Goal: Information Seeking & Learning: Learn about a topic

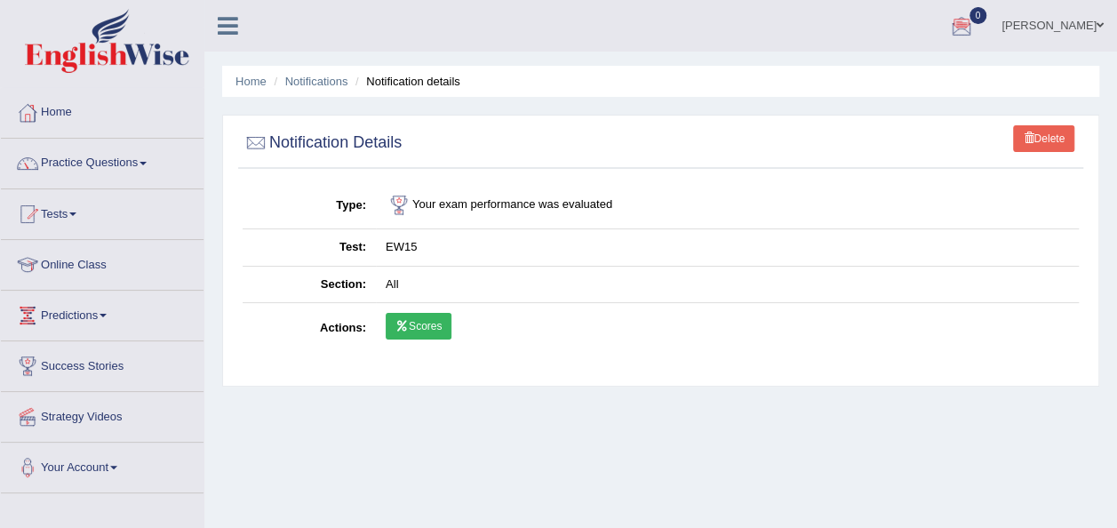
click at [57, 118] on link "Home" at bounding box center [102, 110] width 203 height 44
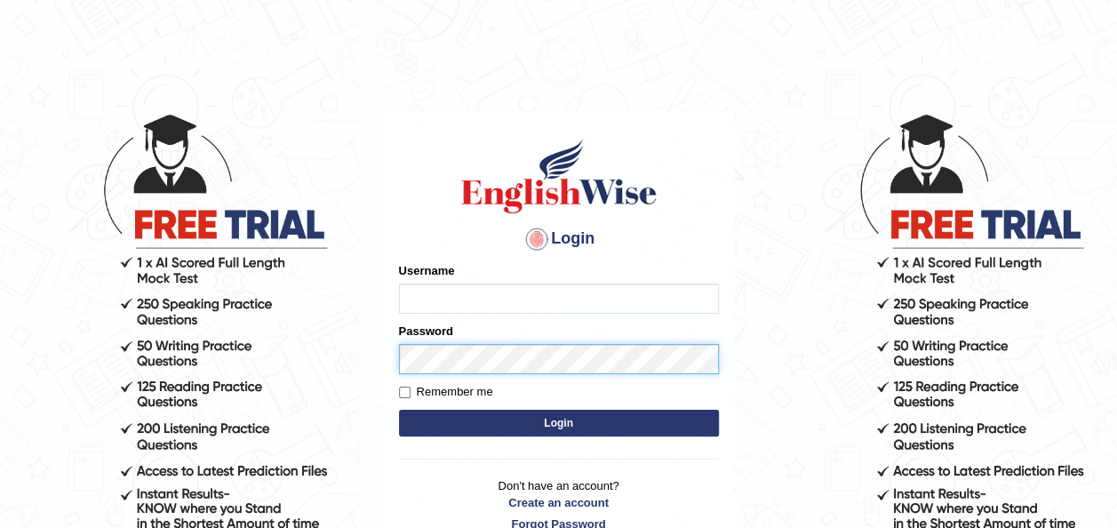
click at [448, 363] on div "Password" at bounding box center [559, 349] width 320 height 52
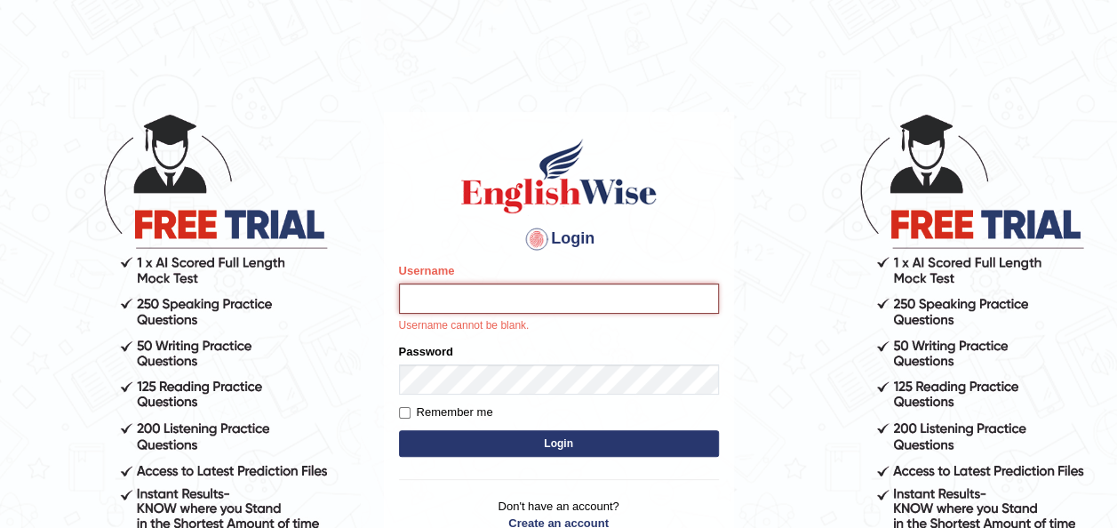
click at [484, 303] on input "Username" at bounding box center [559, 298] width 320 height 30
type input "Jepkoech"
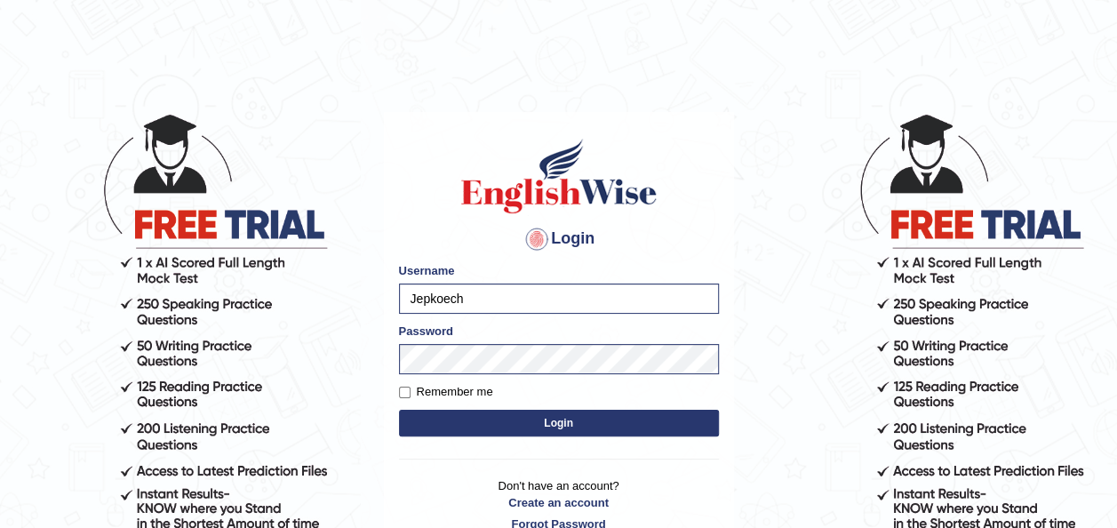
click at [442, 421] on button "Login" at bounding box center [559, 423] width 320 height 27
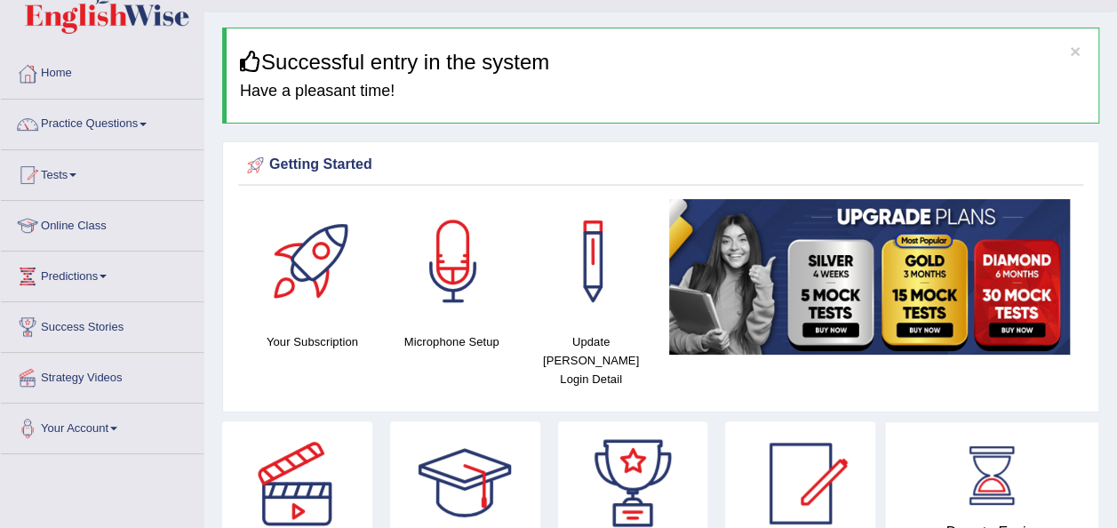
scroll to position [36, 0]
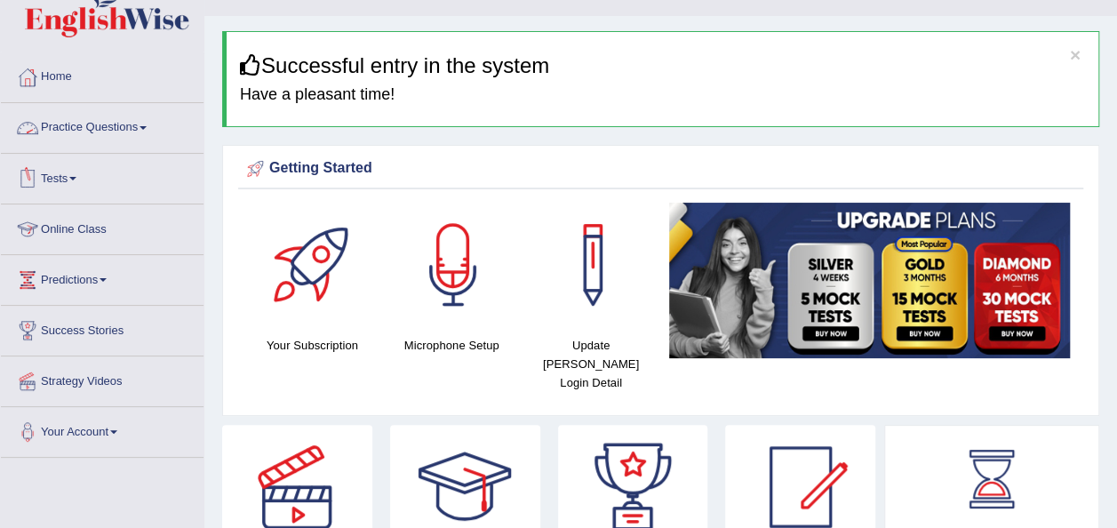
click at [142, 120] on link "Practice Questions" at bounding box center [102, 125] width 203 height 44
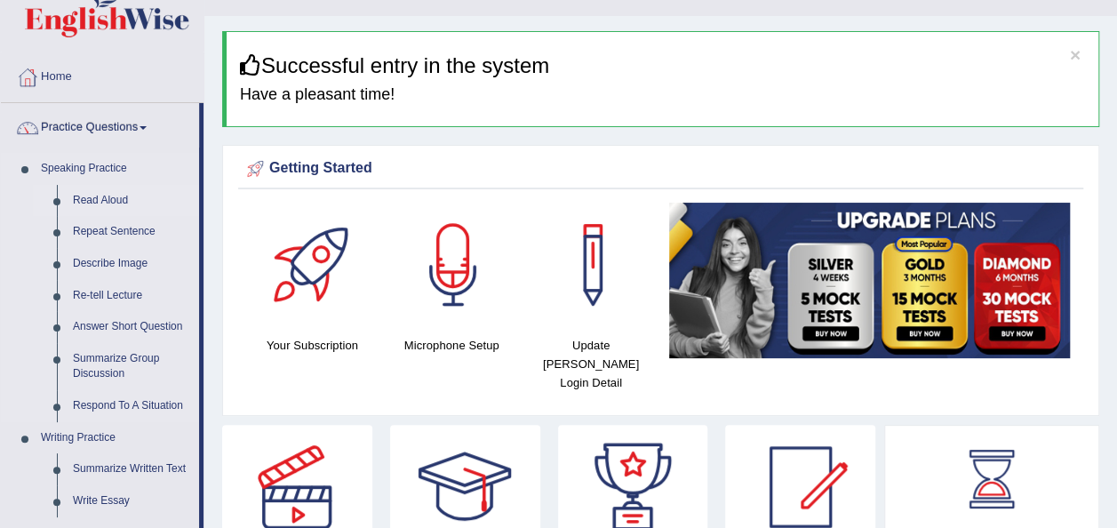
click at [103, 196] on link "Read Aloud" at bounding box center [132, 201] width 134 height 32
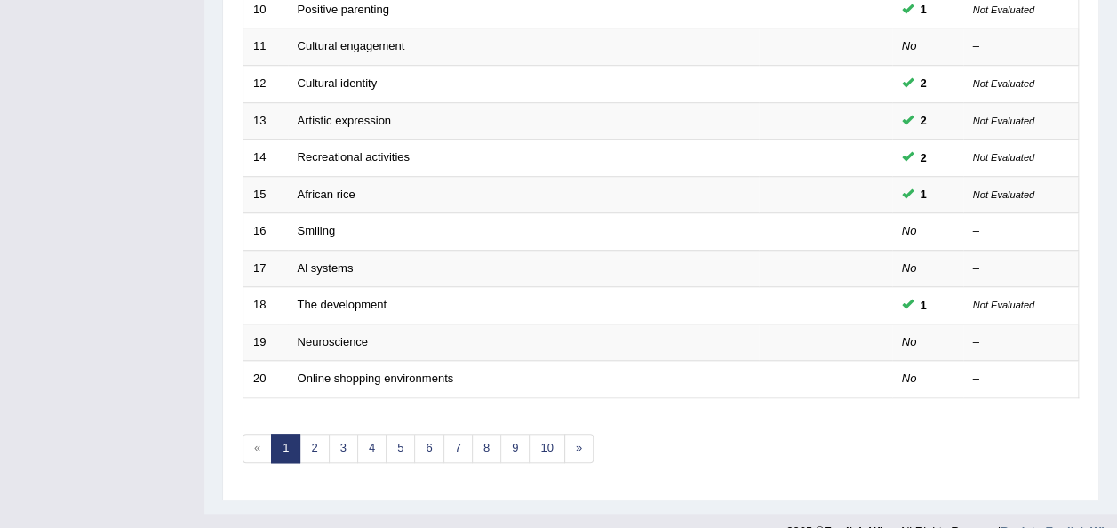
scroll to position [640, 0]
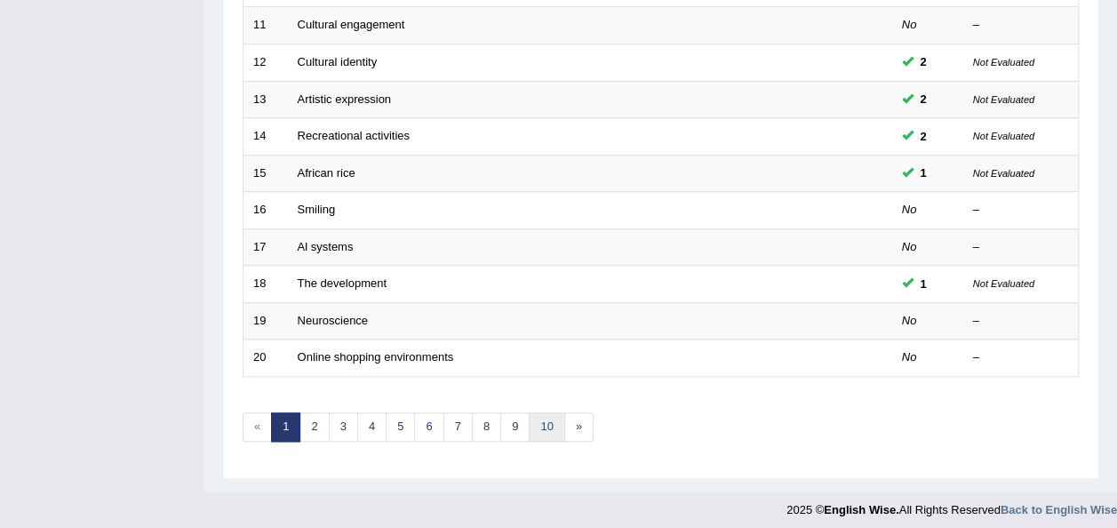
click at [540, 418] on link "10" at bounding box center [547, 426] width 36 height 29
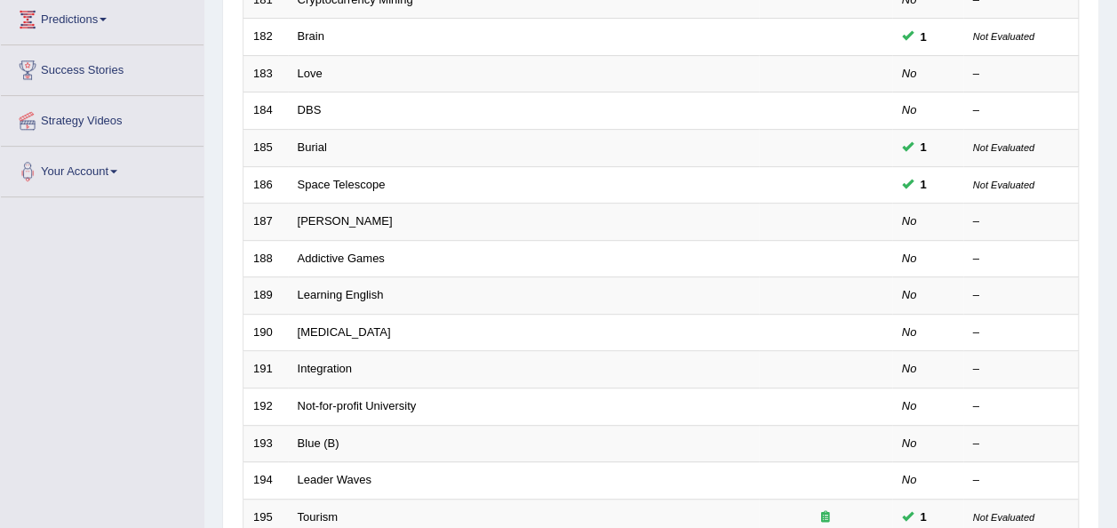
scroll to position [320, 0]
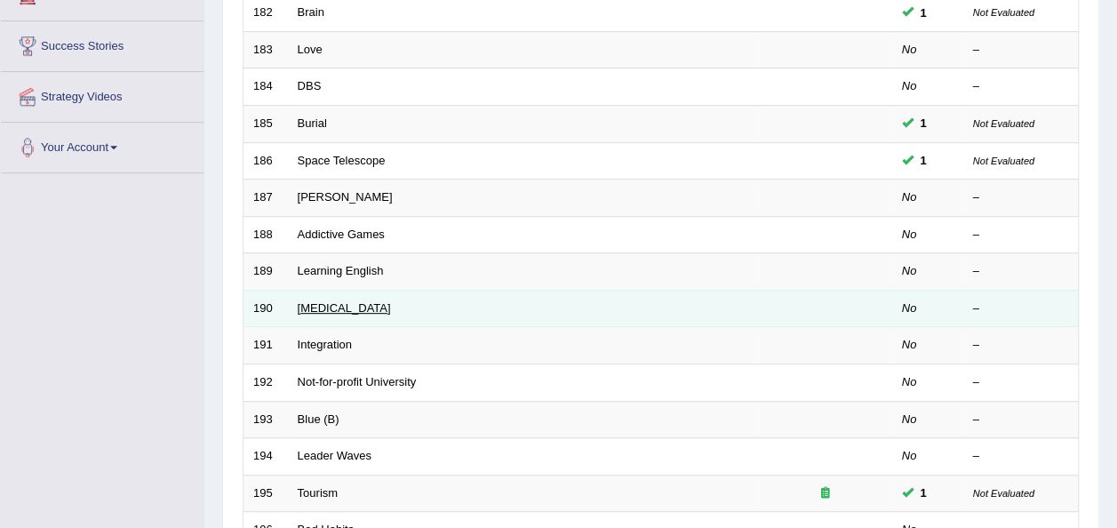
click at [313, 301] on link "Medical Test" at bounding box center [344, 307] width 93 height 13
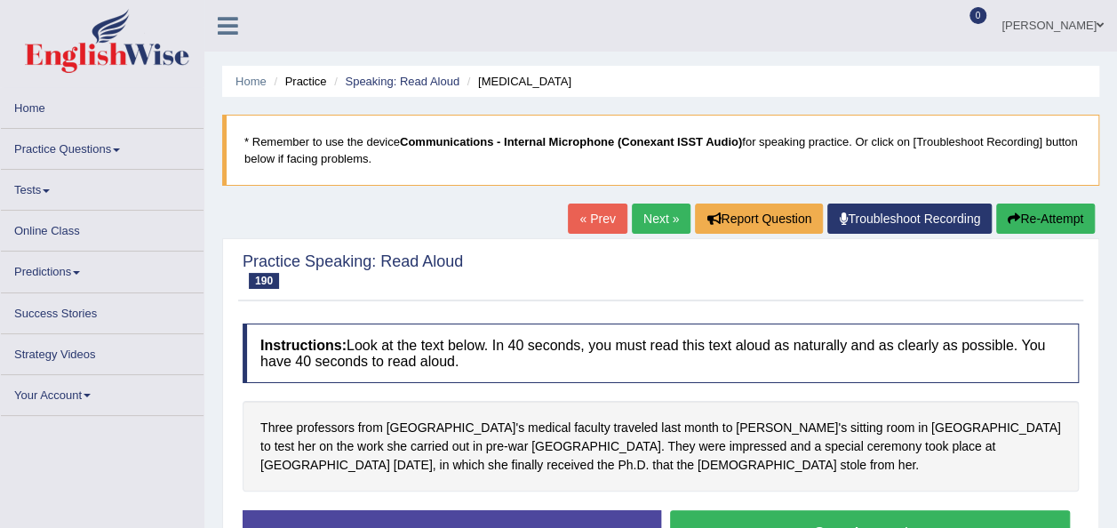
click at [650, 219] on link "Next »" at bounding box center [661, 218] width 59 height 30
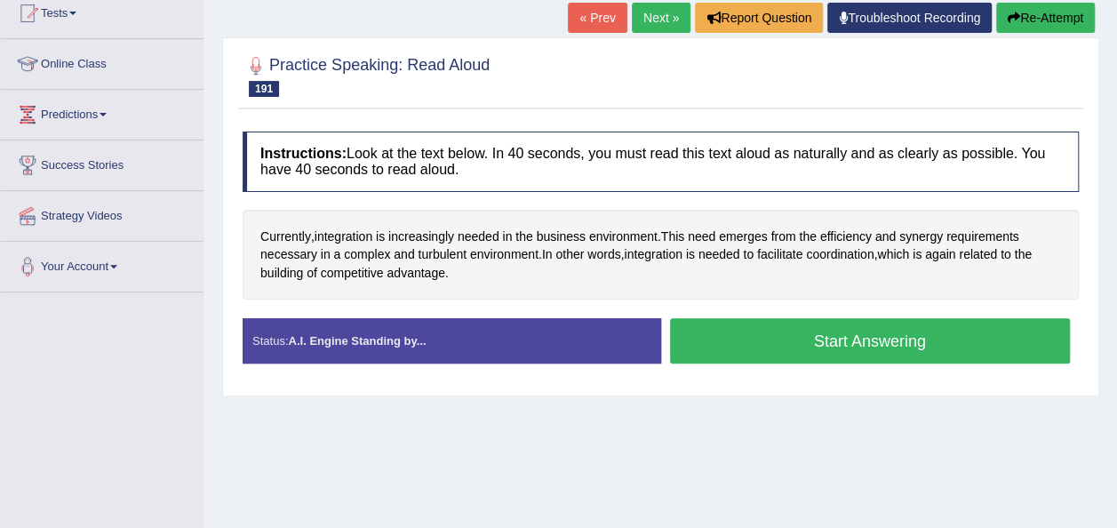
click at [681, 344] on button "Start Answering" at bounding box center [870, 340] width 401 height 45
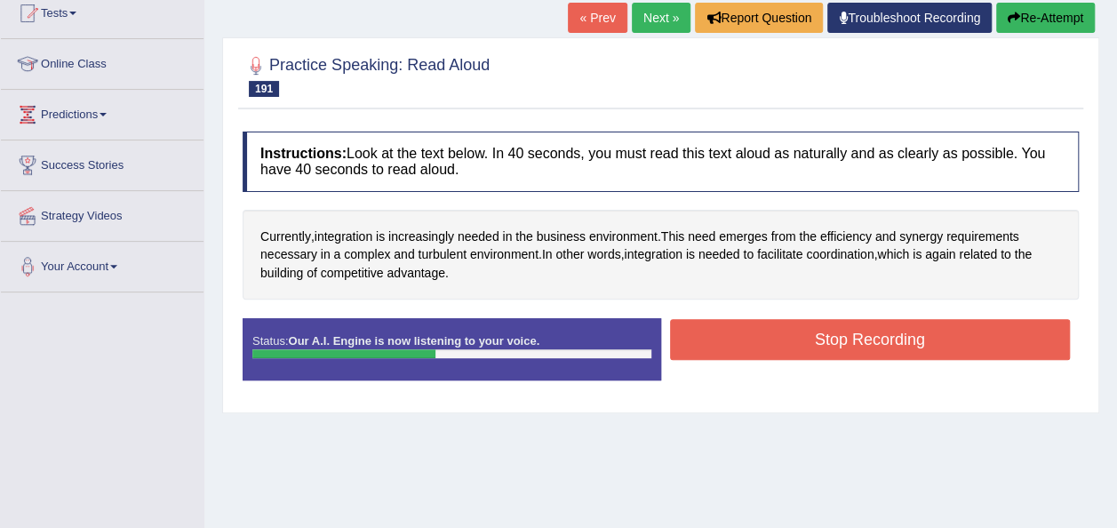
click at [681, 344] on button "Stop Recording" at bounding box center [870, 339] width 401 height 41
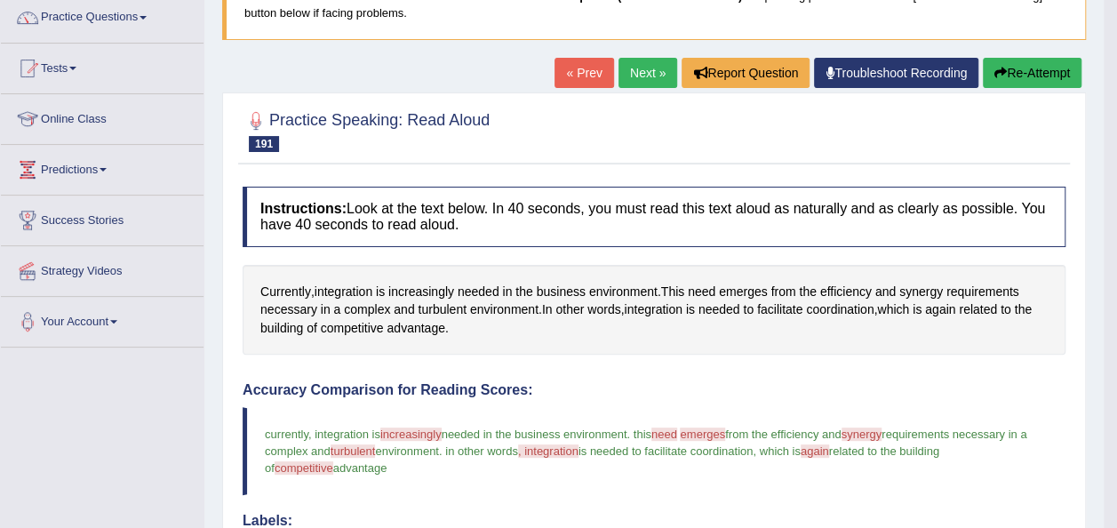
scroll to position [94, 0]
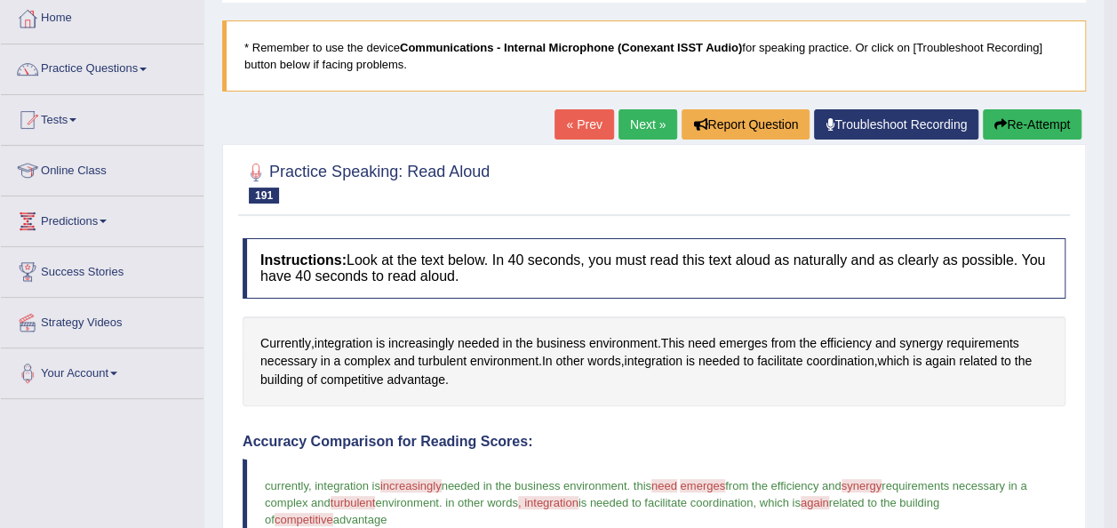
click at [638, 136] on link "Next »" at bounding box center [647, 124] width 59 height 30
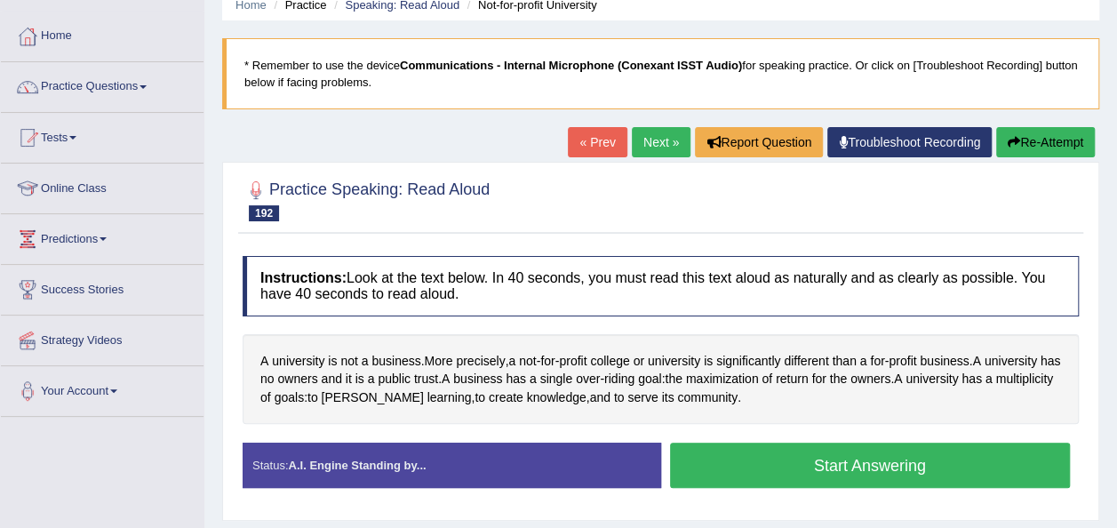
scroll to position [107, 0]
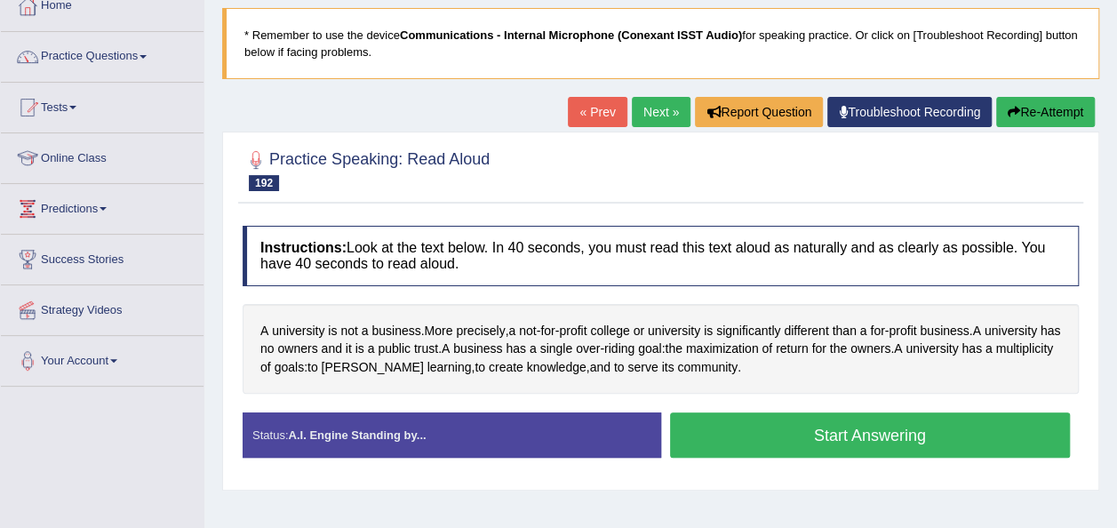
click at [712, 432] on button "Start Answering" at bounding box center [870, 434] width 401 height 45
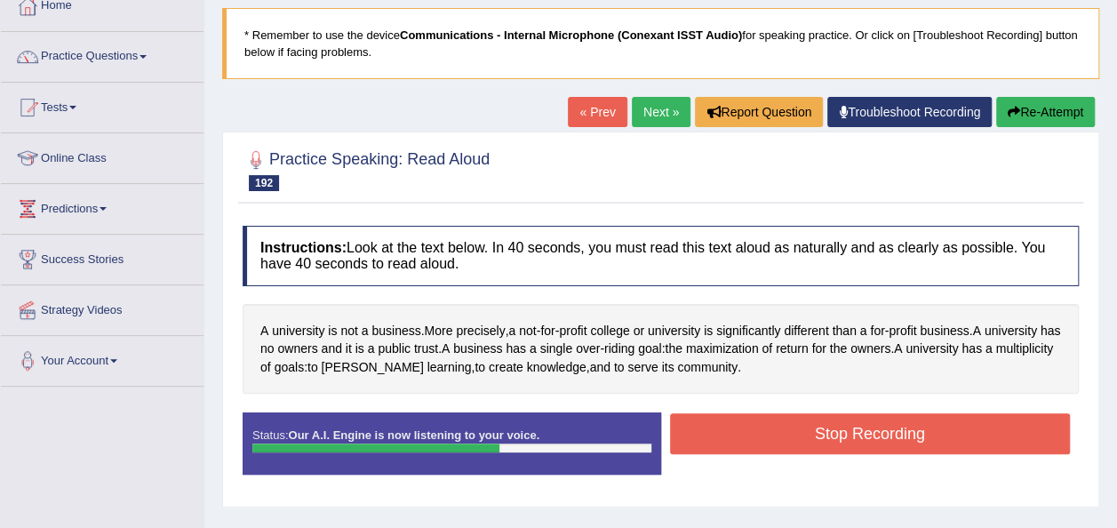
click at [712, 432] on button "Stop Recording" at bounding box center [870, 433] width 401 height 41
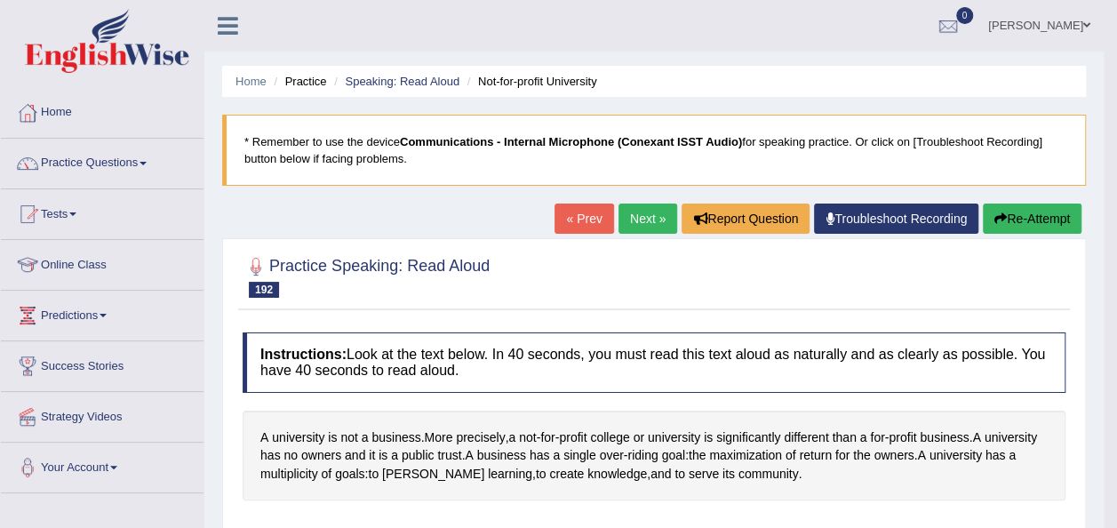
scroll to position [0, 0]
click at [150, 168] on link "Practice Questions" at bounding box center [102, 161] width 203 height 44
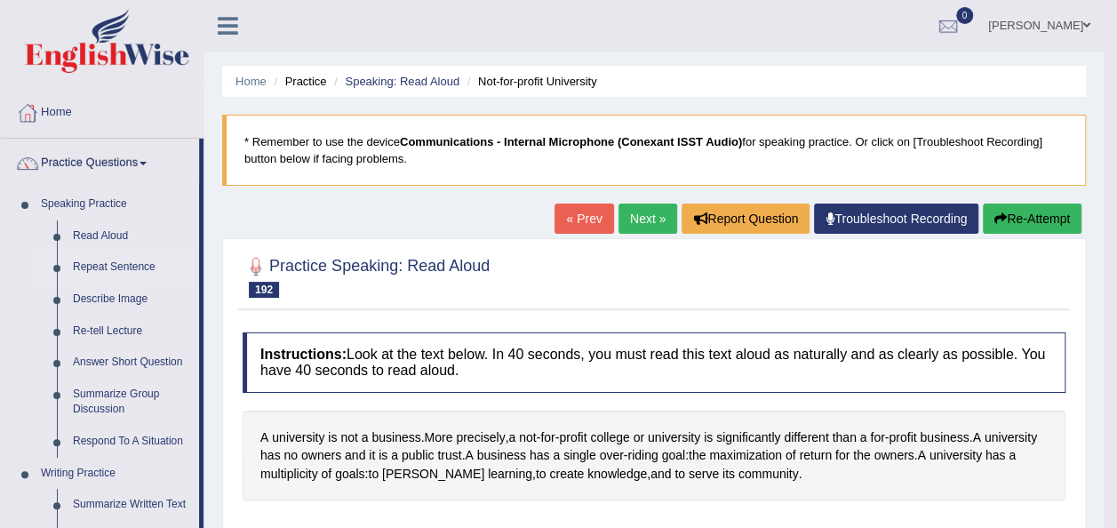
click at [105, 262] on link "Repeat Sentence" at bounding box center [132, 267] width 134 height 32
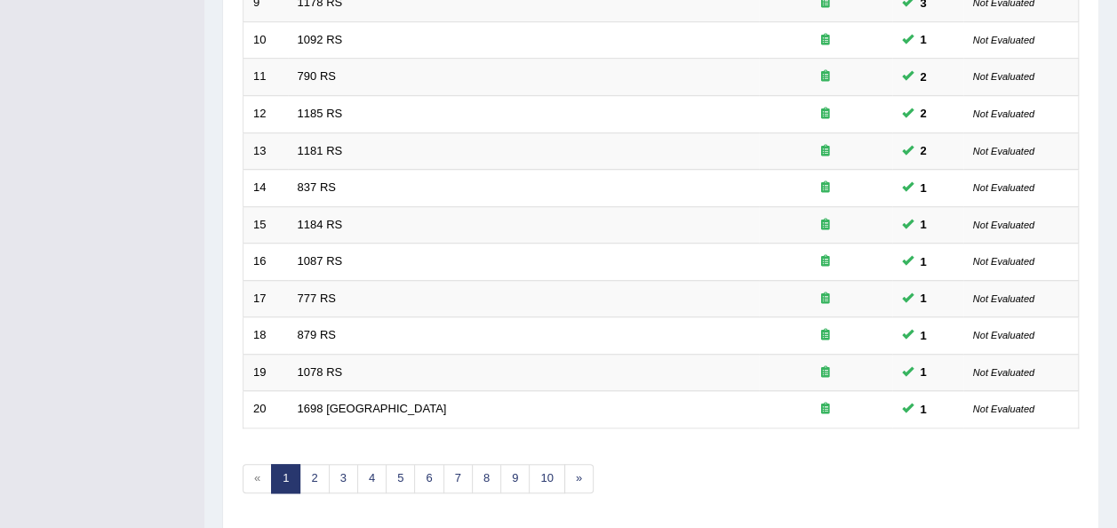
scroll to position [604, 0]
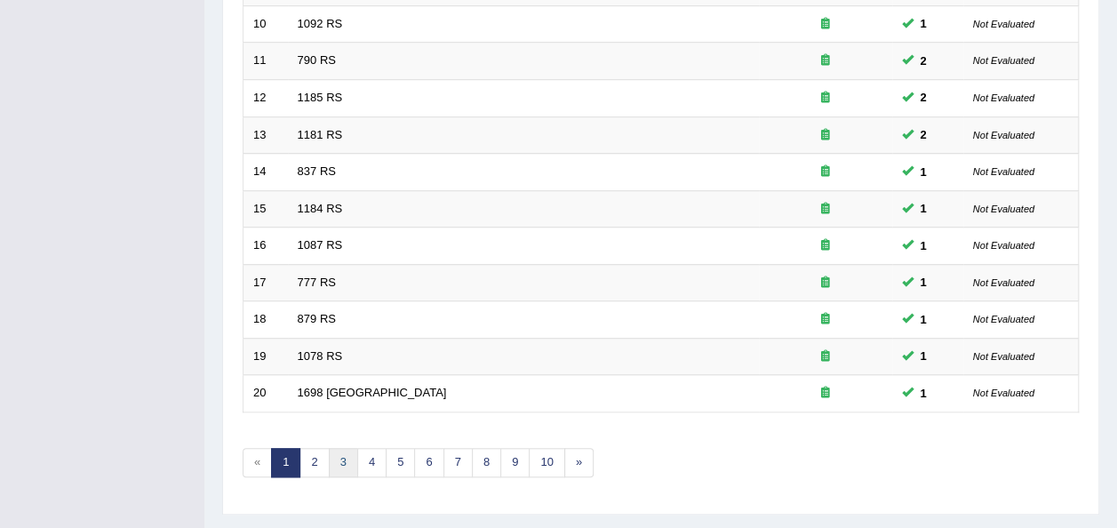
click at [350, 450] on link "3" at bounding box center [343, 462] width 29 height 29
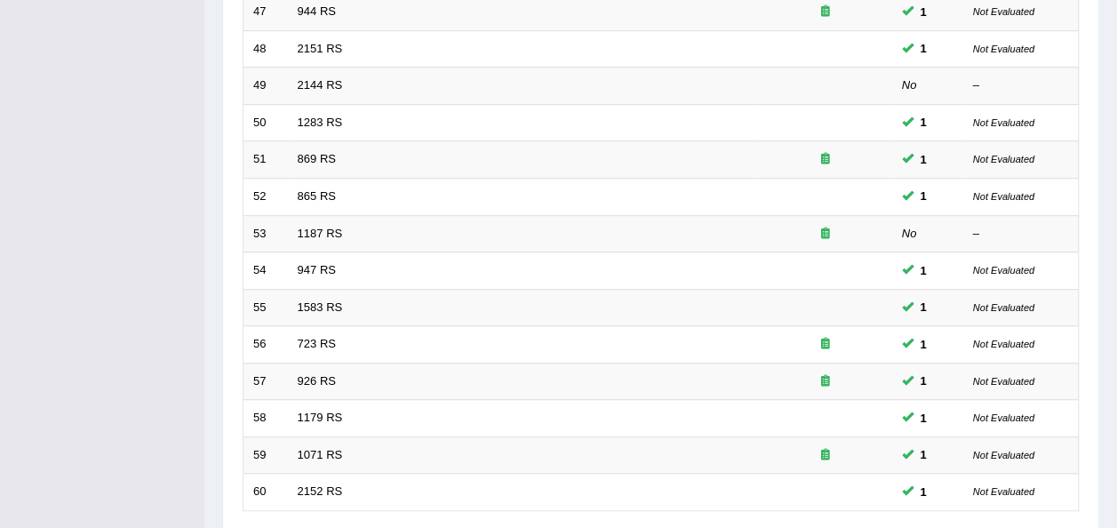
scroll to position [569, 0]
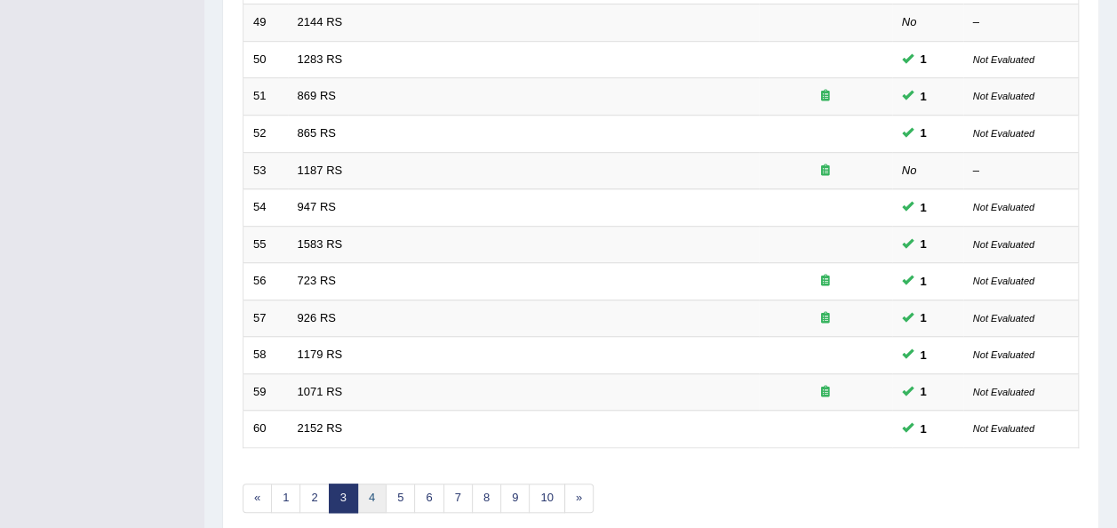
click at [369, 497] on link "4" at bounding box center [371, 497] width 29 height 29
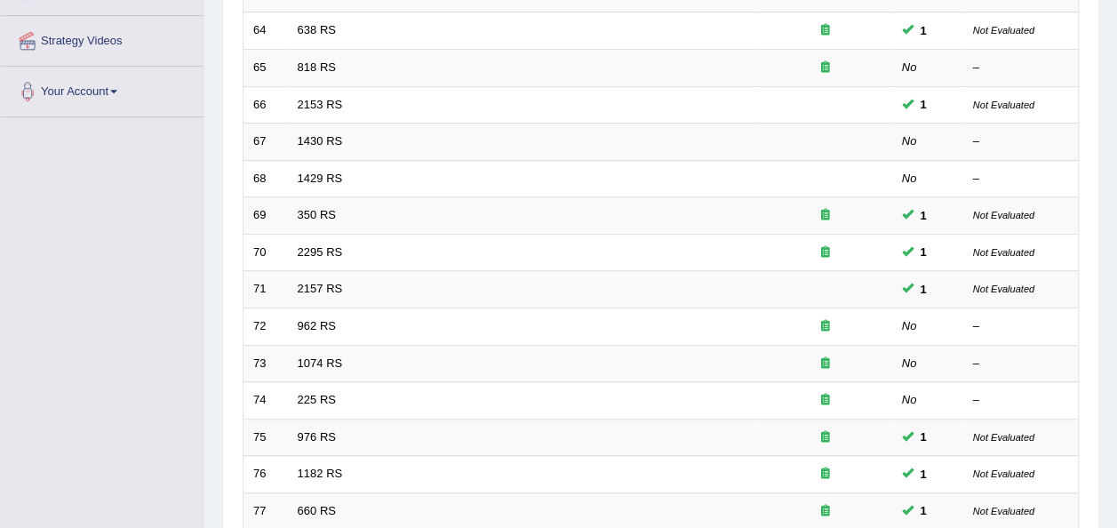
scroll to position [533, 0]
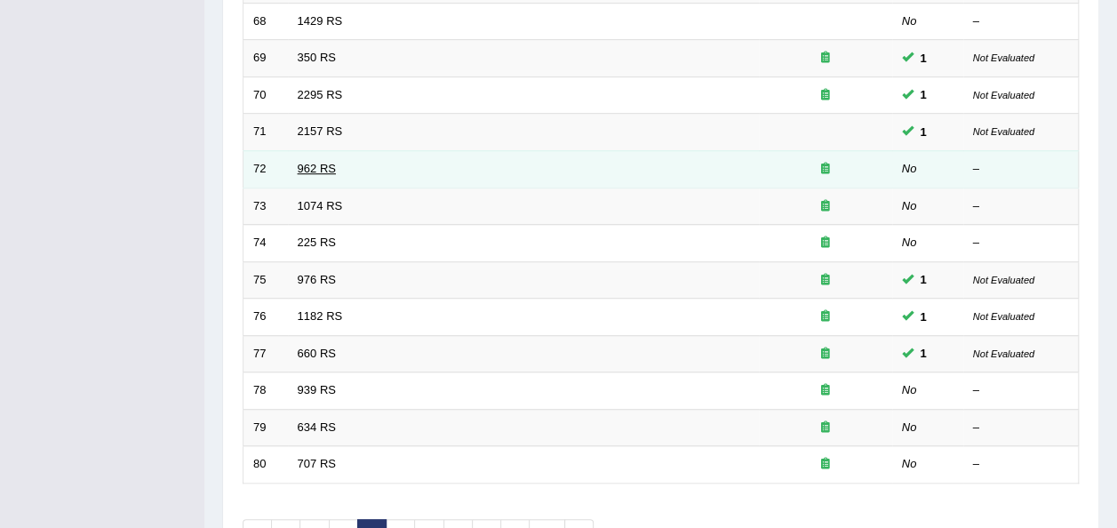
click at [307, 165] on link "962 RS" at bounding box center [317, 168] width 38 height 13
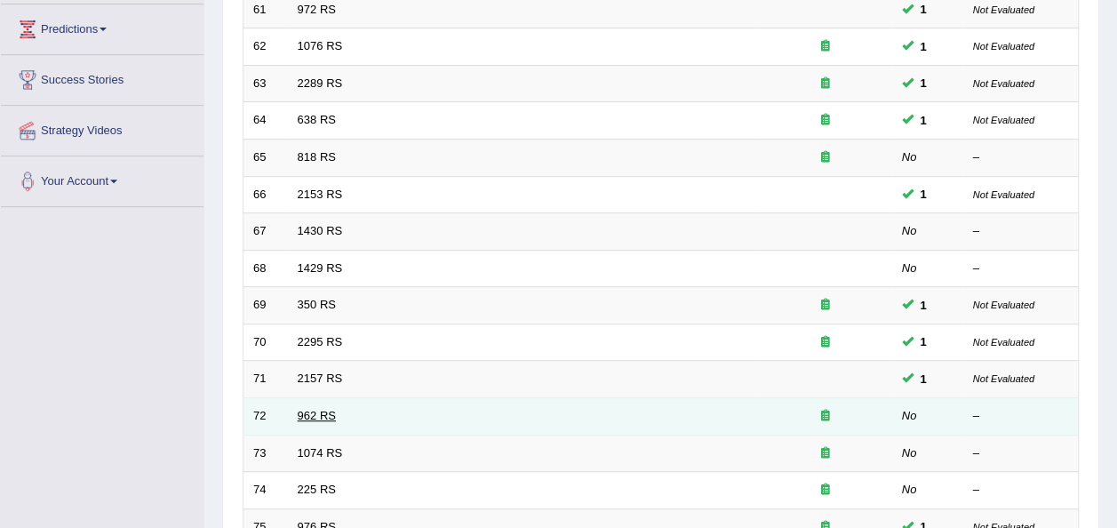
scroll to position [284, 0]
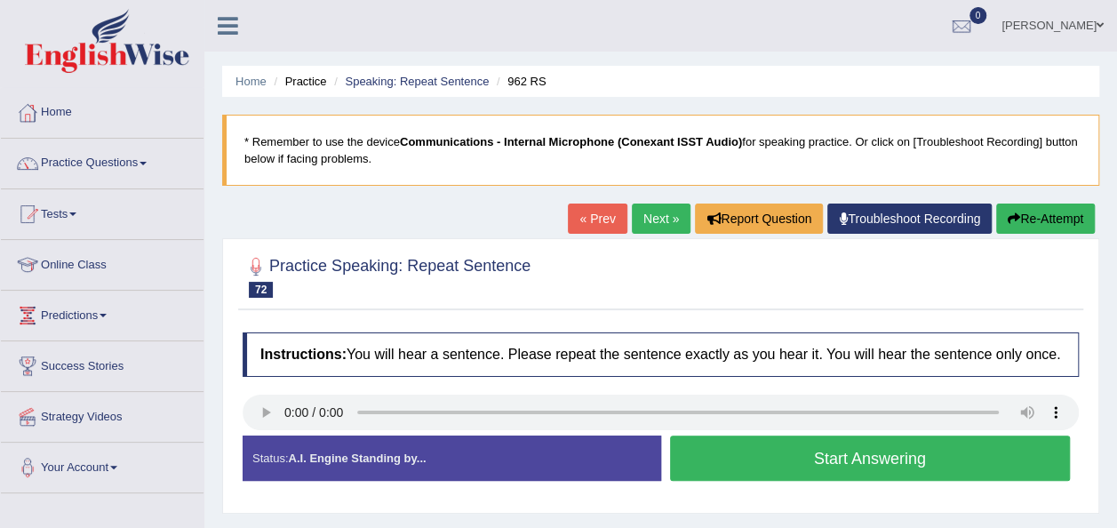
click at [713, 465] on button "Start Answering" at bounding box center [870, 457] width 401 height 45
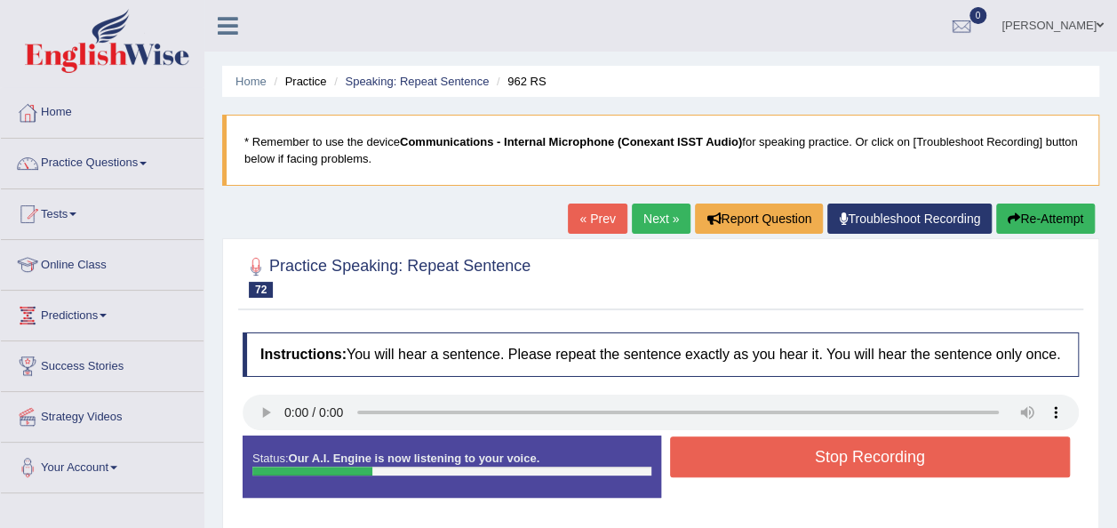
click at [713, 465] on button "Stop Recording" at bounding box center [870, 456] width 401 height 41
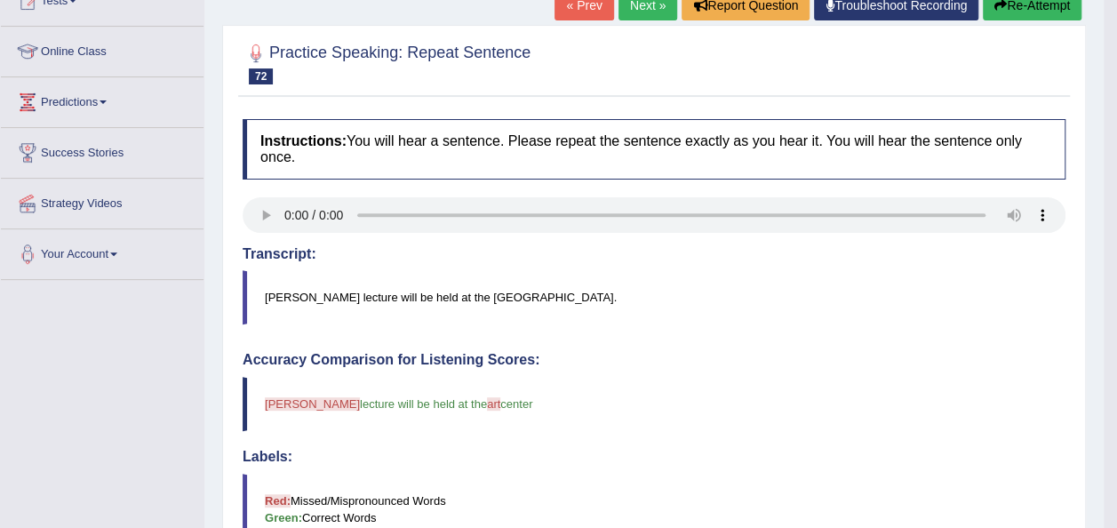
scroll to position [213, 0]
click at [642, 12] on link "Next »" at bounding box center [647, 5] width 59 height 30
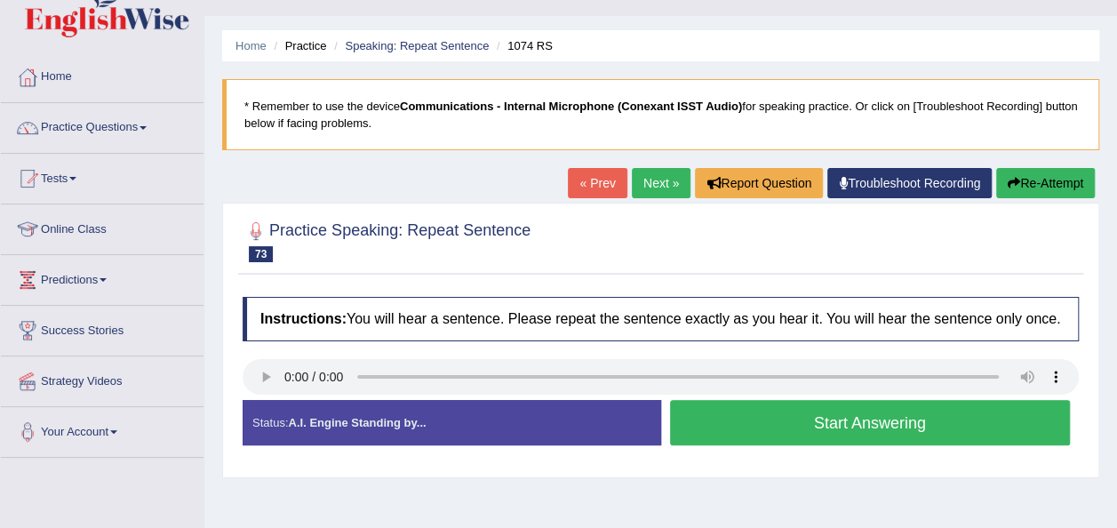
scroll to position [71, 0]
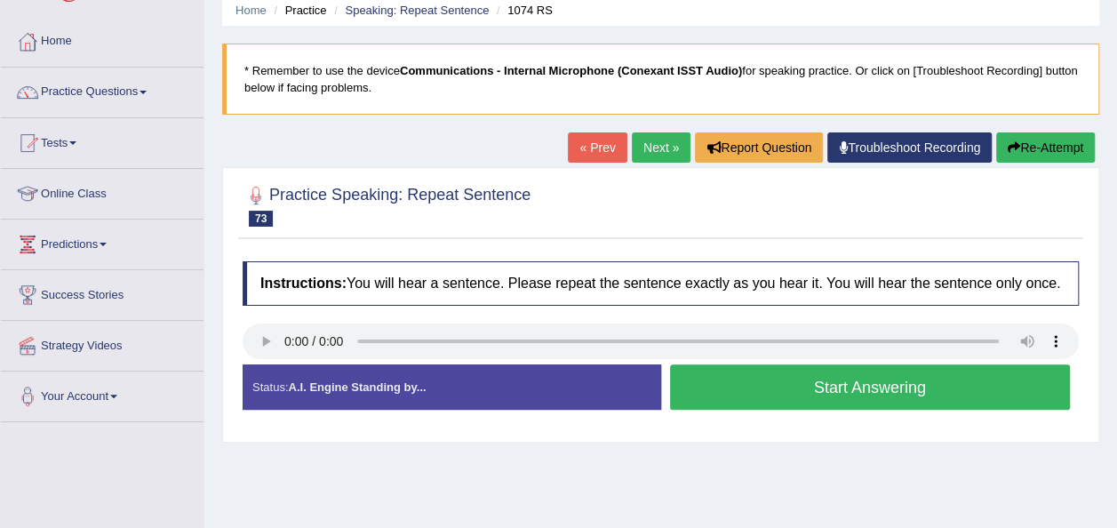
click at [697, 392] on button "Start Answering" at bounding box center [870, 386] width 401 height 45
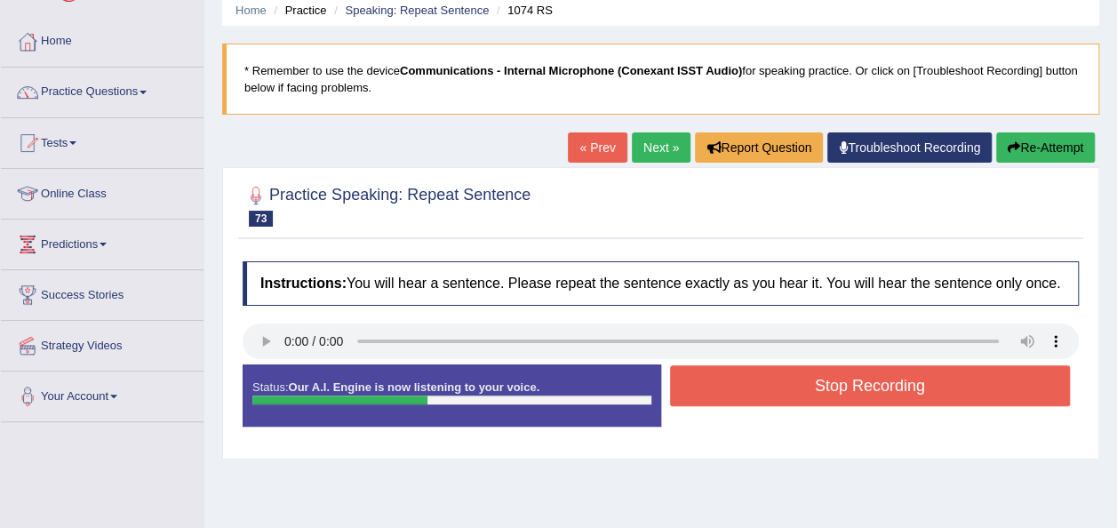
click at [697, 392] on button "Stop Recording" at bounding box center [870, 385] width 401 height 41
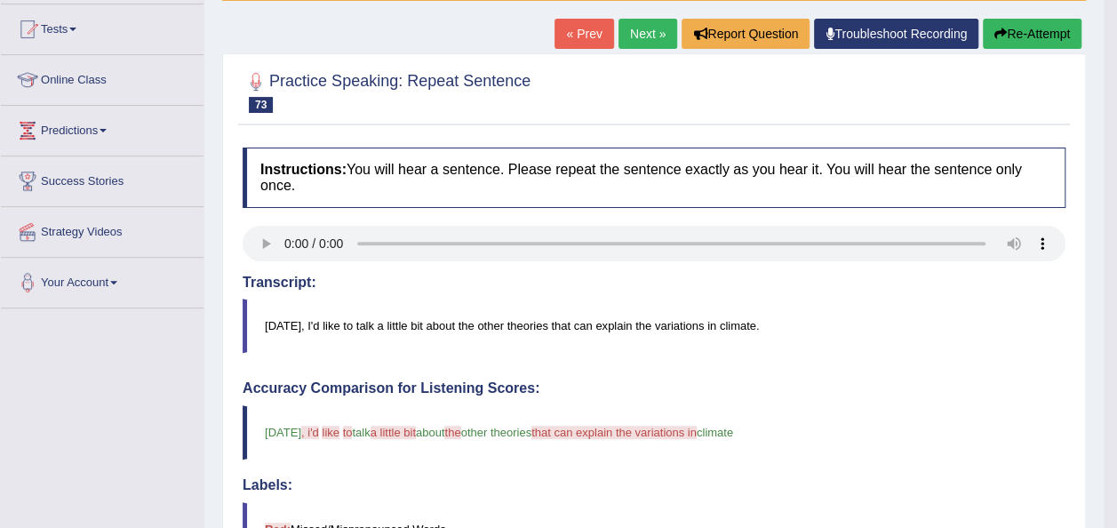
scroll to position [142, 0]
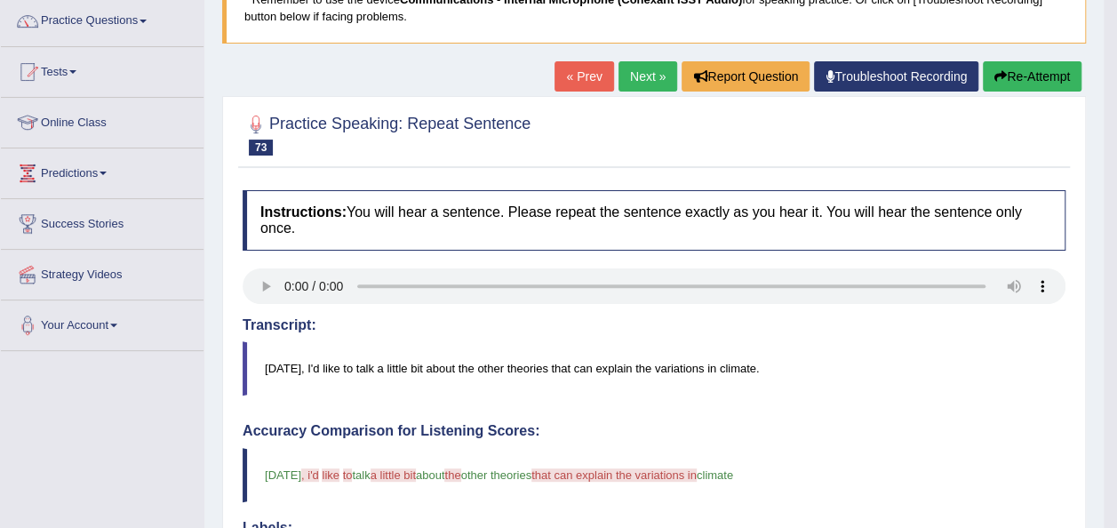
click at [649, 71] on link "Next »" at bounding box center [647, 76] width 59 height 30
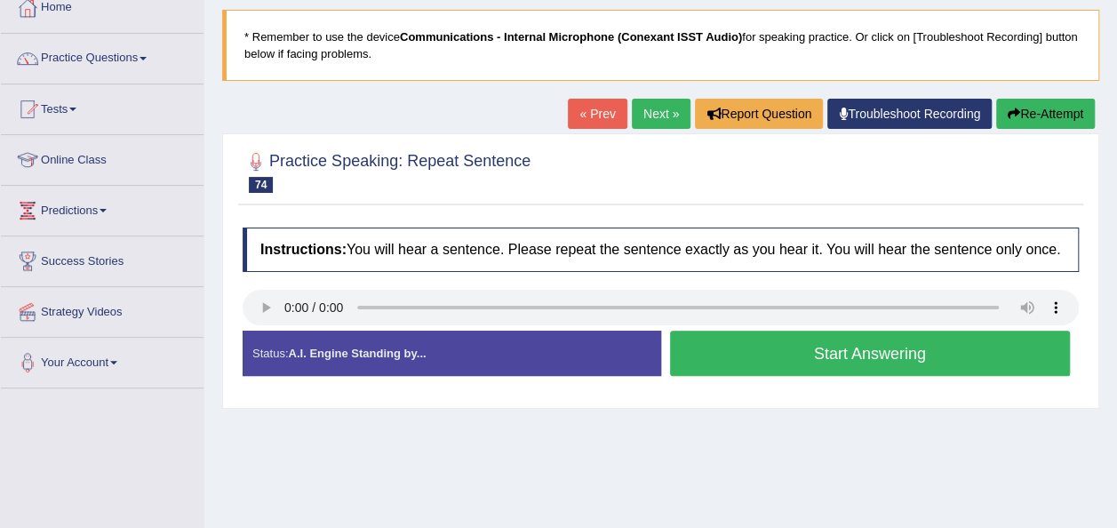
scroll to position [107, 0]
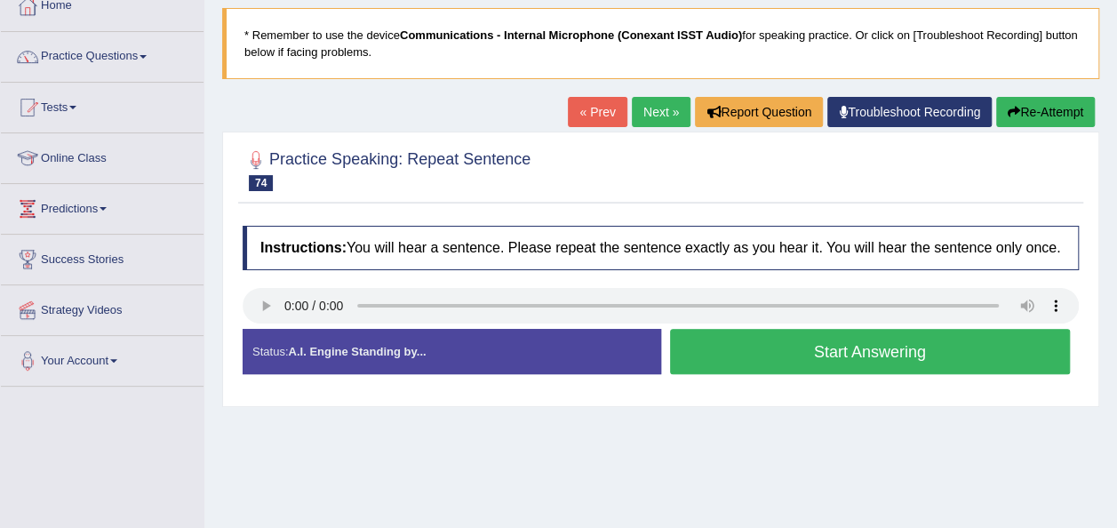
click at [710, 371] on button "Start Answering" at bounding box center [870, 351] width 401 height 45
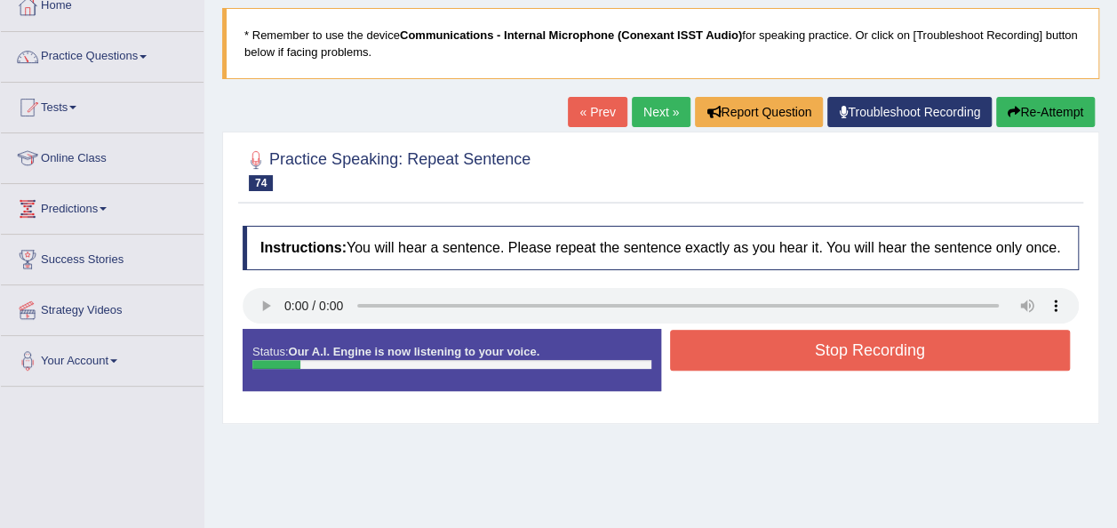
click at [710, 358] on button "Stop Recording" at bounding box center [870, 350] width 401 height 41
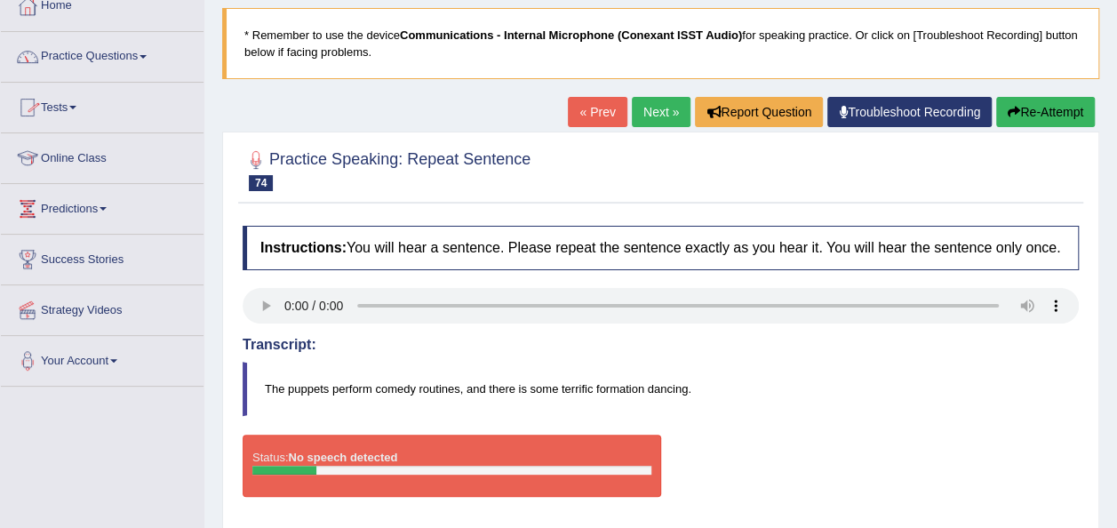
click at [146, 56] on span at bounding box center [142, 57] width 7 height 4
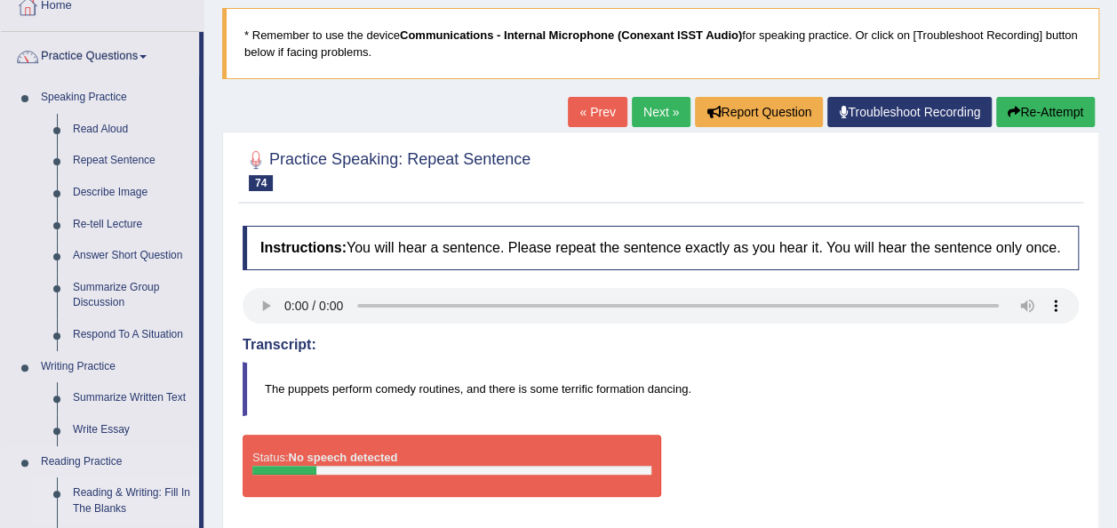
click at [110, 493] on link "Reading & Writing: Fill In The Blanks" at bounding box center [132, 500] width 134 height 47
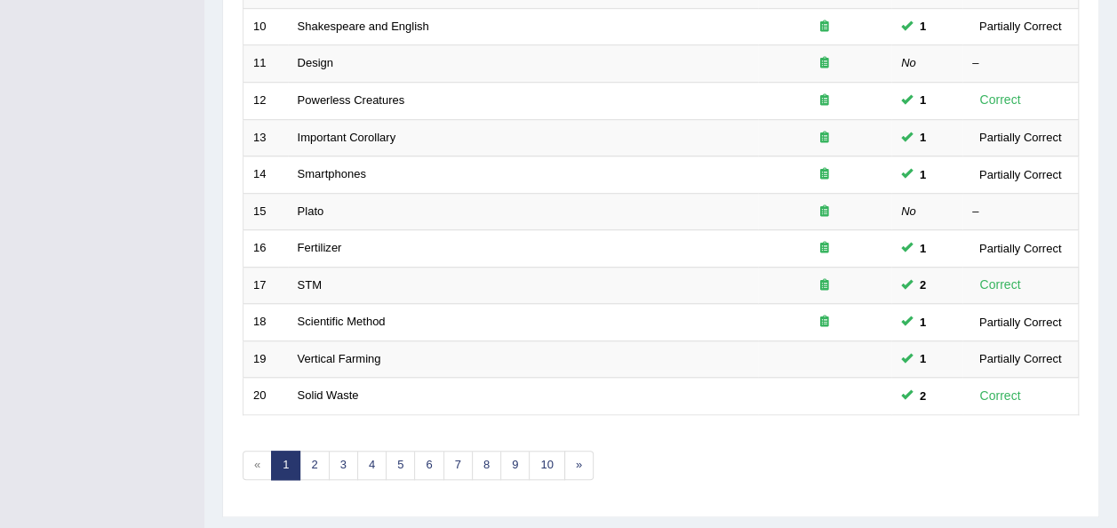
scroll to position [640, 0]
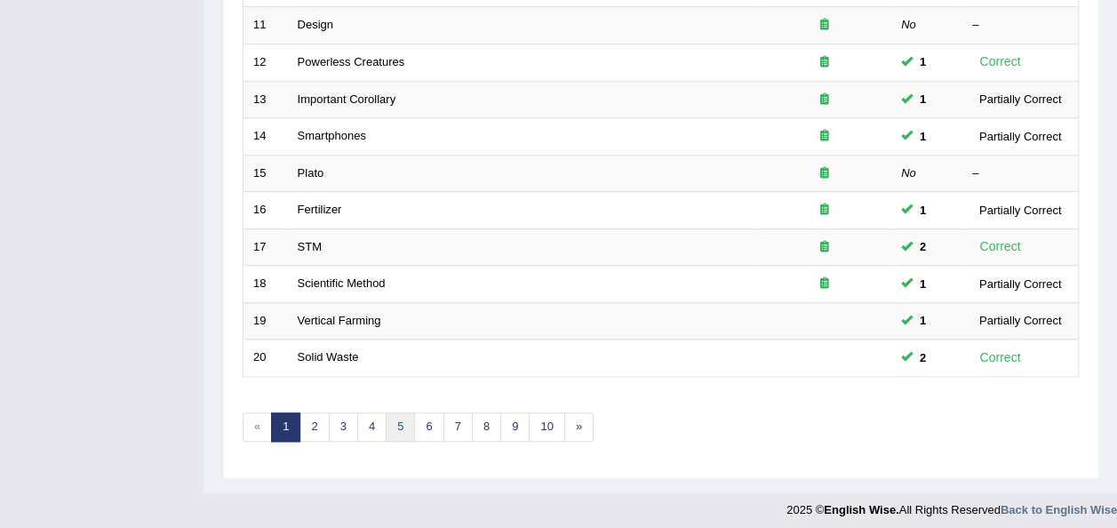
click at [393, 428] on link "5" at bounding box center [400, 426] width 29 height 29
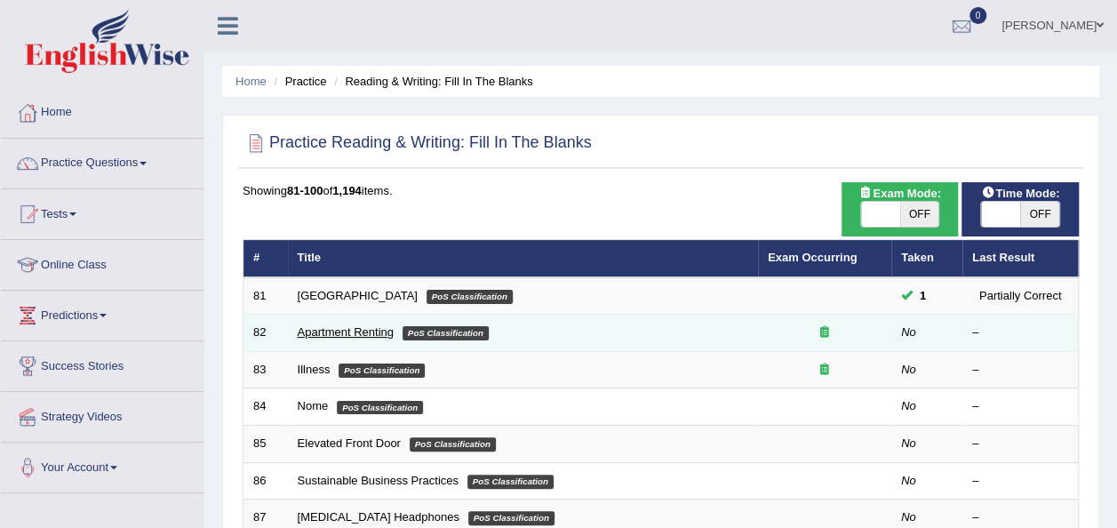
click at [343, 333] on link "Apartment Renting" at bounding box center [346, 331] width 96 height 13
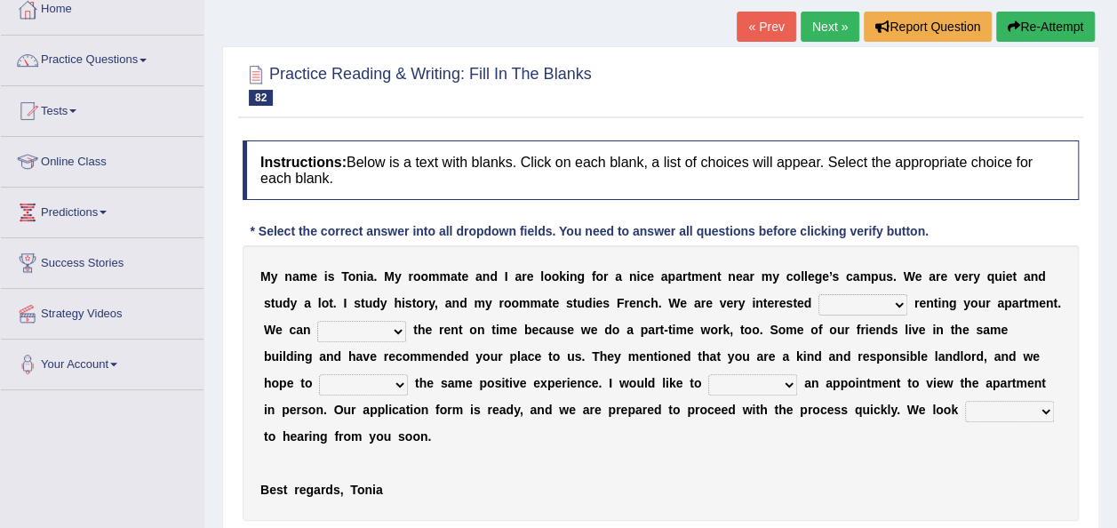
scroll to position [142, 0]
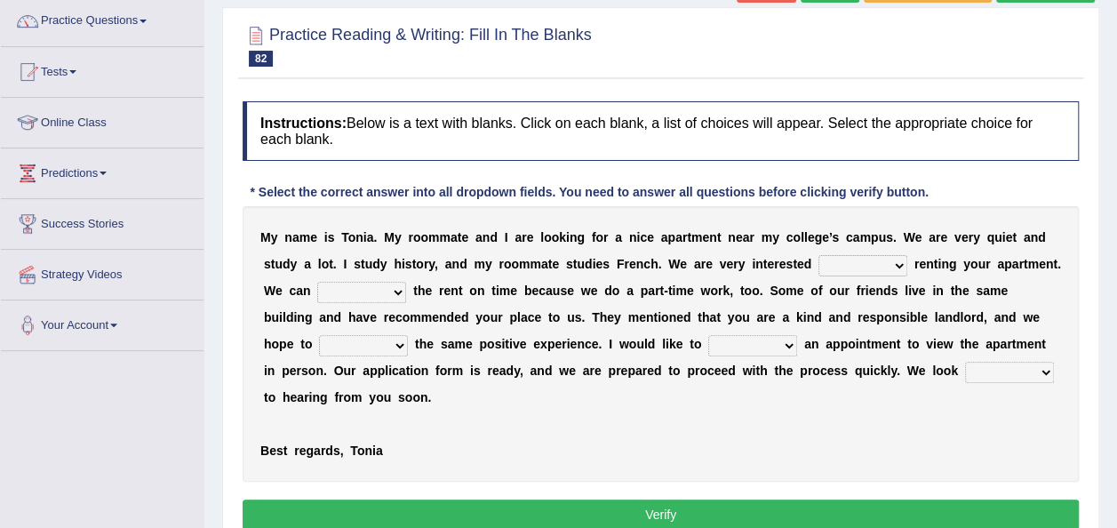
click at [900, 260] on select "for about at in" at bounding box center [862, 265] width 89 height 21
select select "in"
click at [818, 255] on select "for about at in" at bounding box center [862, 265] width 89 height 21
click at [387, 291] on select "afford get pay bring" at bounding box center [361, 292] width 89 height 21
select select "bring"
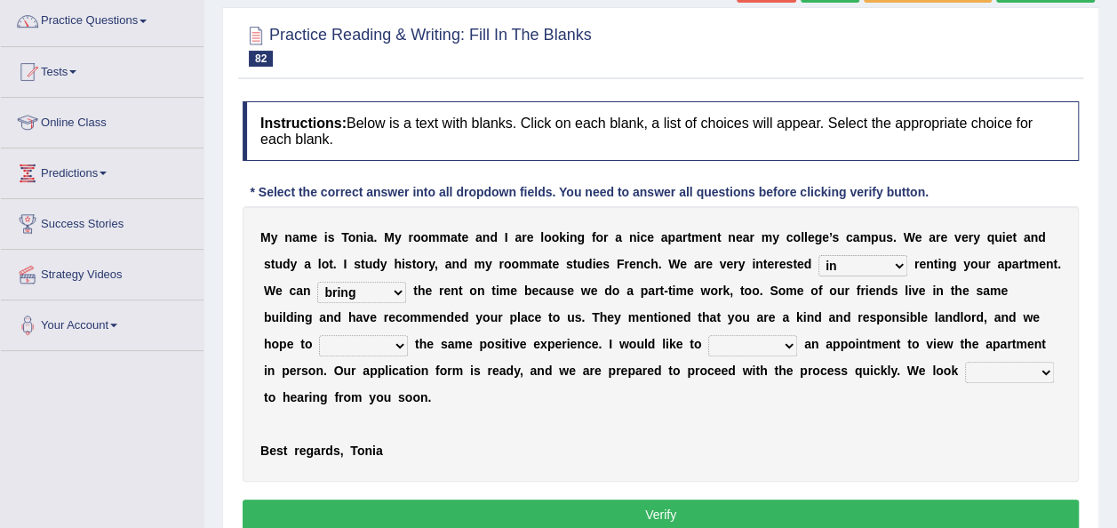
click at [317, 282] on select "afford get pay bring" at bounding box center [361, 292] width 89 height 21
click at [397, 340] on select "form meet have decide" at bounding box center [363, 345] width 89 height 21
select select "meet"
click at [319, 335] on select "form meet have decide" at bounding box center [363, 345] width 89 height 21
click at [790, 338] on select "own recall revise make" at bounding box center [752, 345] width 89 height 21
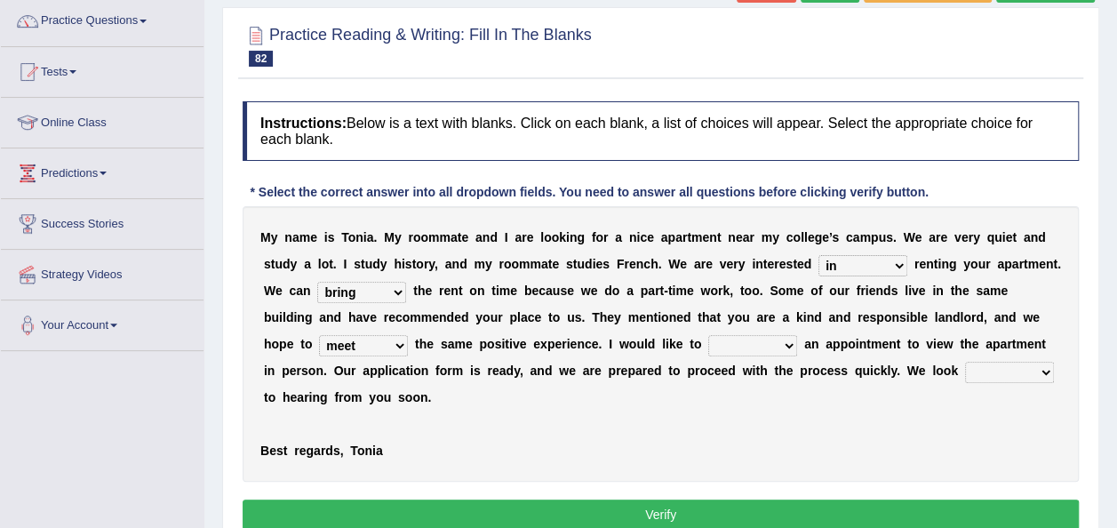
select select "make"
click at [708, 335] on select "own recall revise make" at bounding box center [752, 345] width 89 height 21
click at [1047, 371] on select "around out in forward" at bounding box center [1009, 372] width 89 height 21
select select "forward"
click at [965, 362] on select "around out in forward" at bounding box center [1009, 372] width 89 height 21
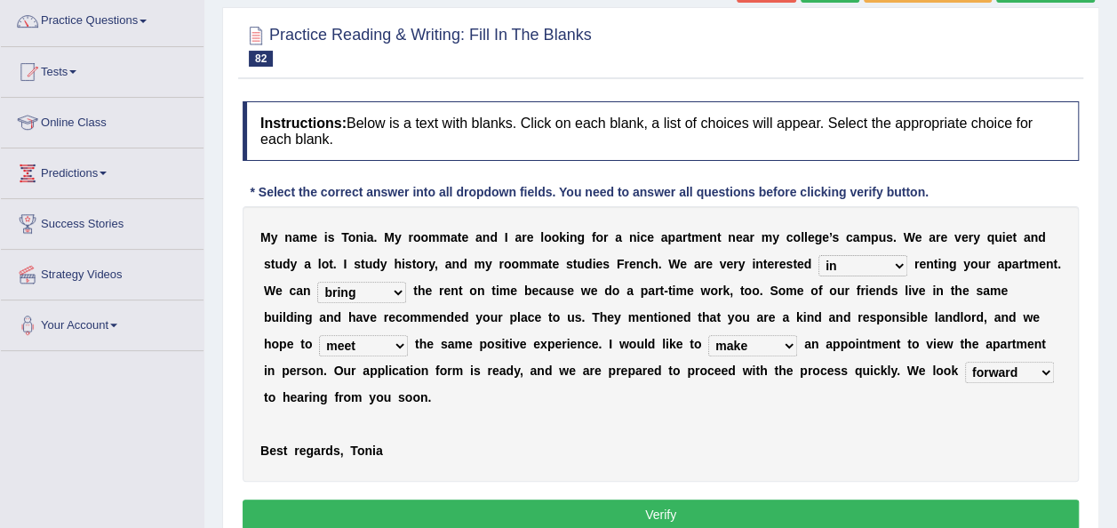
click at [725, 506] on button "Verify" at bounding box center [661, 514] width 836 height 30
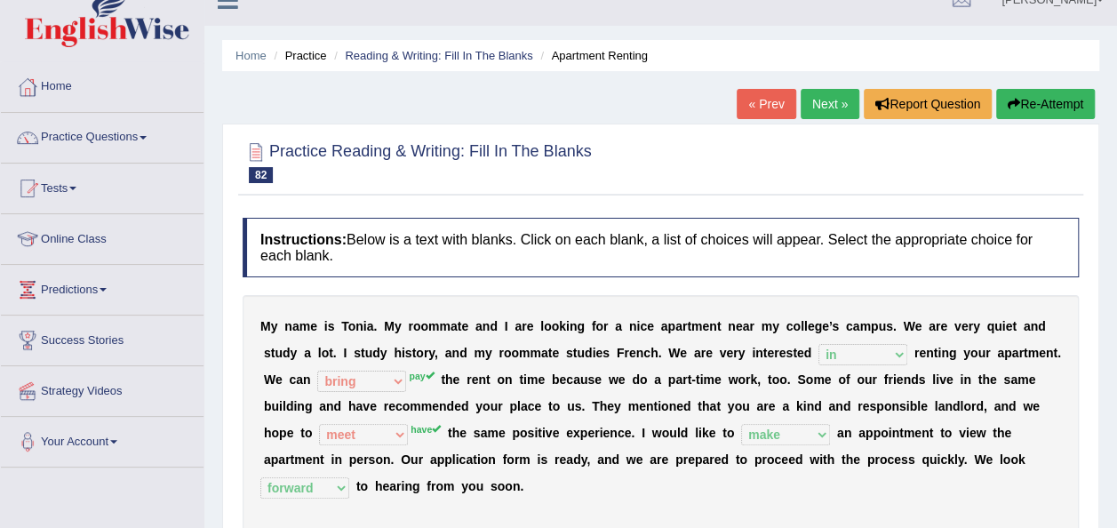
scroll to position [0, 0]
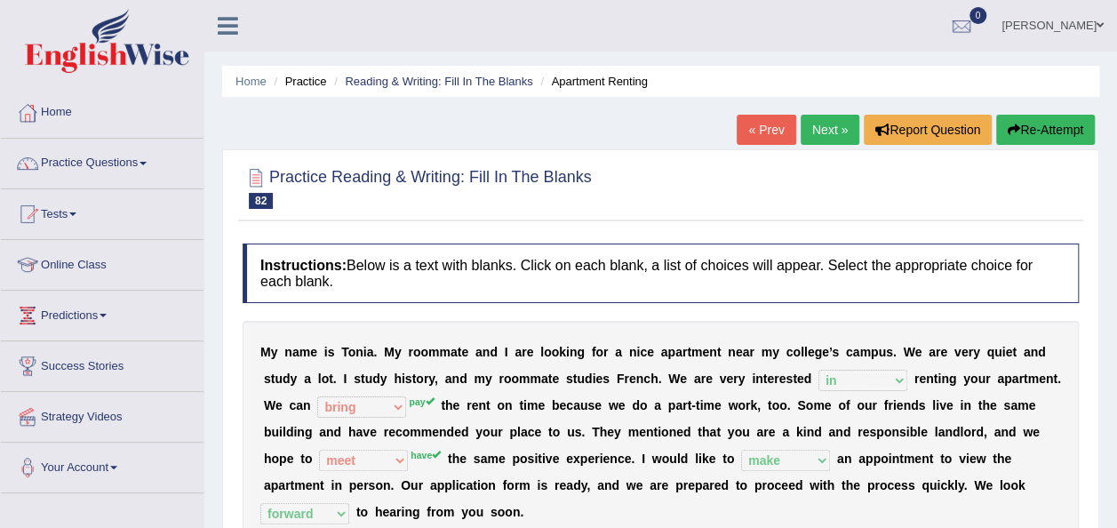
click at [817, 129] on link "Next »" at bounding box center [830, 130] width 59 height 30
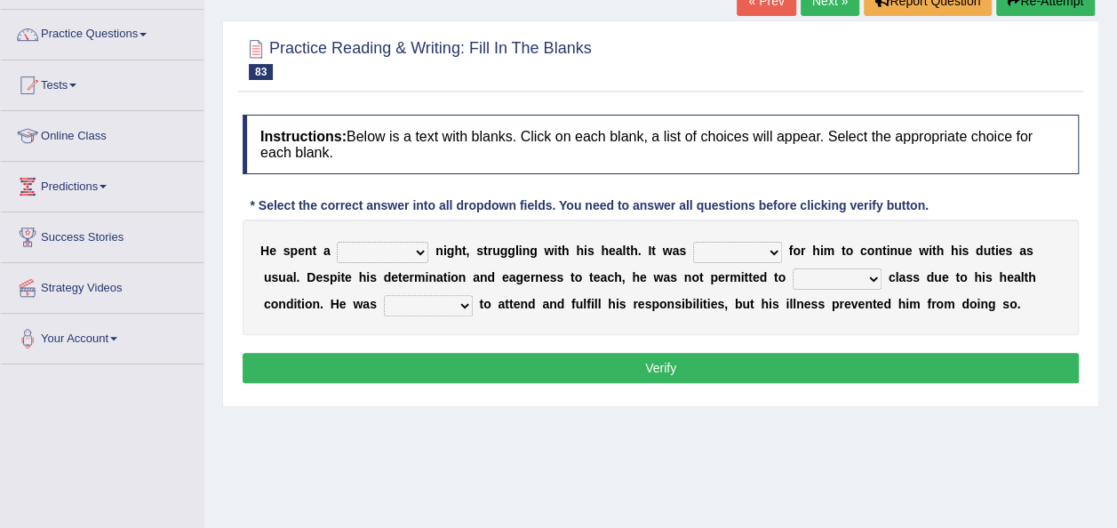
scroll to position [142, 0]
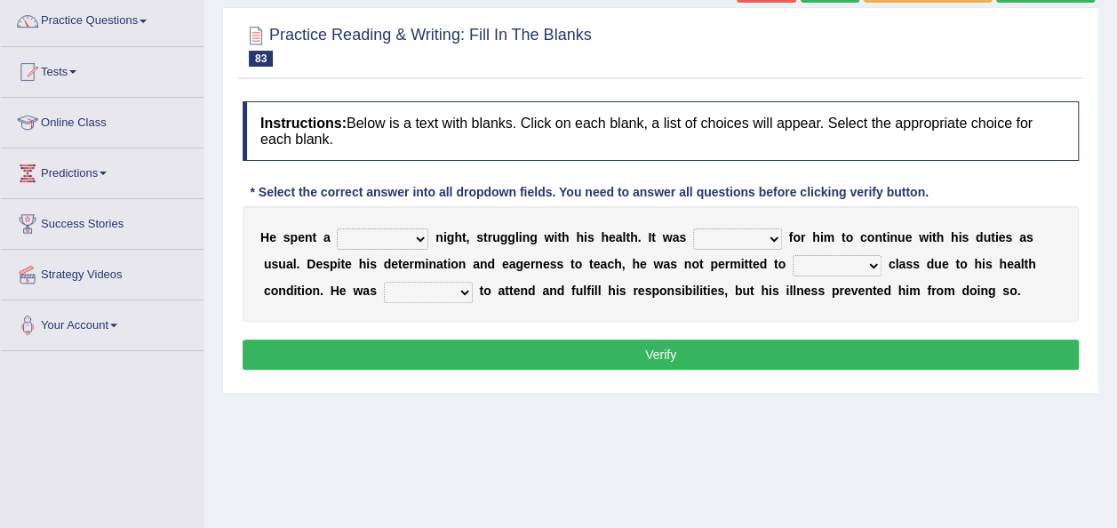
click at [418, 239] on select "cheerful restful meaningful painful" at bounding box center [383, 238] width 92 height 21
select select "restful"
click at [337, 228] on select "cheerful restful meaningful painful" at bounding box center [383, 238] width 92 height 21
click at [773, 237] on select "enjoyable simple difficult natural" at bounding box center [737, 238] width 89 height 21
select select "difficult"
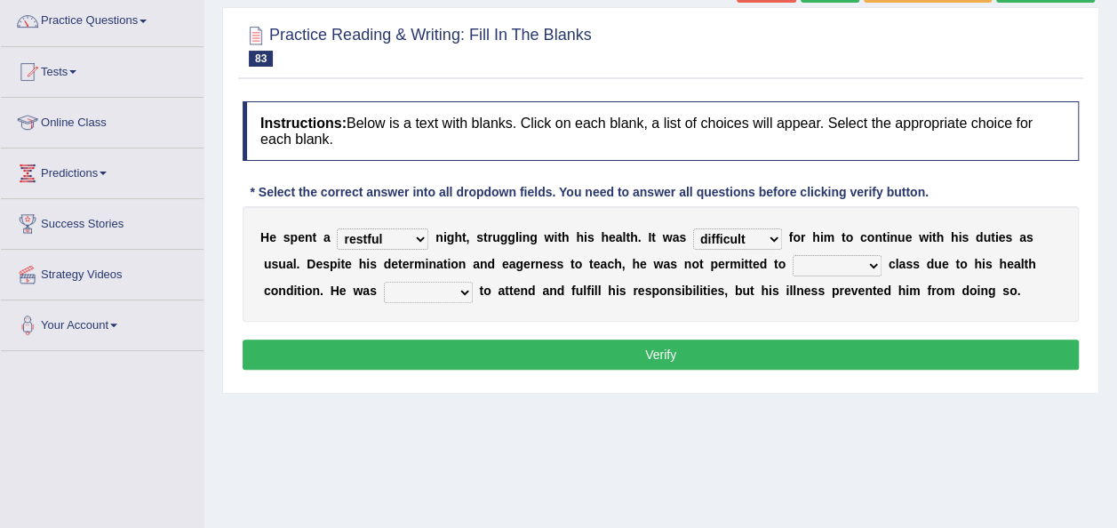
click at [693, 228] on select "enjoyable simple difficult natural" at bounding box center [737, 238] width 89 height 21
click at [870, 264] on select "teach leave cancel attend" at bounding box center [837, 265] width 89 height 21
select select "attend"
click at [793, 255] on select "teach leave cancel attend" at bounding box center [837, 265] width 89 height 21
click at [464, 290] on select "anxious forced lazy happy" at bounding box center [428, 292] width 89 height 21
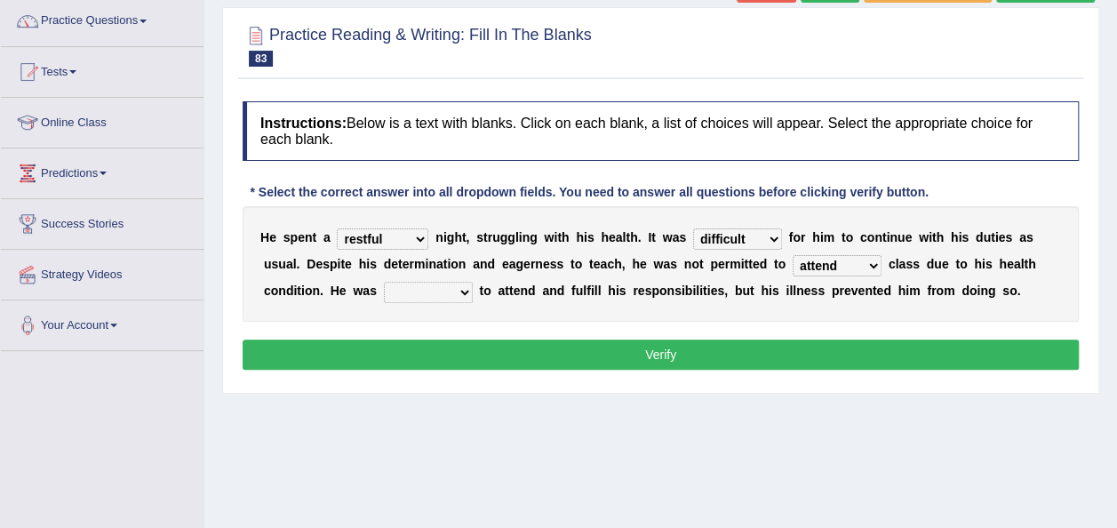
select select "anxious"
click at [384, 282] on select "anxious forced lazy happy" at bounding box center [428, 292] width 89 height 21
click at [466, 286] on select "anxious forced lazy happy" at bounding box center [428, 292] width 89 height 21
click at [615, 351] on button "Verify" at bounding box center [661, 354] width 836 height 30
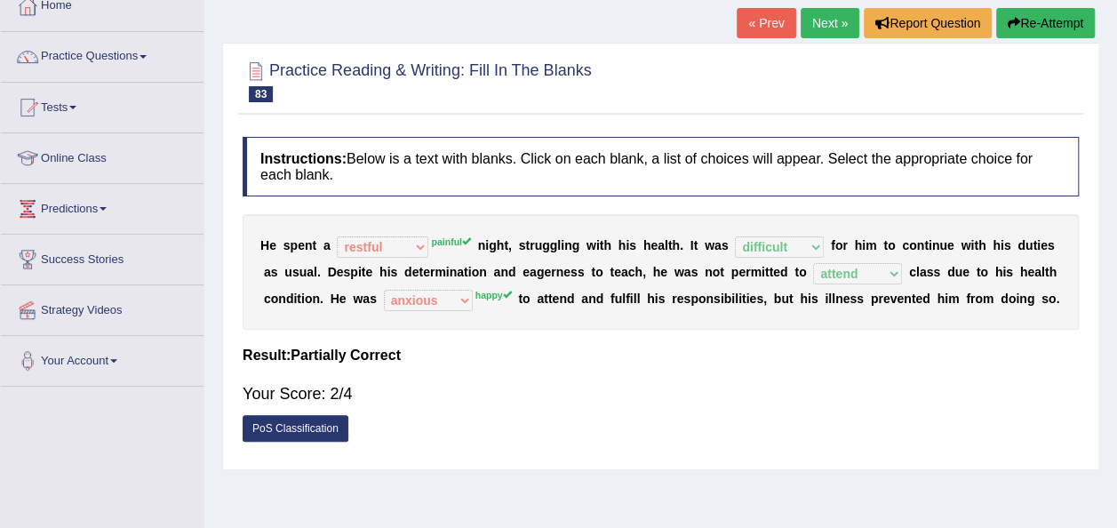
scroll to position [71, 0]
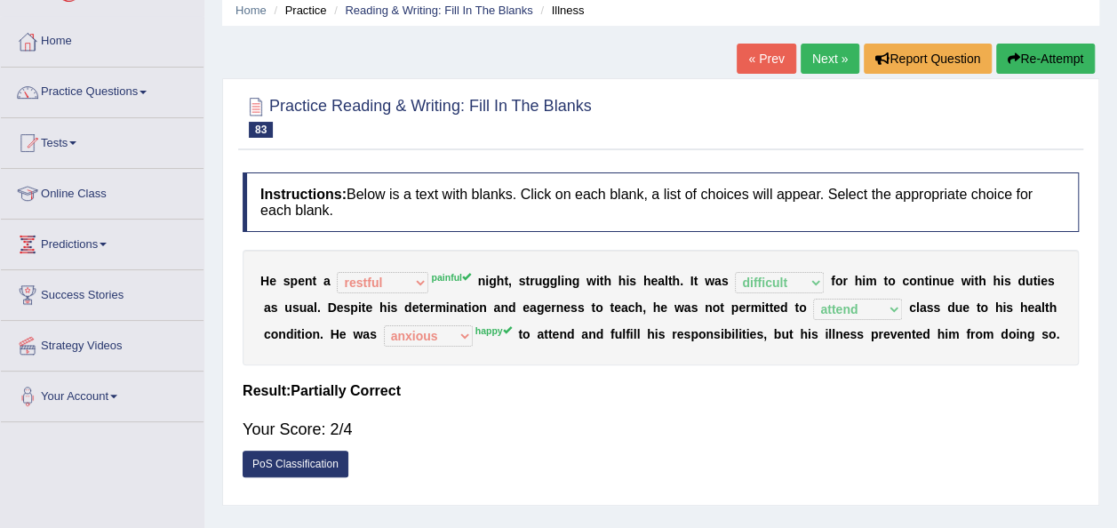
click at [814, 64] on link "Next »" at bounding box center [830, 59] width 59 height 30
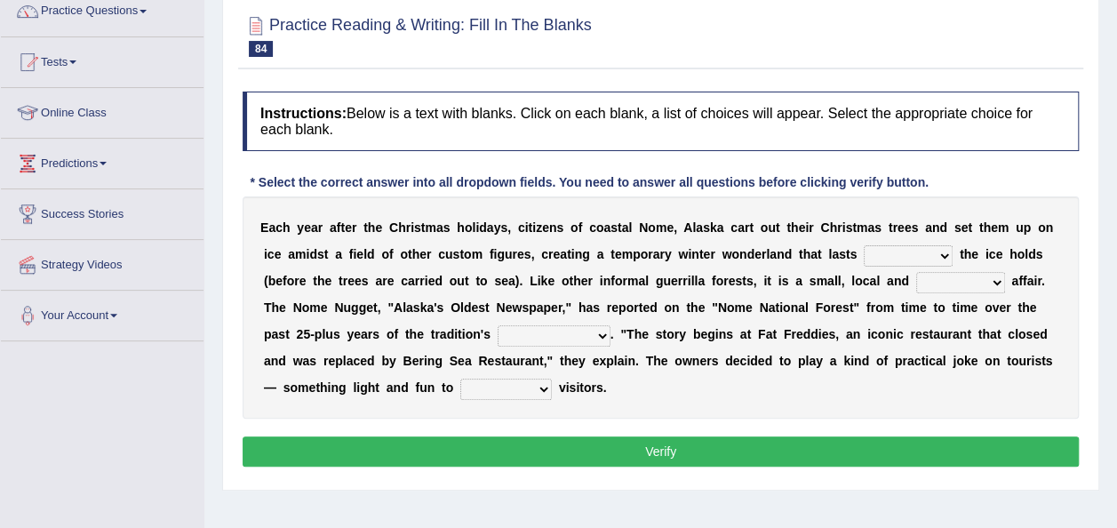
scroll to position [178, 0]
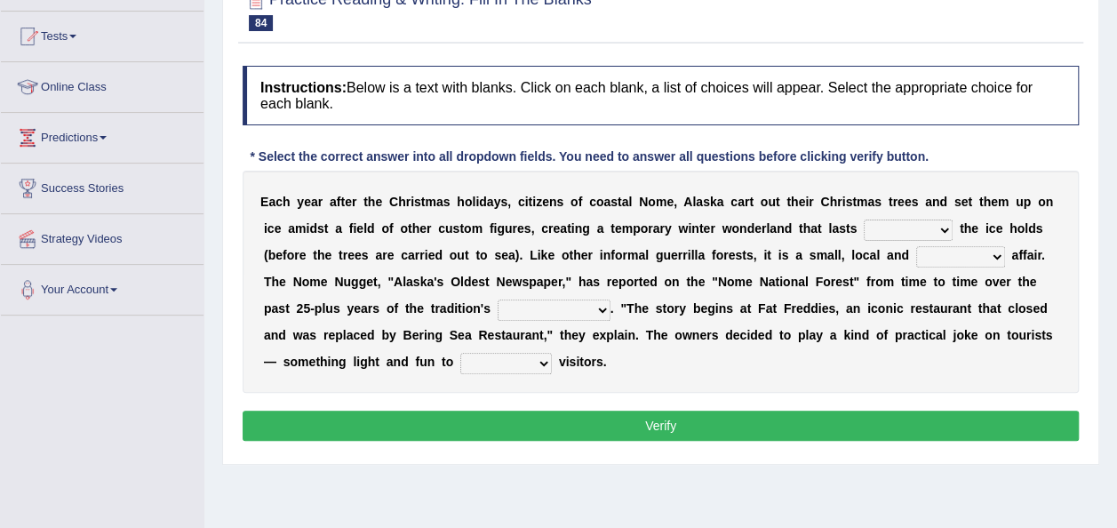
click at [935, 223] on select "as long as before after although" at bounding box center [908, 229] width 89 height 21
select select "before"
click at [864, 219] on select "as long as before after although" at bounding box center [908, 229] width 89 height 21
click at [992, 256] on select "nasty fuzzy cozy greasy" at bounding box center [960, 256] width 89 height 21
select select "cozy"
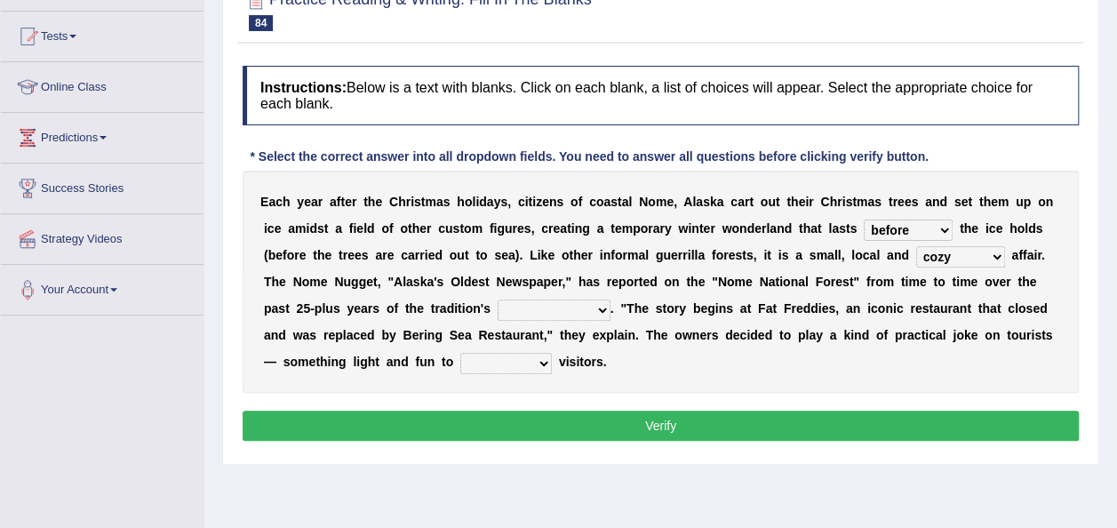
click at [916, 246] on select "nasty fuzzy cozy greasy" at bounding box center [960, 256] width 89 height 21
click at [608, 307] on select "life existence disappearance emotions" at bounding box center [554, 309] width 113 height 21
select select "emotions"
click at [498, 299] on select "life existence disappearance emotions" at bounding box center [554, 309] width 113 height 21
click at [542, 356] on select "purchase confound distinguish repel" at bounding box center [506, 363] width 92 height 21
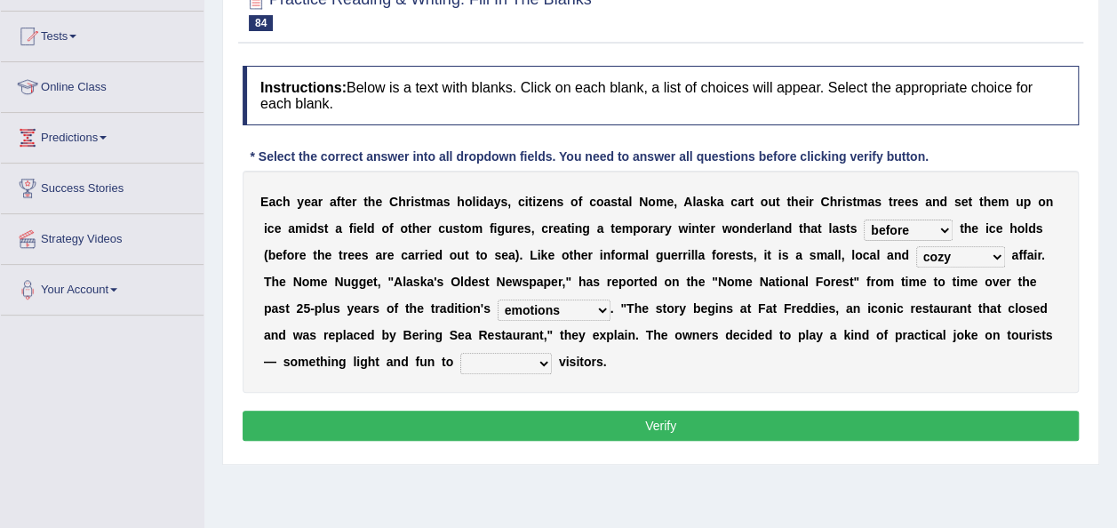
select select "confound"
click at [460, 353] on select "purchase confound distinguish repel" at bounding box center [506, 363] width 92 height 21
click at [571, 423] on button "Verify" at bounding box center [661, 426] width 836 height 30
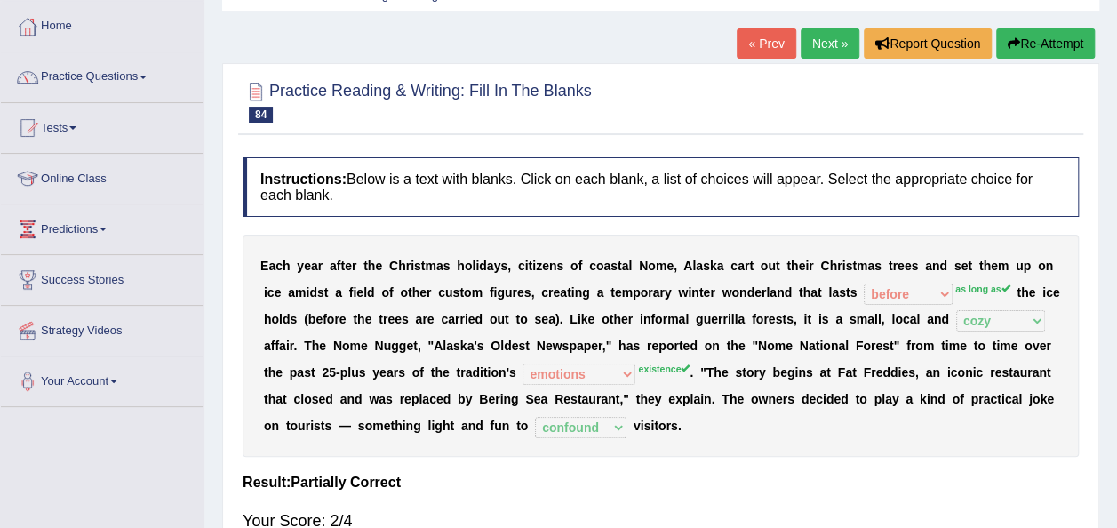
scroll to position [71, 0]
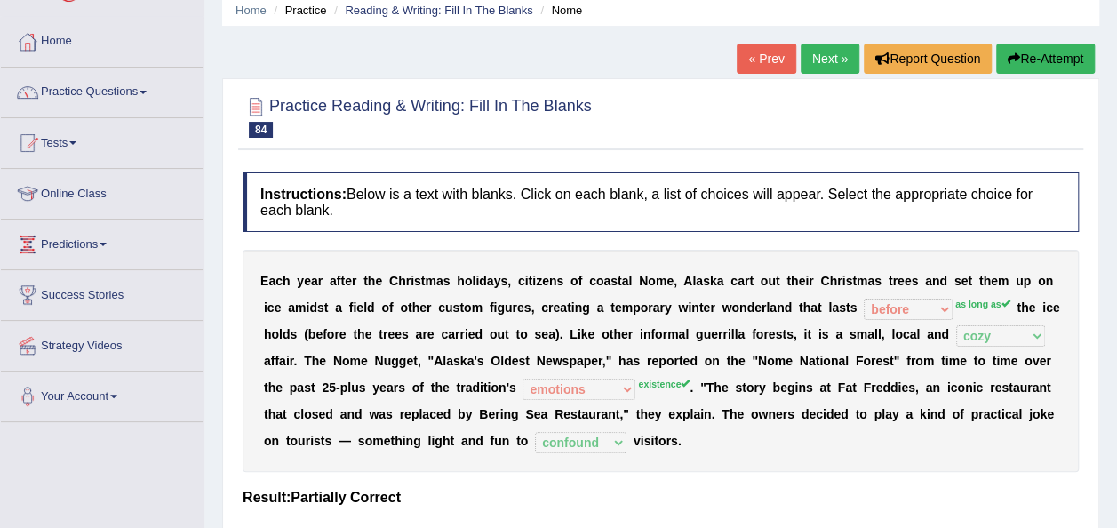
click at [830, 60] on link "Next »" at bounding box center [830, 59] width 59 height 30
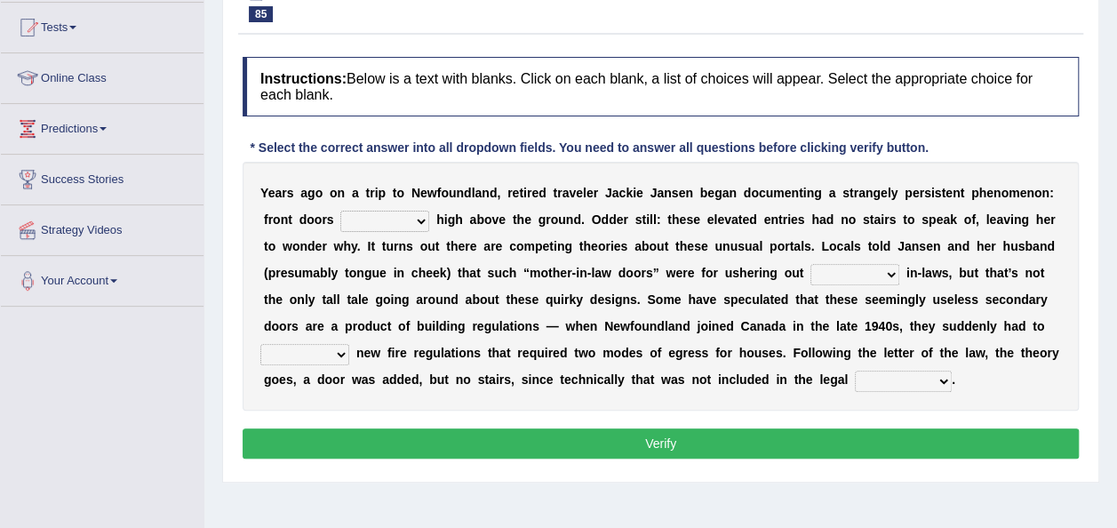
scroll to position [187, 0]
click at [415, 219] on select "raised visited painted lowered" at bounding box center [384, 221] width 89 height 21
select select "raised"
click at [340, 211] on select "raised visited painted lowered" at bounding box center [384, 221] width 89 height 21
click at [889, 271] on select "unbiased underlined unwanted united" at bounding box center [854, 274] width 89 height 21
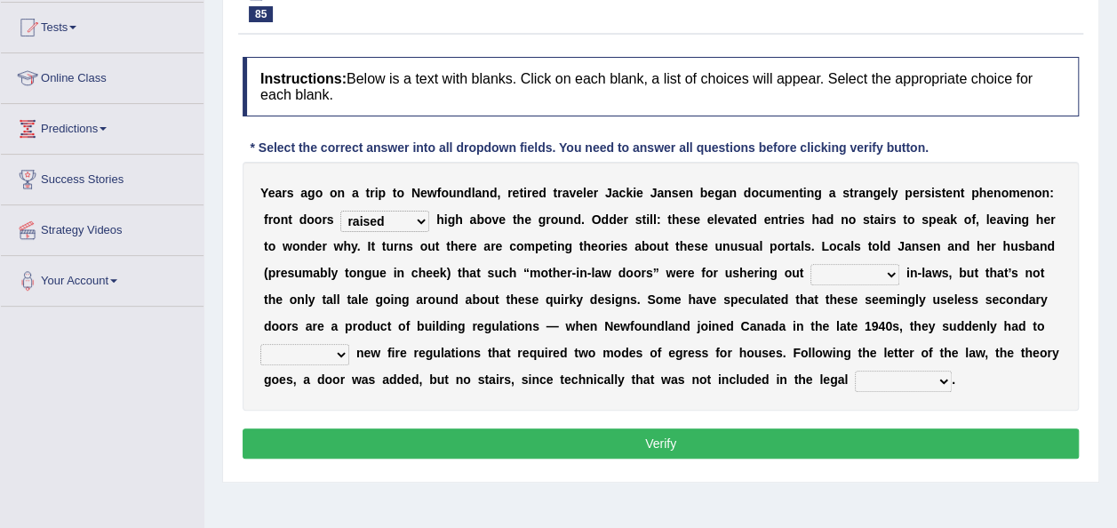
select select "unwanted"
click at [810, 264] on select "unbiased underlined unwanted united" at bounding box center [854, 274] width 89 height 21
click at [340, 358] on select "illuminate appreciate match disobey" at bounding box center [304, 354] width 89 height 21
select select "illuminate"
click at [260, 344] on select "illuminate appreciate match disobey" at bounding box center [304, 354] width 89 height 21
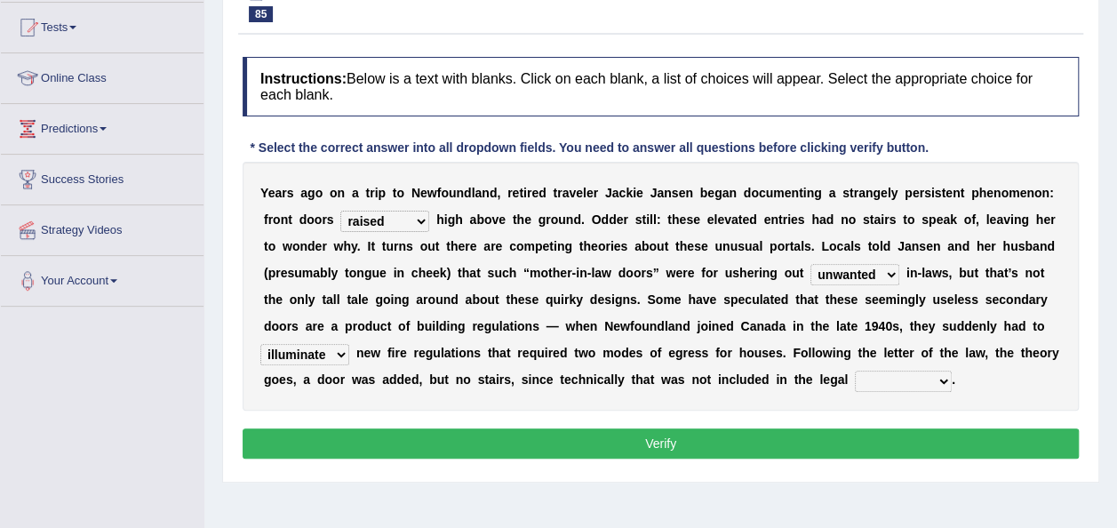
click at [941, 379] on select "religion paces manager requirement" at bounding box center [903, 381] width 97 height 21
select select "paces"
click at [855, 371] on select "religion paces manager requirement" at bounding box center [903, 381] width 97 height 21
click at [698, 445] on button "Verify" at bounding box center [661, 443] width 836 height 30
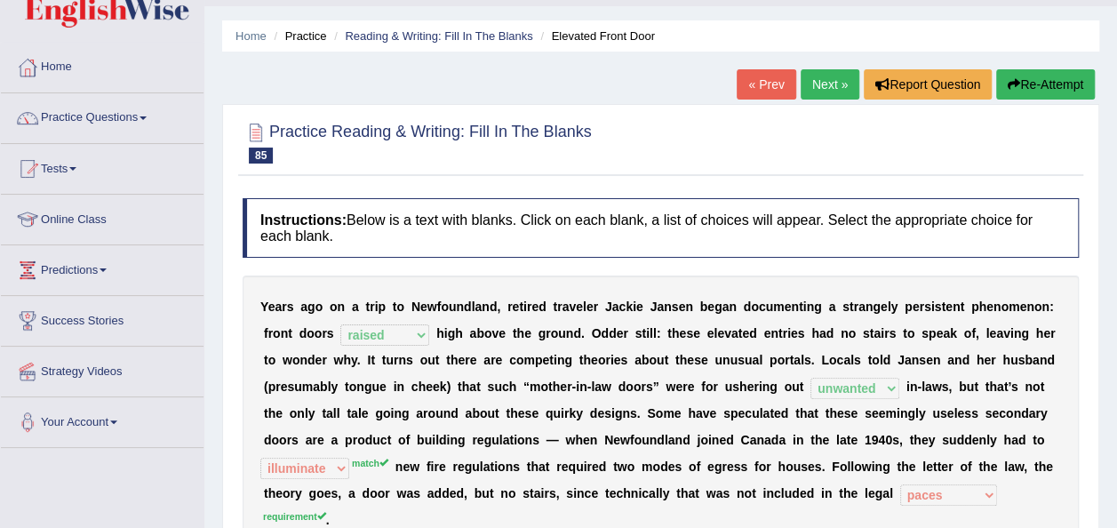
scroll to position [33, 0]
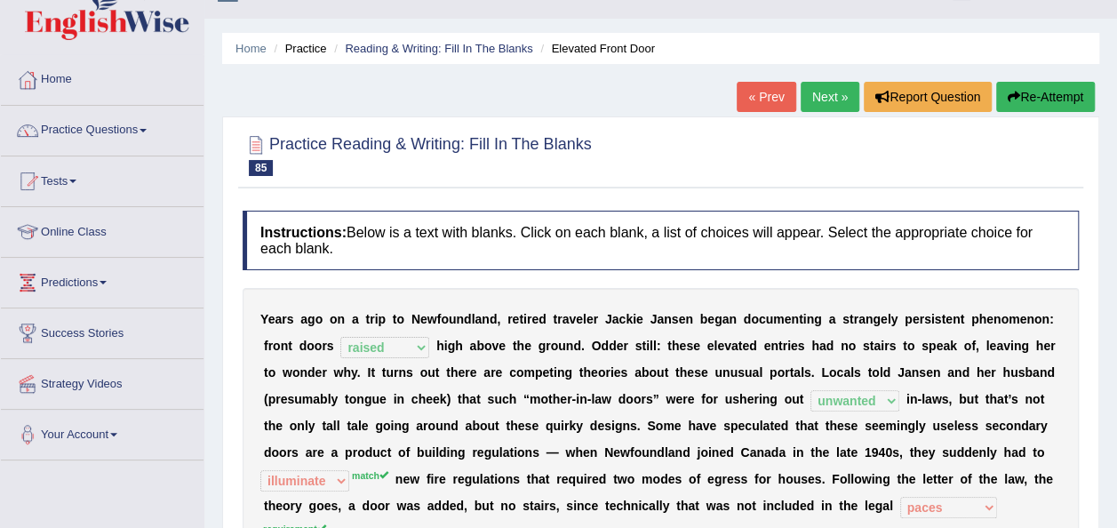
click at [815, 95] on link "Next »" at bounding box center [830, 97] width 59 height 30
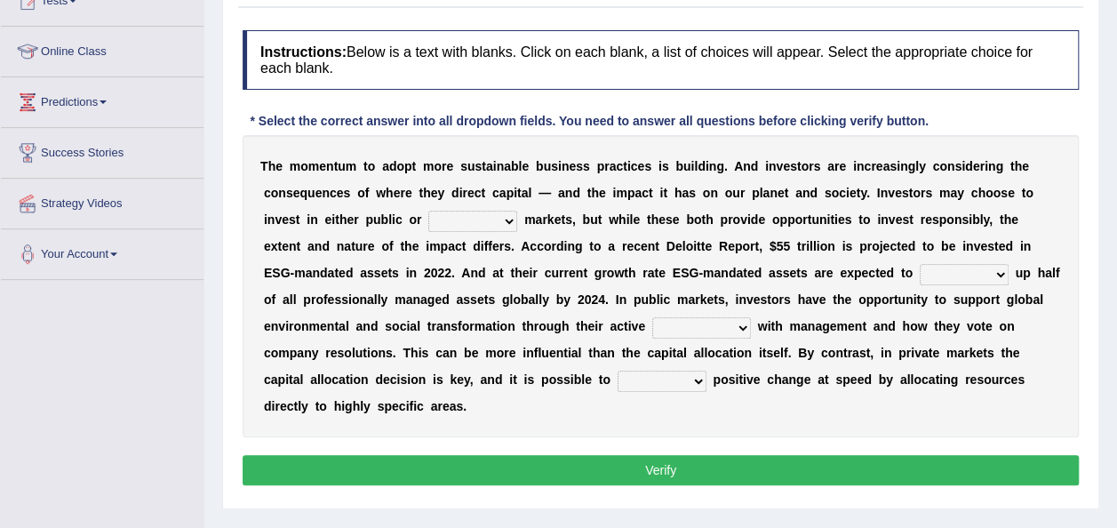
scroll to position [245, 0]
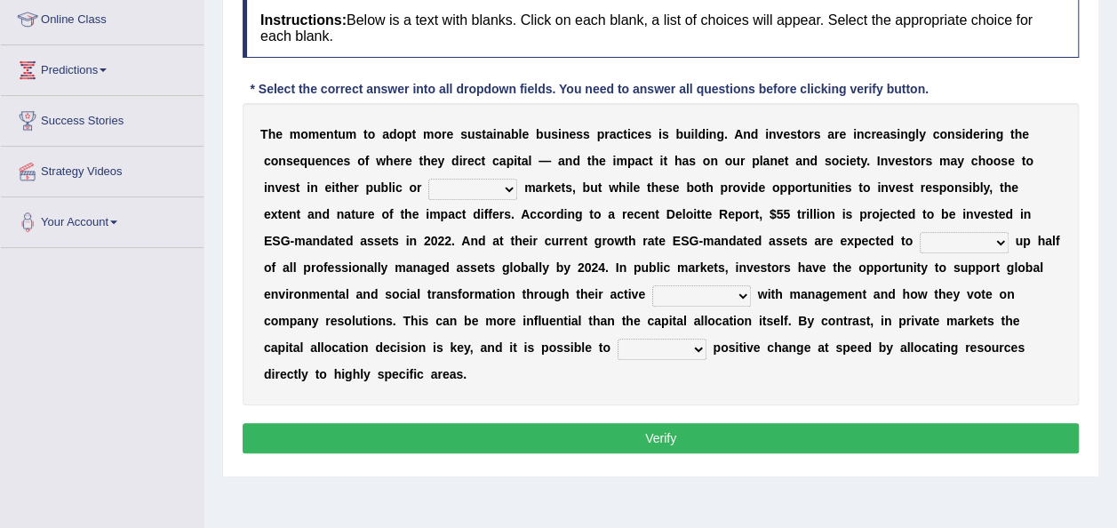
click at [501, 188] on select "financial material written private" at bounding box center [472, 189] width 89 height 21
select select "financial"
click at [428, 179] on select "financial material written private" at bounding box center [472, 189] width 89 height 21
click at [964, 239] on select "build use make add" at bounding box center [964, 242] width 89 height 21
click at [920, 232] on select "build use make add" at bounding box center [964, 242] width 89 height 21
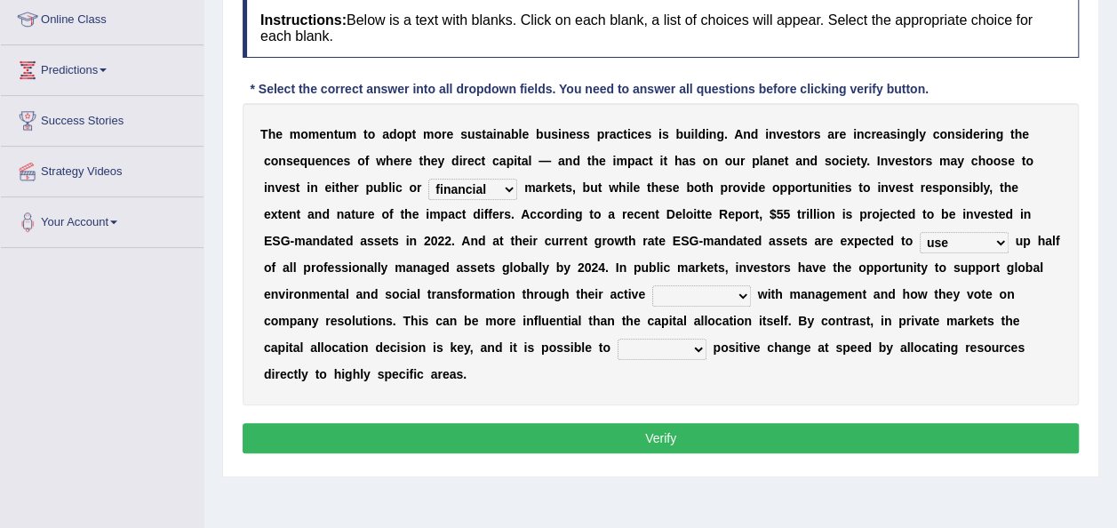
click at [958, 243] on select "build use make add" at bounding box center [964, 242] width 89 height 21
select select "add"
click at [920, 232] on select "build use make add" at bounding box center [964, 242] width 89 height 21
click at [740, 302] on select "engagement service squabble investment" at bounding box center [701, 295] width 99 height 21
select select "service"
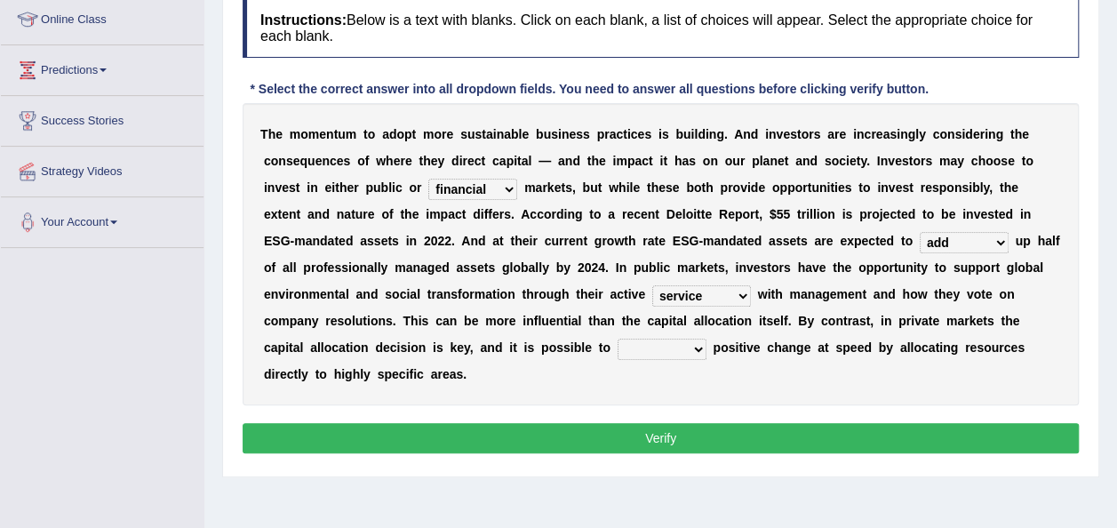
click at [652, 285] on select "engagement service squabble investment" at bounding box center [701, 295] width 99 height 21
click at [693, 346] on select "prove collapse drive restore" at bounding box center [662, 349] width 89 height 21
select select "restore"
click at [618, 339] on select "prove collapse drive restore" at bounding box center [662, 349] width 89 height 21
click at [663, 443] on button "Verify" at bounding box center [661, 438] width 836 height 30
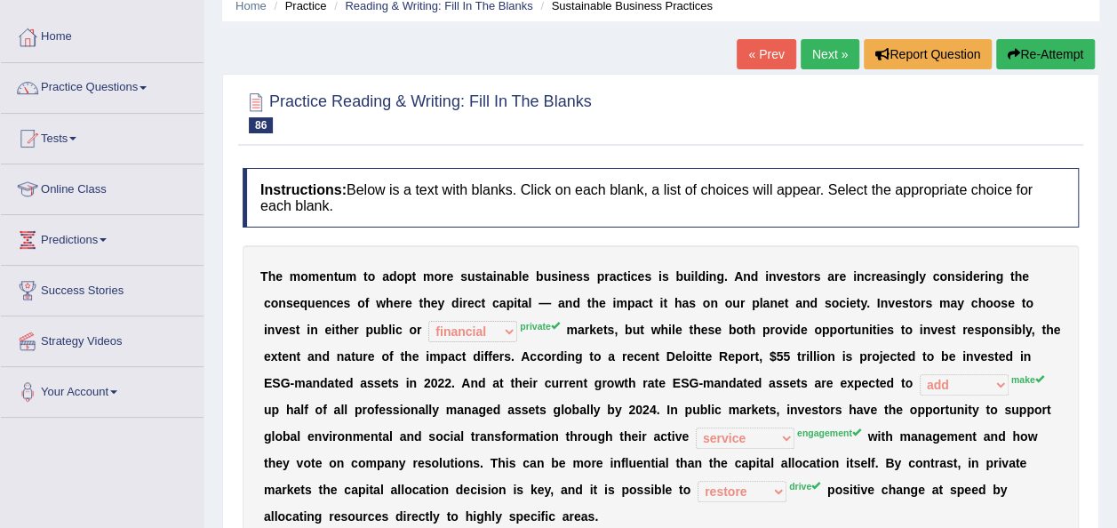
scroll to position [68, 0]
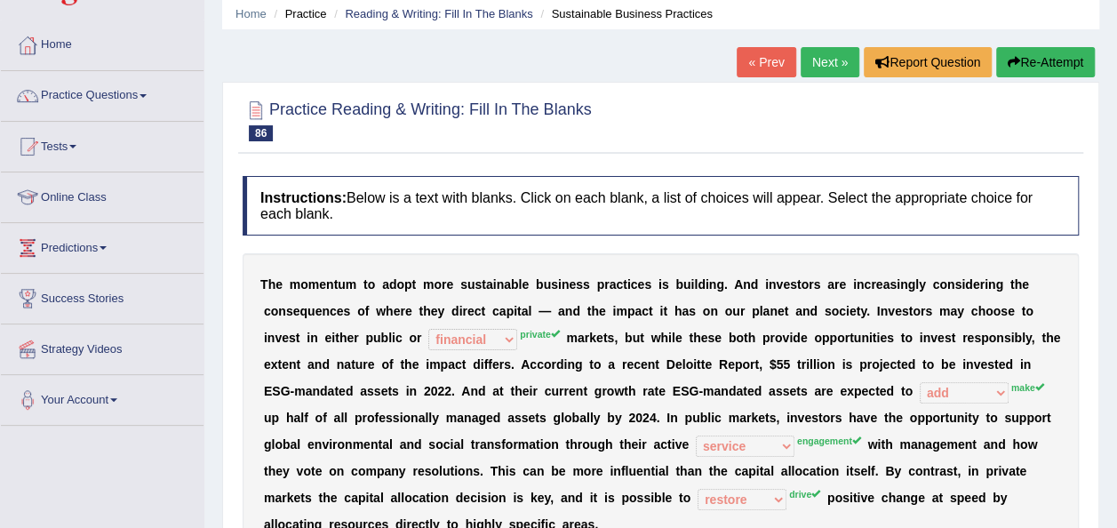
click at [828, 68] on link "Next »" at bounding box center [830, 62] width 59 height 30
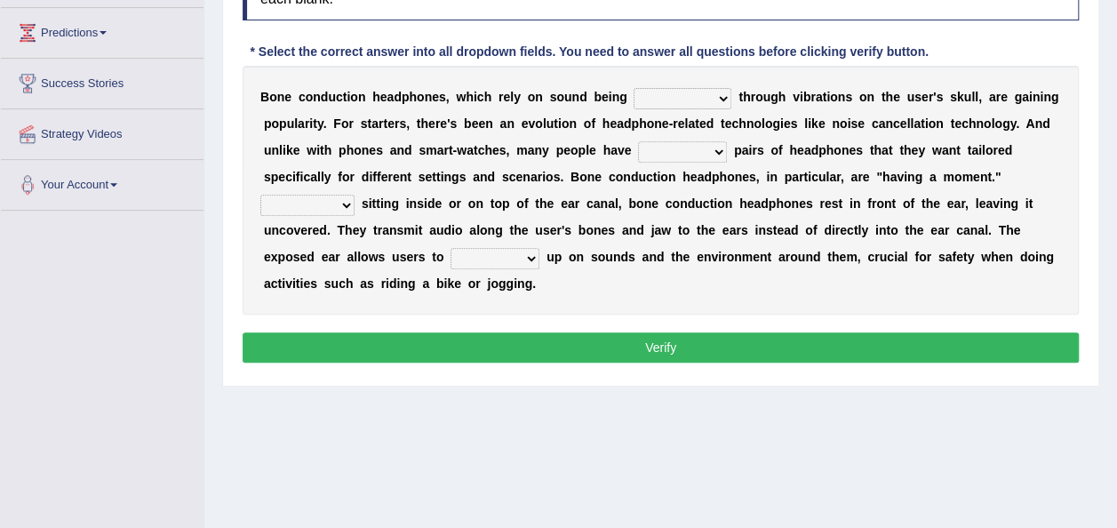
scroll to position [320, 0]
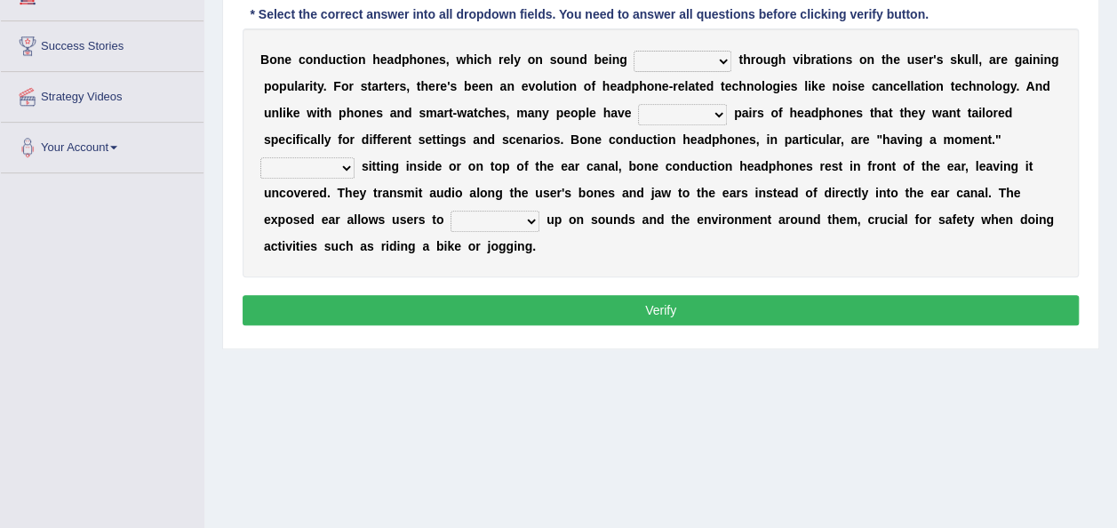
click at [722, 56] on select "formed counted transformed transmitted" at bounding box center [683, 61] width 98 height 21
select select "transmitted"
click at [634, 51] on select "formed counted transformed transmitted" at bounding box center [683, 61] width 98 height 21
click at [713, 108] on select "composite multiple imperfect integral" at bounding box center [682, 114] width 89 height 21
select select "multiple"
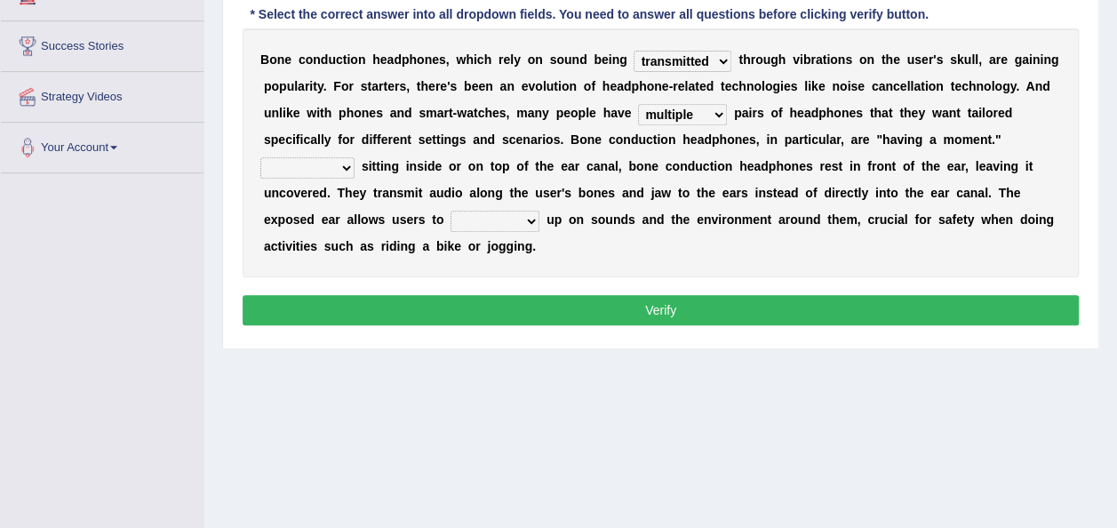
click at [638, 104] on select "composite multiple imperfect integral" at bounding box center [682, 114] width 89 height 21
click at [348, 168] on select "More than Despite of Less than Rather than" at bounding box center [307, 167] width 94 height 21
select select "Rather than"
click at [260, 157] on select "More than Despite of Less than Rather than" at bounding box center [307, 167] width 94 height 21
click at [531, 217] on select "level take make pick" at bounding box center [494, 221] width 89 height 21
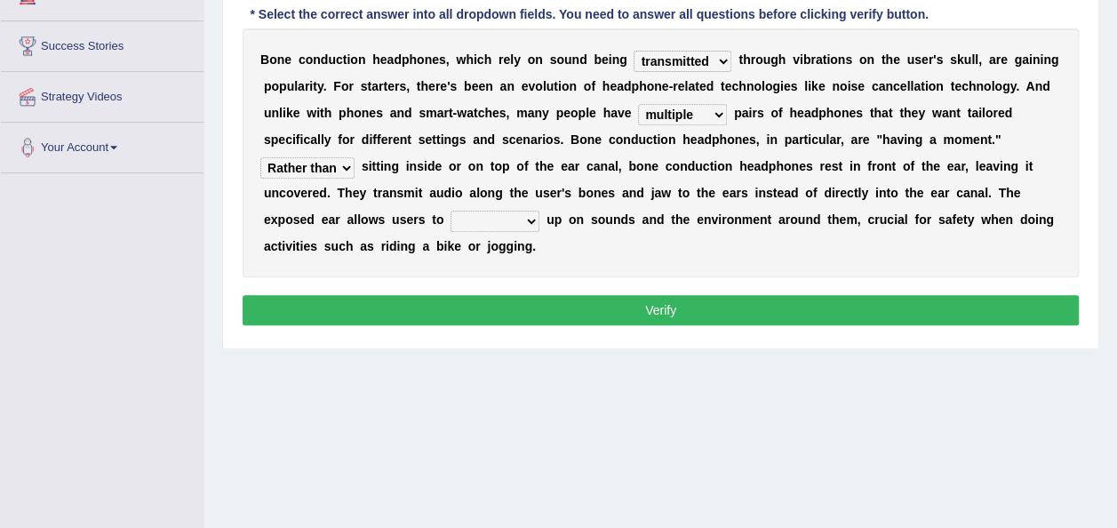
select select "level"
click at [450, 211] on select "level take make pick" at bounding box center [494, 221] width 89 height 21
click at [555, 307] on button "Verify" at bounding box center [661, 310] width 836 height 30
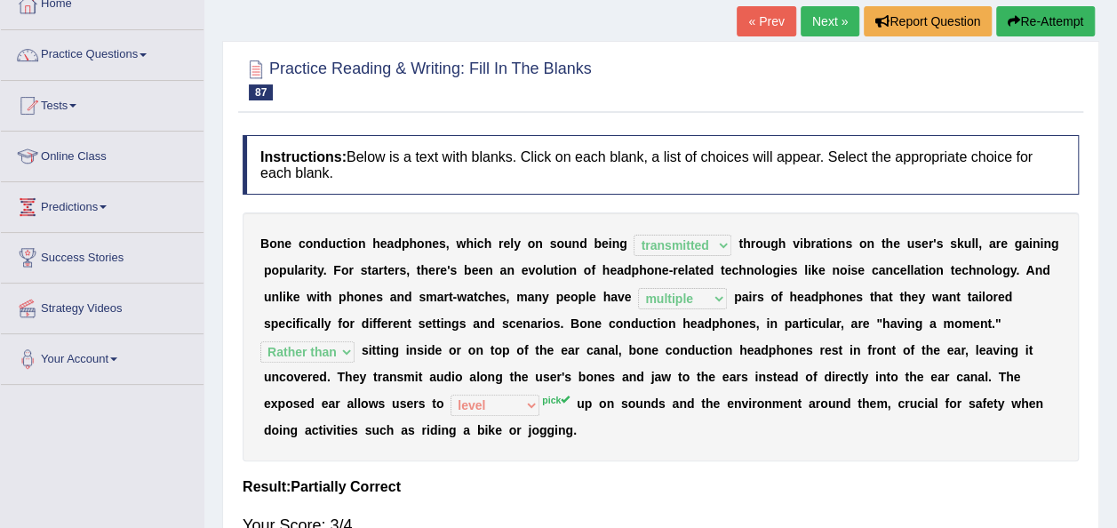
scroll to position [107, 0]
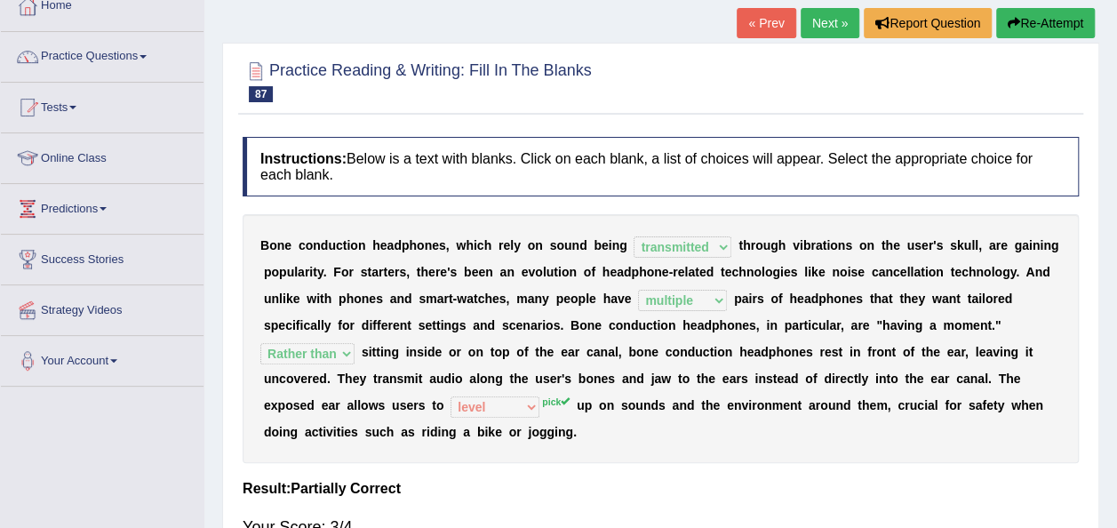
click at [825, 26] on link "Next »" at bounding box center [830, 23] width 59 height 30
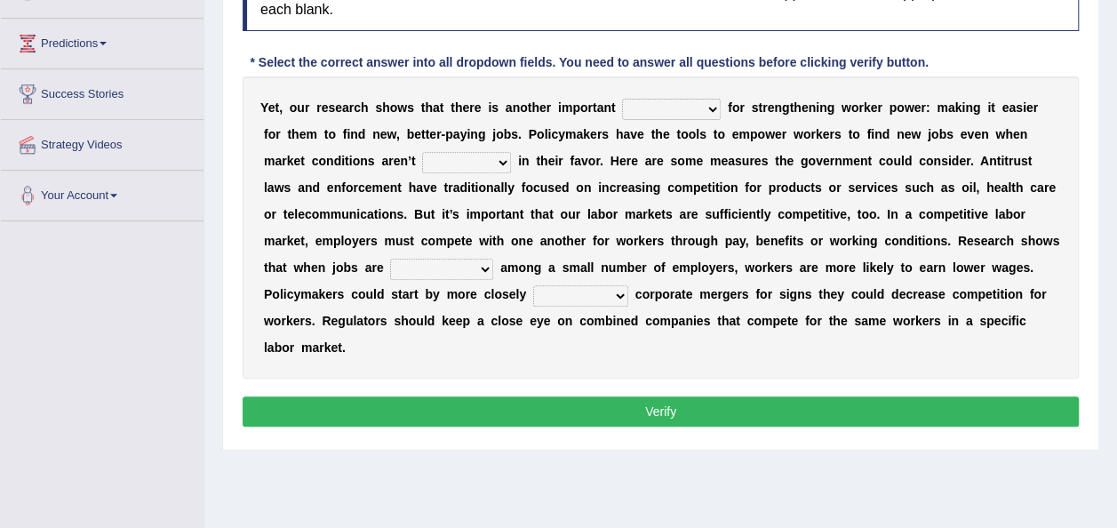
click at [705, 107] on select "avail engagement avenue annual" at bounding box center [671, 109] width 99 height 21
click at [741, 116] on div "Y e t , o u r r e s e a r c h s h o w s t h a t t h e r e i s a n o t h e r i m…" at bounding box center [661, 227] width 836 height 302
click at [450, 155] on select "profitable titchy temperate tilted" at bounding box center [466, 162] width 89 height 21
click at [583, 360] on div "Y e t , o u r r e s e a r c h s h o w s t h a t t h e r e i s a n o t h e r i m…" at bounding box center [661, 227] width 836 height 302
click at [453, 271] on select "constrained tremendous concentric concentrated" at bounding box center [441, 269] width 103 height 21
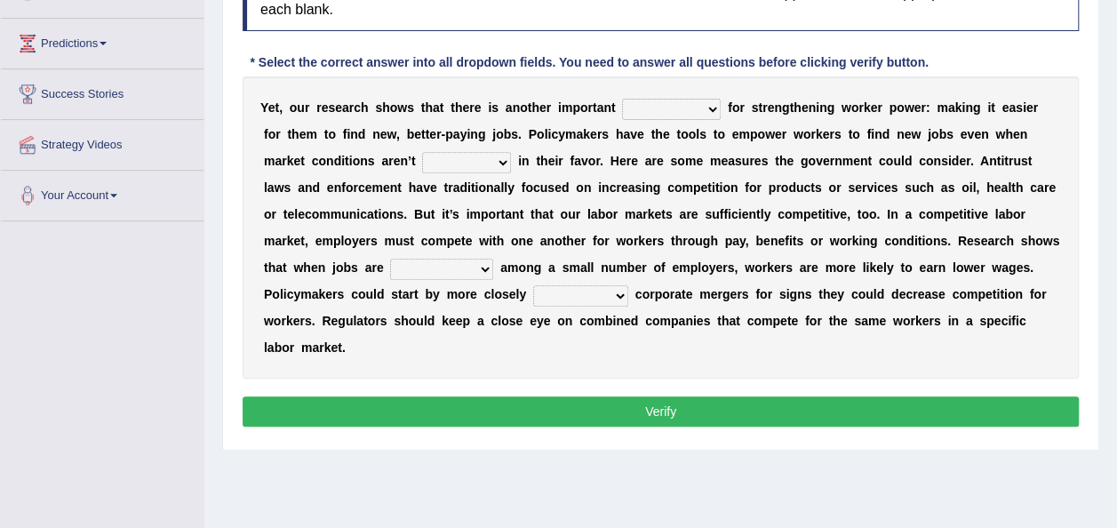
select select "tremendous"
click at [390, 259] on select "constrained tremendous concentric concentrated" at bounding box center [441, 269] width 103 height 21
click at [618, 292] on select "scrutinizing originating scripting emulating" at bounding box center [580, 295] width 95 height 21
select select "emulating"
click at [533, 285] on select "scrutinizing originating scripting emulating" at bounding box center [580, 295] width 95 height 21
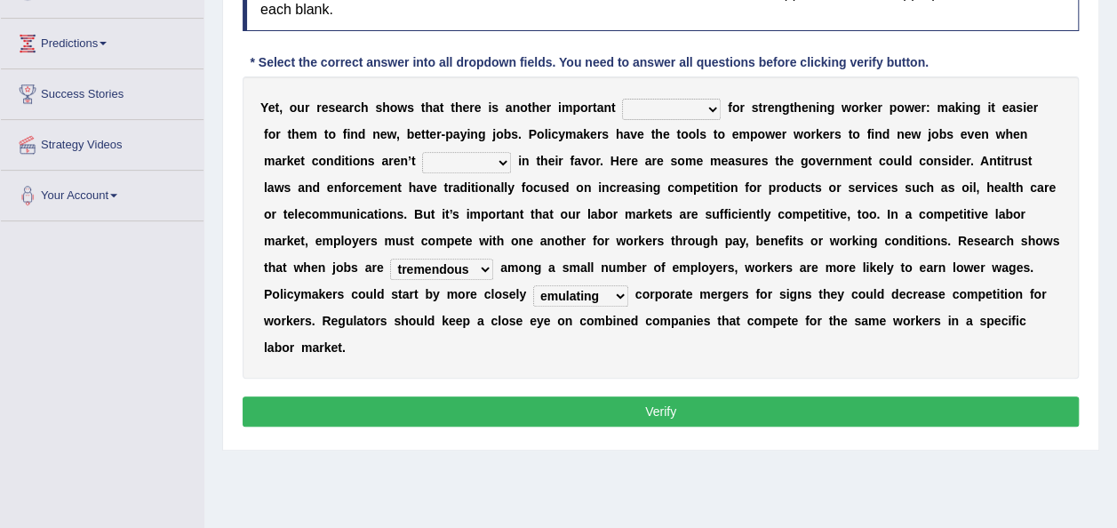
click at [454, 158] on select "profitable titchy temperate tilted" at bounding box center [466, 162] width 89 height 21
select select "titchy"
click at [422, 152] on select "profitable titchy temperate tilted" at bounding box center [466, 162] width 89 height 21
click at [705, 108] on select "avail engagement avenue annual" at bounding box center [671, 109] width 99 height 21
click at [622, 99] on select "avail engagement avenue annual" at bounding box center [671, 109] width 99 height 21
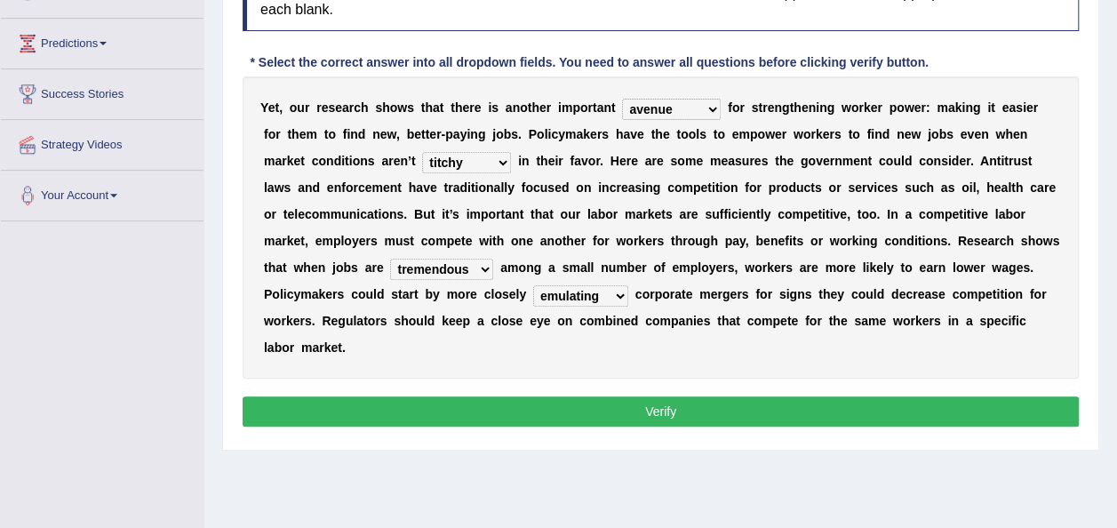
click at [709, 106] on select "avail engagement avenue annual" at bounding box center [671, 109] width 99 height 21
select select "engagement"
click at [622, 99] on select "avail engagement avenue annual" at bounding box center [671, 109] width 99 height 21
click at [669, 416] on button "Verify" at bounding box center [661, 411] width 836 height 30
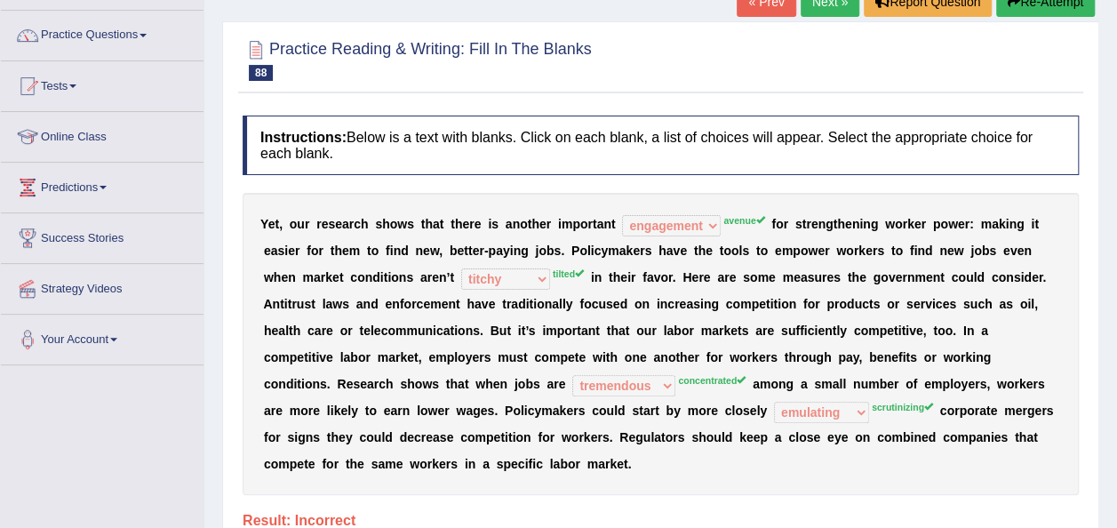
scroll to position [94, 0]
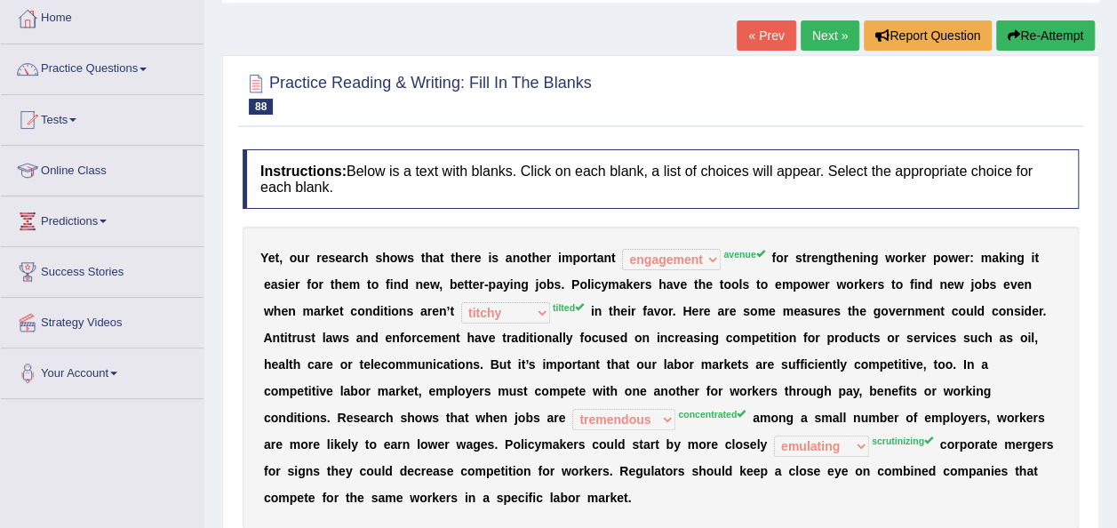
click at [828, 43] on link "Next »" at bounding box center [830, 35] width 59 height 30
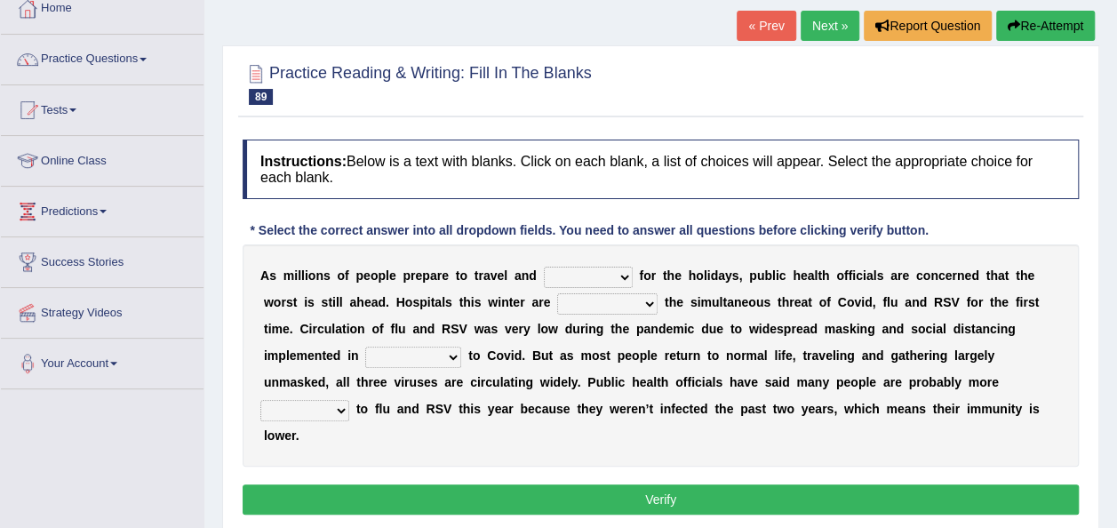
scroll to position [107, 0]
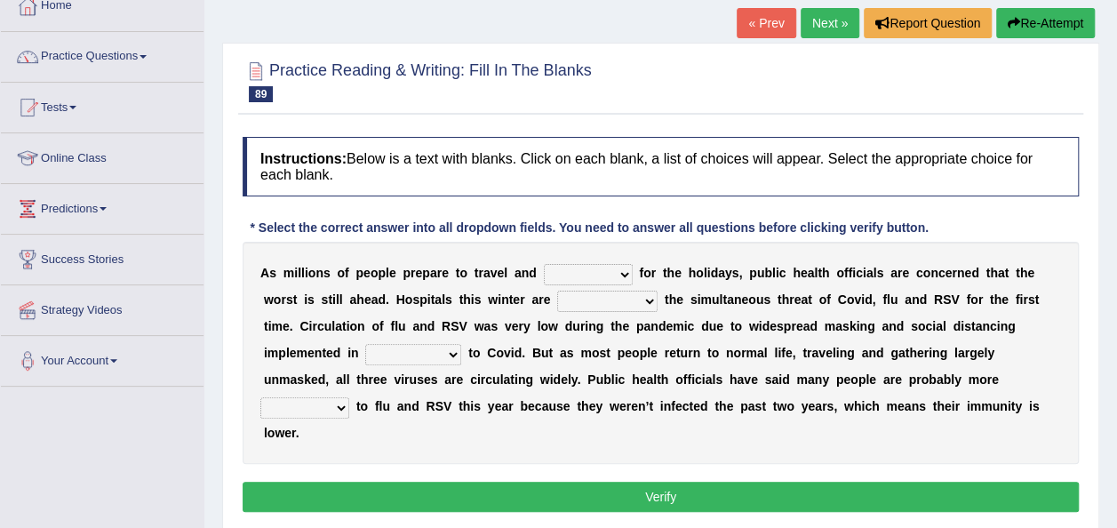
click at [612, 276] on select "gather hide slumber migrate" at bounding box center [588, 274] width 89 height 21
select select "migrate"
click at [544, 264] on select "gather hide slumber migrate" at bounding box center [588, 274] width 89 height 21
click at [647, 301] on select "facing accounting challenging constructing" at bounding box center [607, 301] width 100 height 21
click at [698, 436] on div "A s m i l l i o n s o f p e o p l e p r e p a r e t o t r a v e l a n d gather …" at bounding box center [661, 353] width 836 height 222
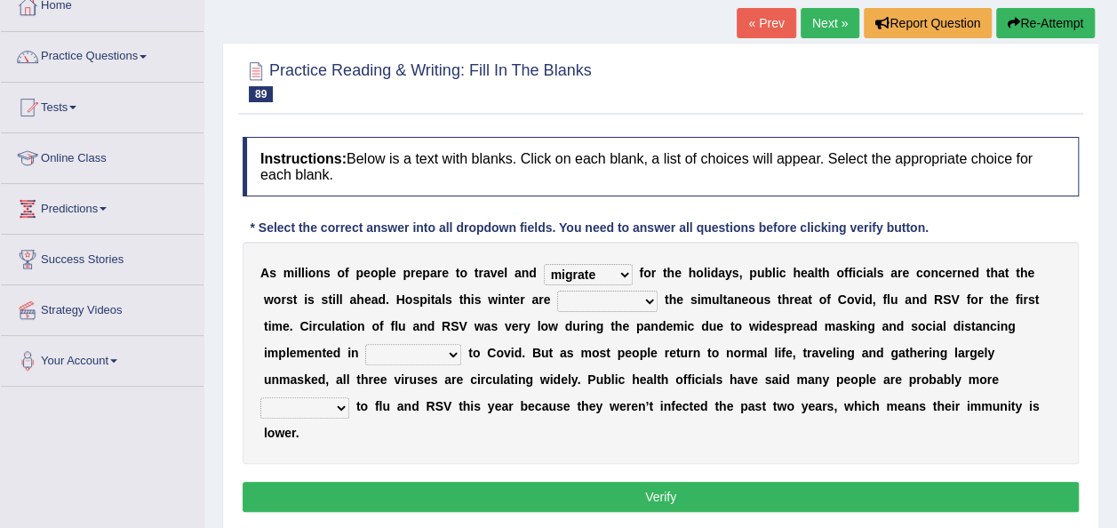
click at [446, 355] on select "comparison response place order" at bounding box center [413, 354] width 96 height 21
select select "response"
click at [365, 344] on select "comparison response place order" at bounding box center [413, 354] width 96 height 21
click at [345, 406] on select "attainable sensible vulnerable accessible" at bounding box center [304, 407] width 89 height 21
click at [260, 397] on select "attainable sensible vulnerable accessible" at bounding box center [304, 407] width 89 height 21
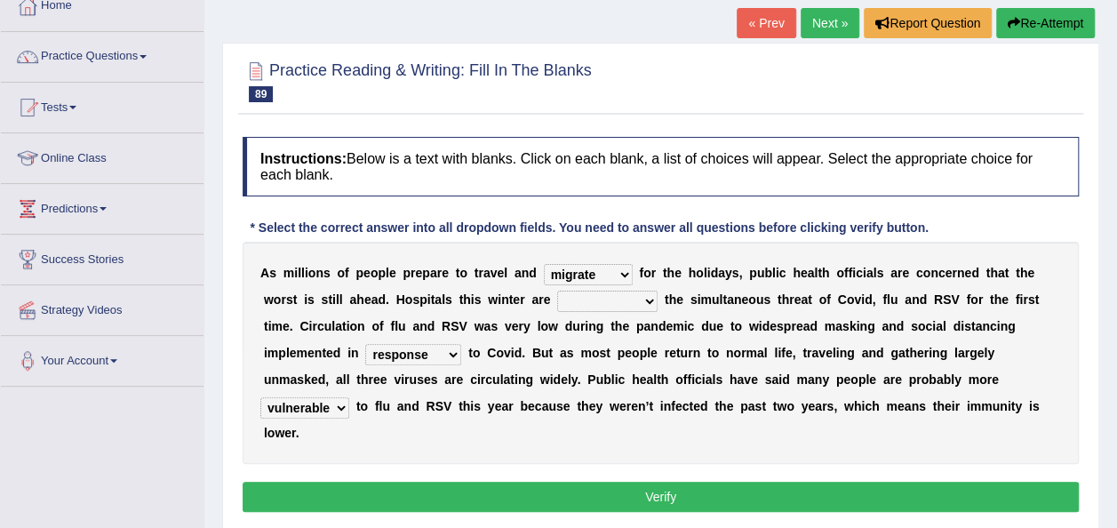
click at [340, 407] on select "attainable sensible vulnerable accessible" at bounding box center [304, 407] width 89 height 21
select select "sensible"
click at [260, 397] on select "attainable sensible vulnerable accessible" at bounding box center [304, 407] width 89 height 21
click at [644, 299] on select "facing accounting challenging constructing" at bounding box center [607, 301] width 100 height 21
select select "constructing"
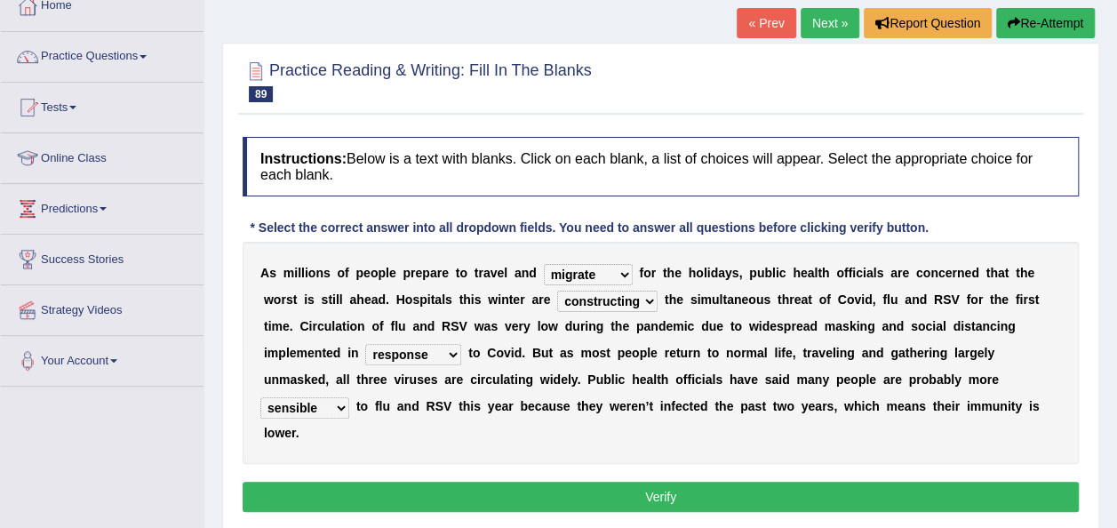
click at [557, 291] on select "facing accounting challenging constructing" at bounding box center [607, 301] width 100 height 21
click at [578, 488] on button "Verify" at bounding box center [661, 497] width 836 height 30
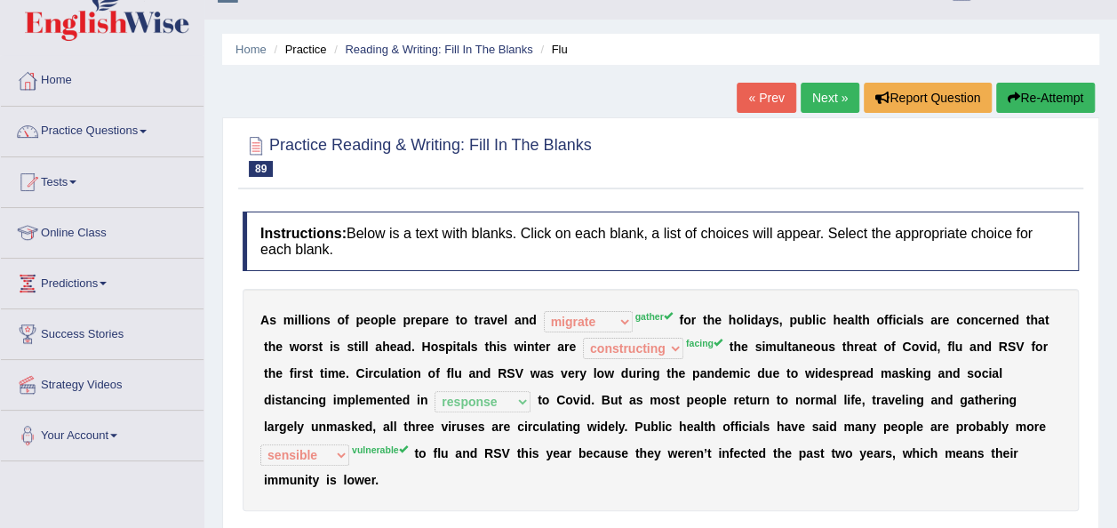
scroll to position [14, 0]
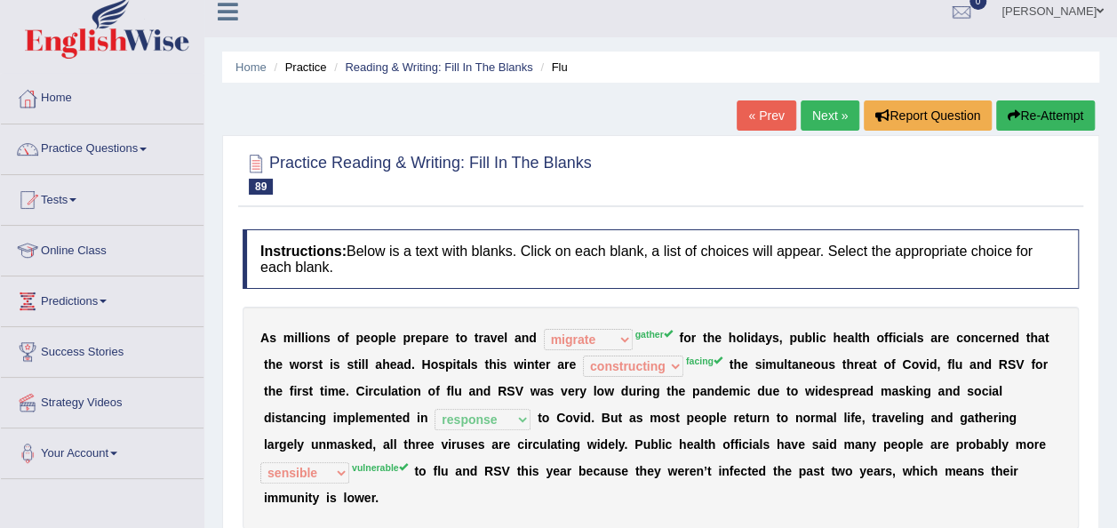
click at [819, 118] on link "Next »" at bounding box center [830, 115] width 59 height 30
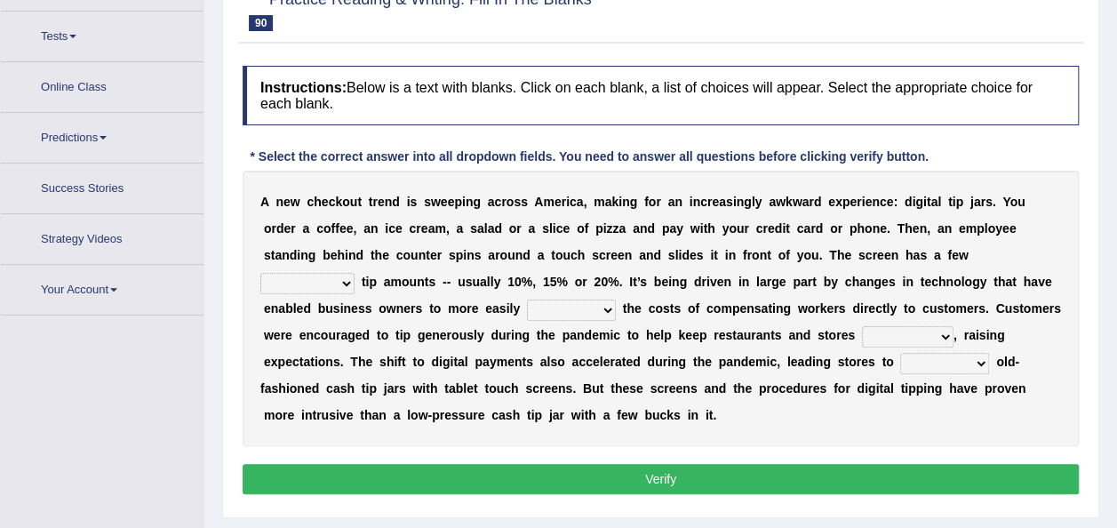
scroll to position [201, 0]
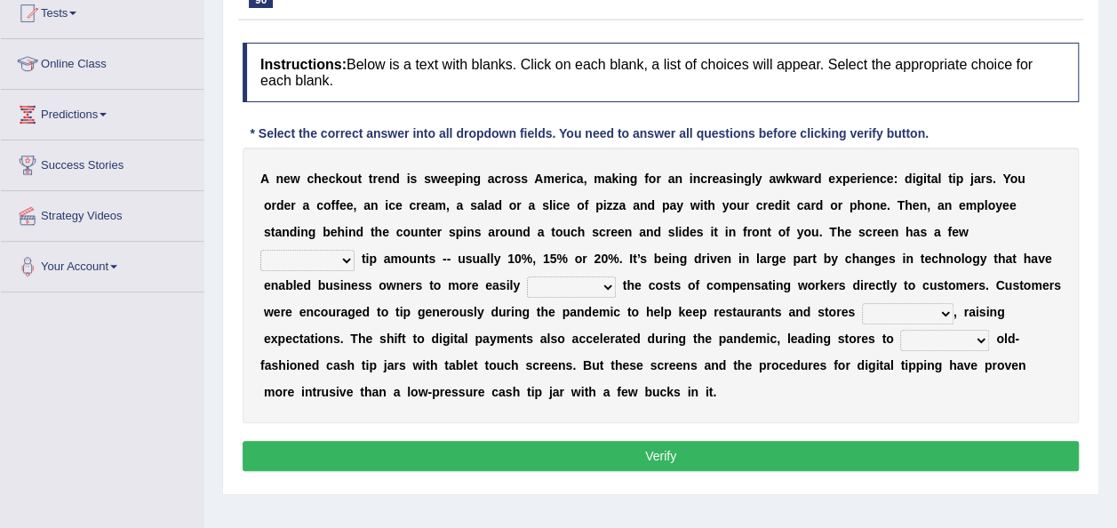
click at [345, 264] on select "suggested combined exceptional rigorous" at bounding box center [307, 260] width 94 height 21
select select "exceptional"
click at [260, 250] on select "suggested combined exceptional rigorous" at bounding box center [307, 260] width 94 height 21
click at [340, 254] on select "suggested combined exceptional rigorous" at bounding box center [307, 260] width 94 height 21
click at [817, 407] on div "A n e w c h e c k o u t t r e n d i s s w e e p i n g a c r o s s A [PERSON_NAM…" at bounding box center [661, 284] width 836 height 275
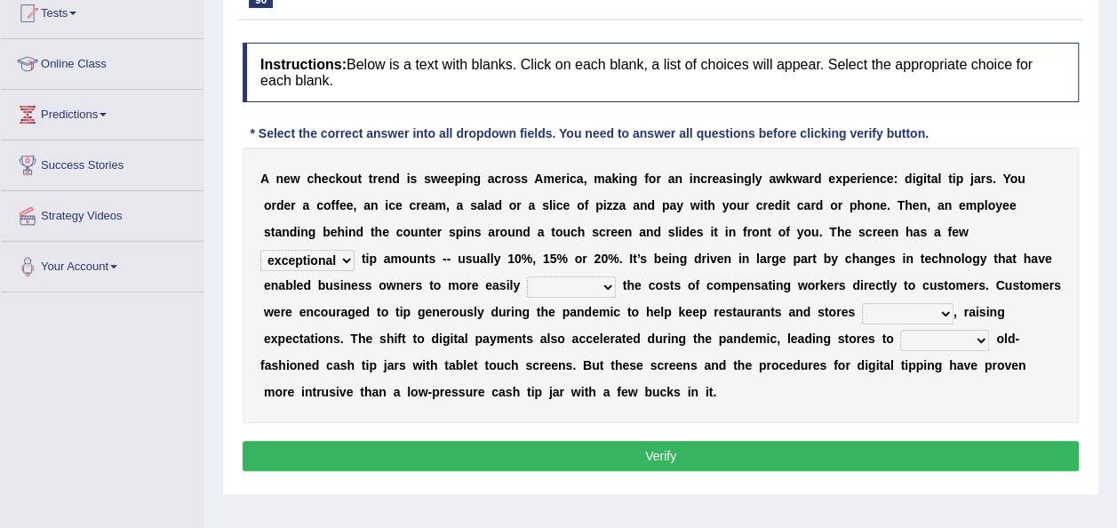
click at [610, 291] on select "abide covet diverge shift" at bounding box center [571, 286] width 89 height 21
select select "covet"
click at [527, 276] on select "abide covet diverge shift" at bounding box center [571, 286] width 89 height 21
click at [946, 309] on select "afloat overlapped affable concise" at bounding box center [908, 313] width 92 height 21
select select "affable"
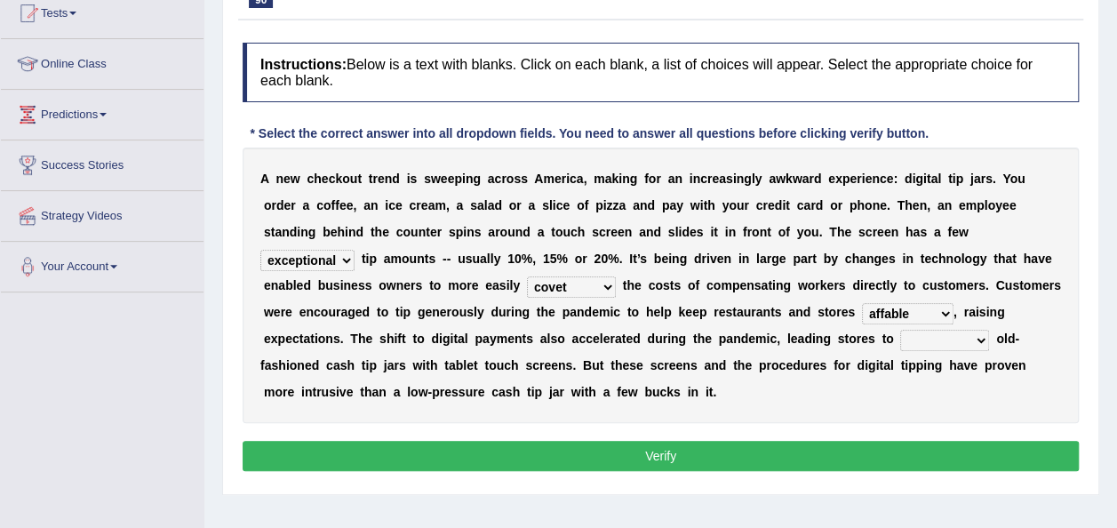
click at [862, 303] on select "afloat overlapped affable concise" at bounding box center [908, 313] width 92 height 21
click at [976, 339] on select "replace exchange occupy retrieve" at bounding box center [944, 340] width 89 height 21
select select "replace"
click at [900, 330] on select "replace exchange occupy retrieve" at bounding box center [944, 340] width 89 height 21
click at [702, 461] on button "Verify" at bounding box center [661, 456] width 836 height 30
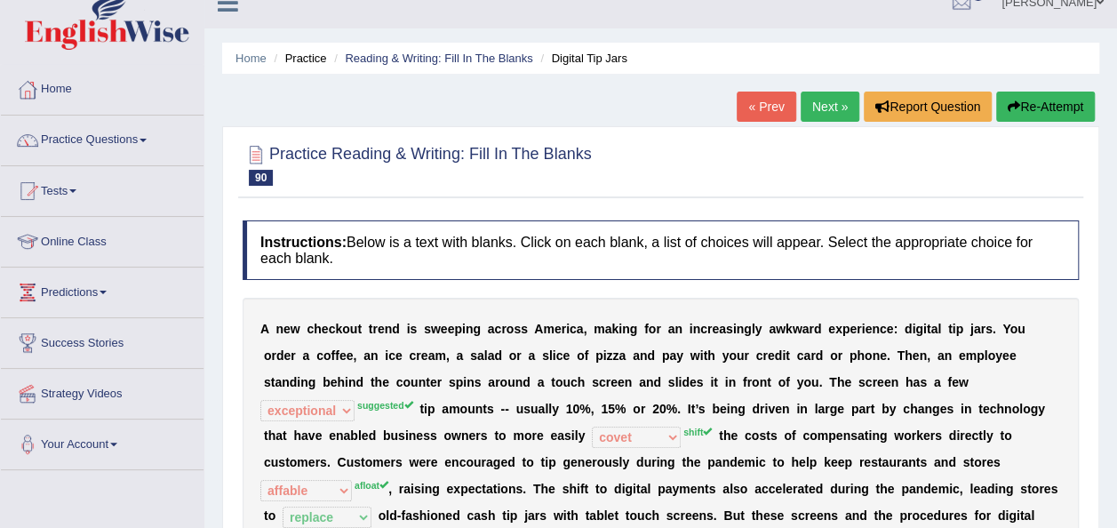
scroll to position [23, 0]
click at [830, 115] on link "Next »" at bounding box center [830, 107] width 59 height 30
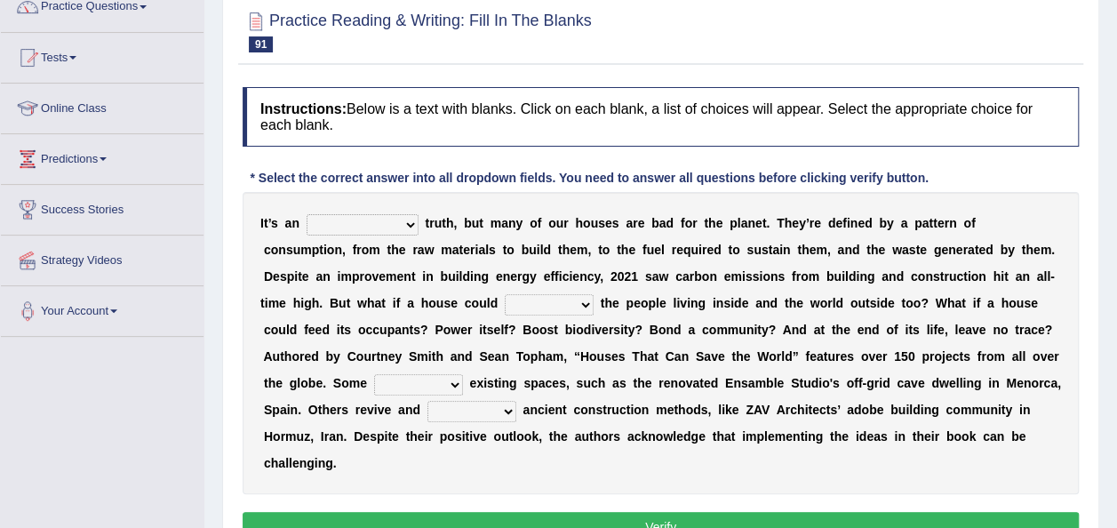
scroll to position [197, 0]
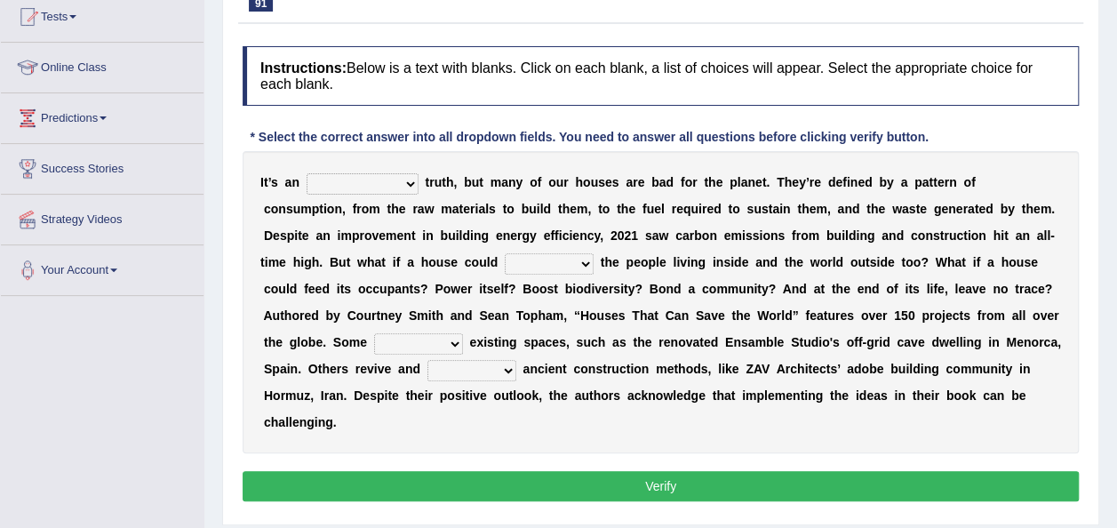
click at [409, 184] on select "unrivaled unstable uncomfortable uncapped" at bounding box center [363, 183] width 112 height 21
click at [667, 438] on div "I t ’ s a n unrivaled unstable uncomfortable uncapped t r u t h , b u t m a n y…" at bounding box center [661, 302] width 836 height 302
click at [585, 255] on select "survive mimic dominate nurture" at bounding box center [549, 263] width 89 height 21
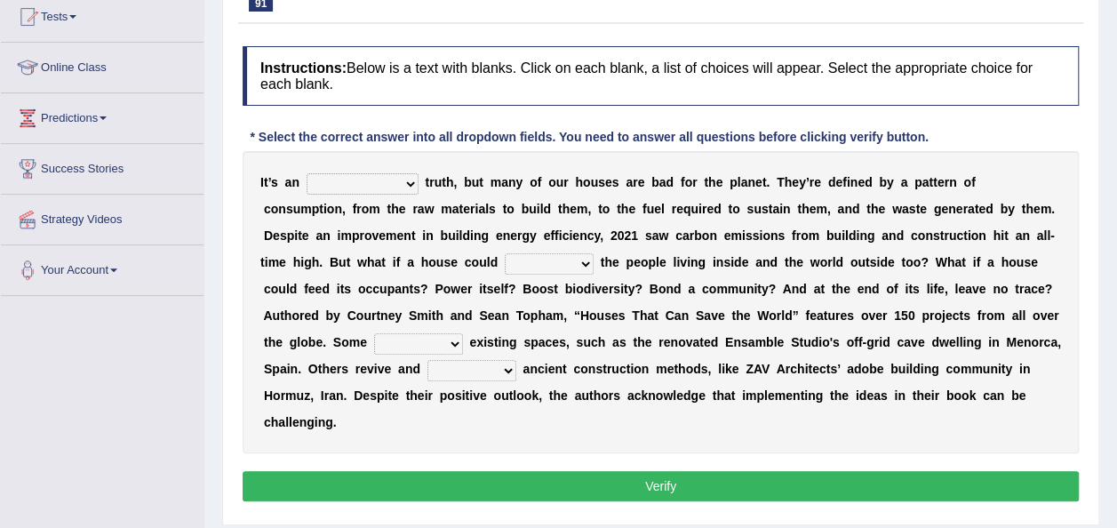
select select "mimic"
click at [505, 253] on select "survive mimic dominate nurture" at bounding box center [549, 263] width 89 height 21
click at [453, 342] on select "delve automate repurpose reckon" at bounding box center [418, 343] width 89 height 21
select select "repurpose"
click at [374, 333] on select "delve automate repurpose reckon" at bounding box center [418, 343] width 89 height 21
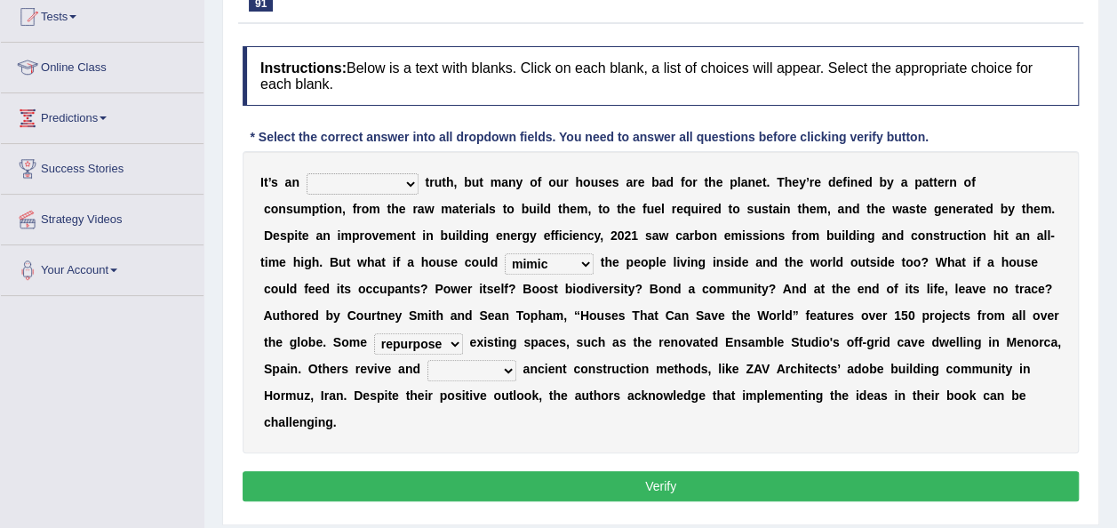
click at [503, 375] on select "produce relate update change" at bounding box center [471, 370] width 89 height 21
select select "change"
click at [427, 360] on select "produce relate update change" at bounding box center [471, 370] width 89 height 21
click at [404, 182] on select "unrivaled unstable uncomfortable uncapped" at bounding box center [363, 183] width 112 height 21
select select "unrivaled"
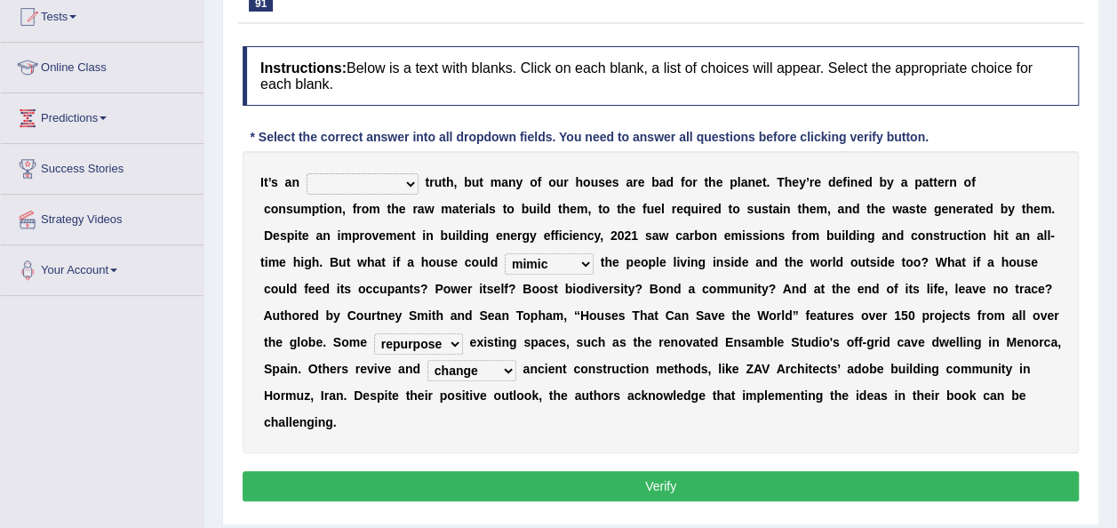
click at [307, 173] on select "unrivaled unstable uncomfortable uncapped" at bounding box center [363, 183] width 112 height 21
click at [625, 477] on button "Verify" at bounding box center [661, 486] width 836 height 30
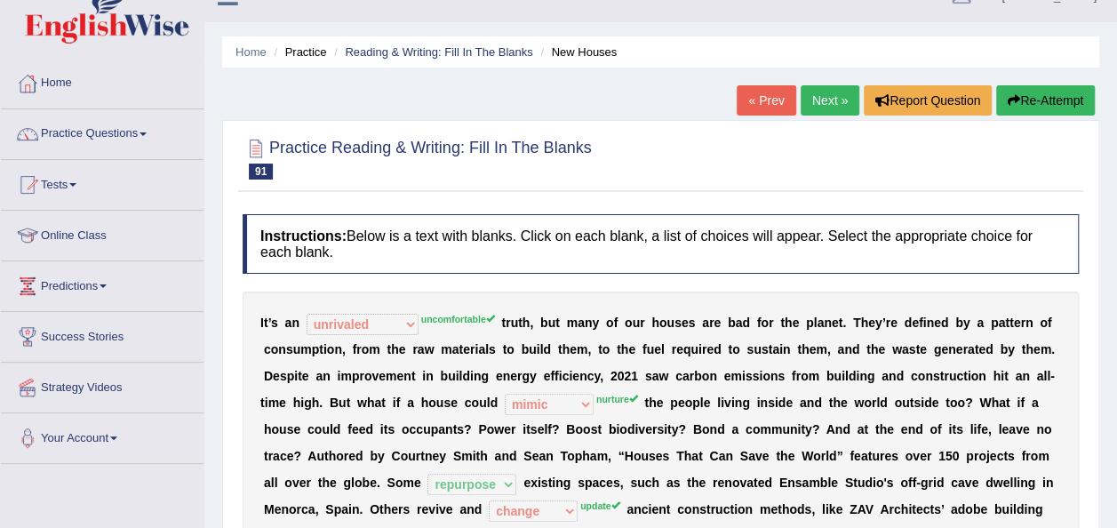
scroll to position [20, 0]
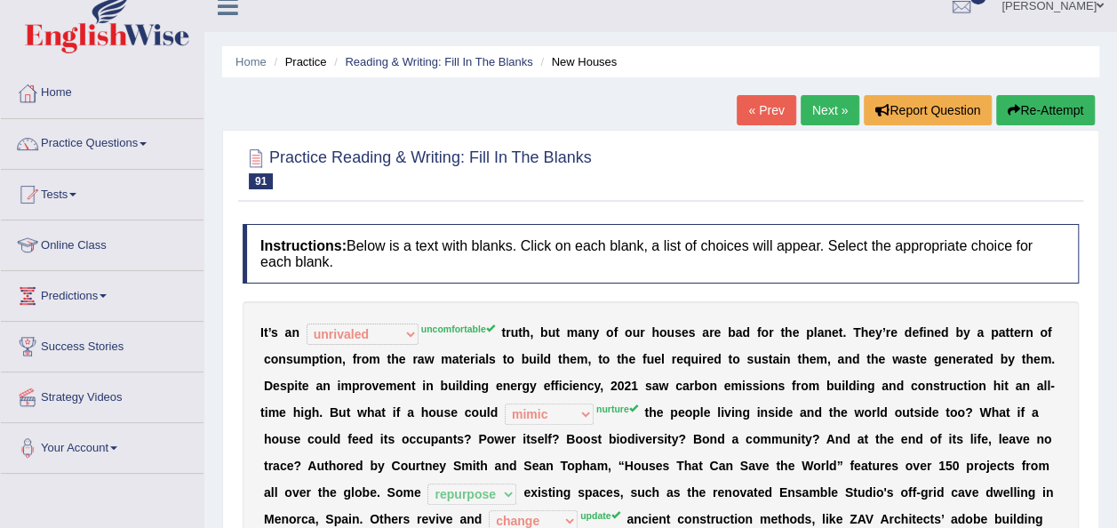
click at [825, 116] on link "Next »" at bounding box center [830, 110] width 59 height 30
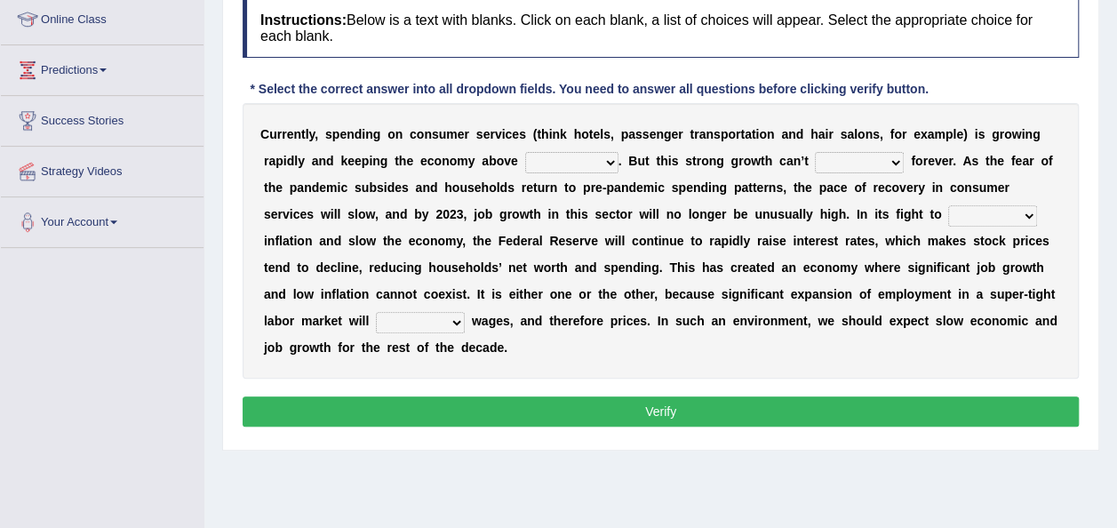
click at [609, 159] on select "board water all themselves" at bounding box center [571, 162] width 93 height 21
select select "all"
click at [525, 152] on select "board water all themselves" at bounding box center [571, 162] width 93 height 21
click at [897, 155] on select "perceive persist stride underlie" at bounding box center [859, 162] width 89 height 21
select select "persist"
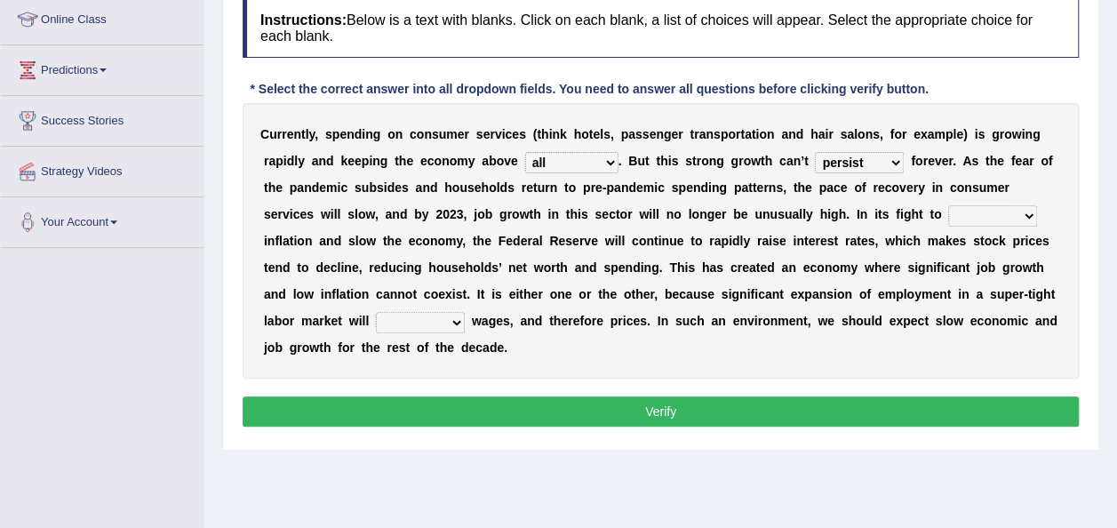
click at [815, 152] on select "perceive persist stride underlie" at bounding box center [859, 162] width 89 height 21
click at [1031, 214] on select "inflow disarm tame distaste" at bounding box center [992, 215] width 89 height 21
select select "tame"
click at [948, 205] on select "inflow disarm tame distaste" at bounding box center [992, 215] width 89 height 21
click at [458, 319] on select "precede rupture accede accelerate" at bounding box center [420, 322] width 89 height 21
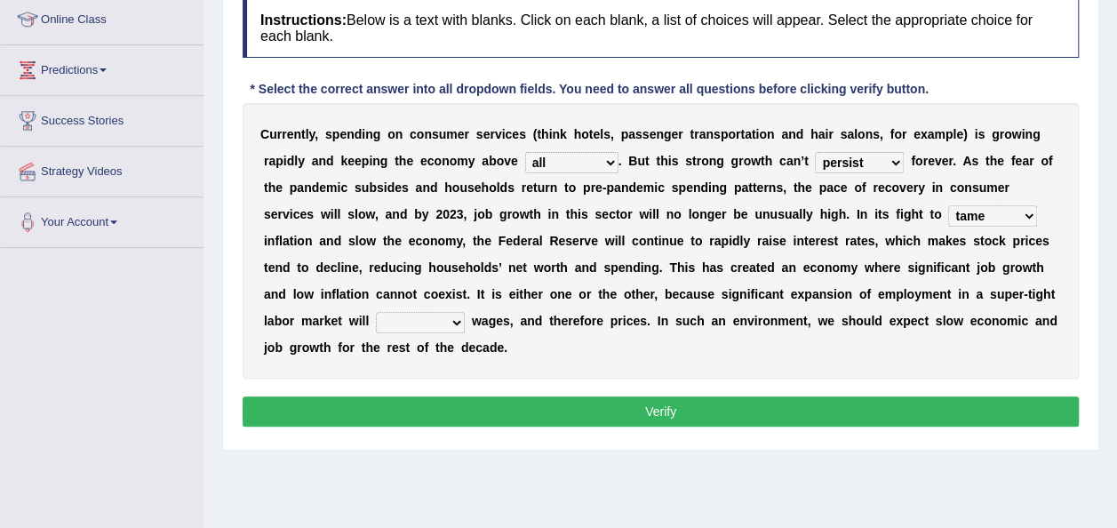
click at [376, 312] on select "precede rupture accede accelerate" at bounding box center [420, 322] width 89 height 21
click at [458, 320] on select "precede rupture accede accelerate" at bounding box center [420, 322] width 89 height 21
select select "accede"
click at [376, 312] on select "precede rupture accede accelerate" at bounding box center [420, 322] width 89 height 21
click at [498, 411] on button "Verify" at bounding box center [661, 411] width 836 height 30
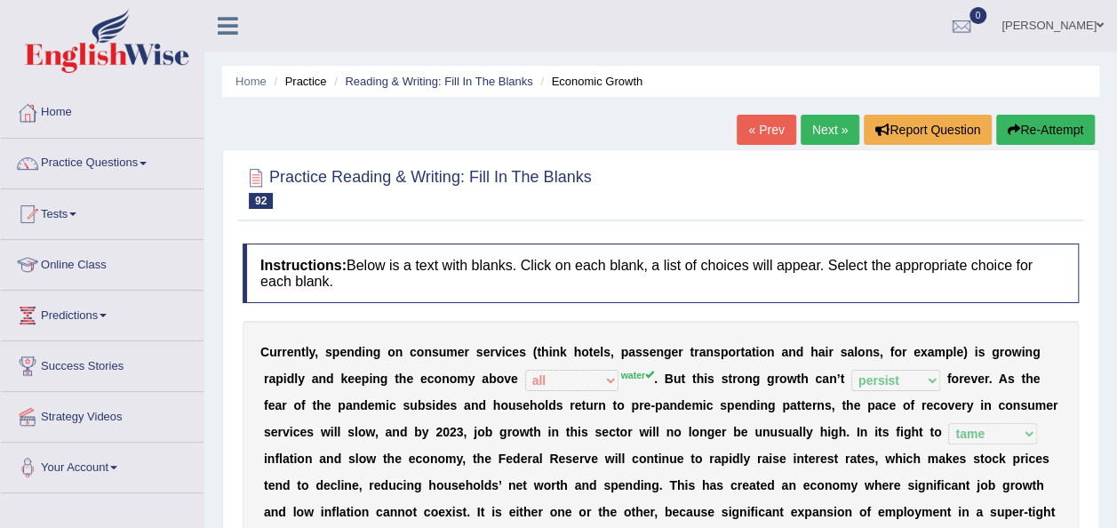
click at [823, 138] on link "Next »" at bounding box center [830, 130] width 59 height 30
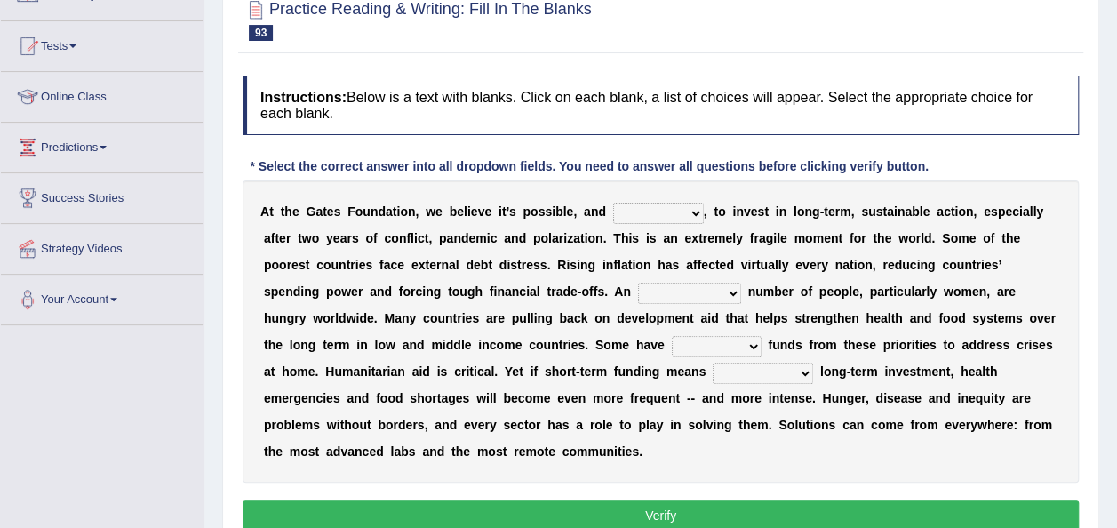
scroll to position [199, 0]
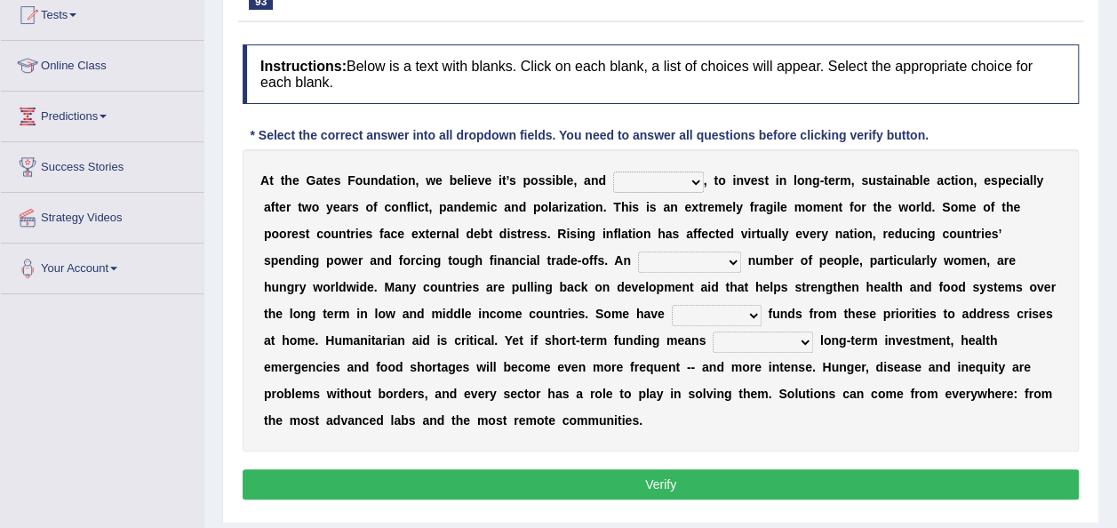
click at [691, 175] on select "impaired impalpable imperative impressive" at bounding box center [658, 181] width 91 height 21
select select "impressive"
click at [613, 171] on select "impaired impalpable imperative impressive" at bounding box center [658, 181] width 91 height 21
click at [730, 267] on select "alarming unintentional implicit absolute" at bounding box center [689, 261] width 103 height 21
select select "alarming"
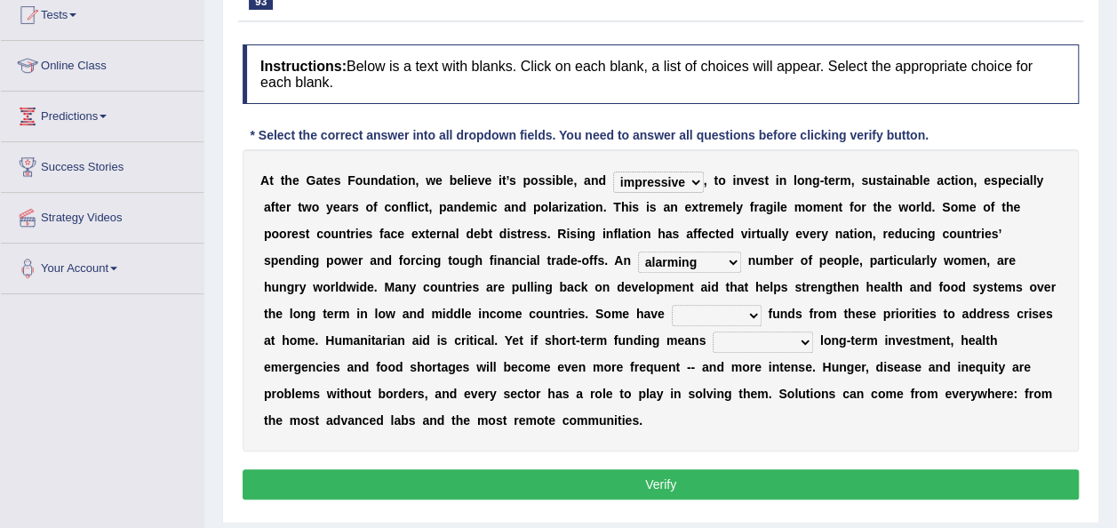
click at [638, 251] on select "alarming unintentional implicit absolute" at bounding box center [689, 261] width 103 height 21
click at [380, 315] on b "o" at bounding box center [382, 314] width 8 height 14
click at [753, 312] on select "rebounded expended recouped redirected" at bounding box center [717, 315] width 90 height 21
select select "redirected"
click at [672, 305] on select "rebounded expended recouped redirected" at bounding box center [717, 315] width 90 height 21
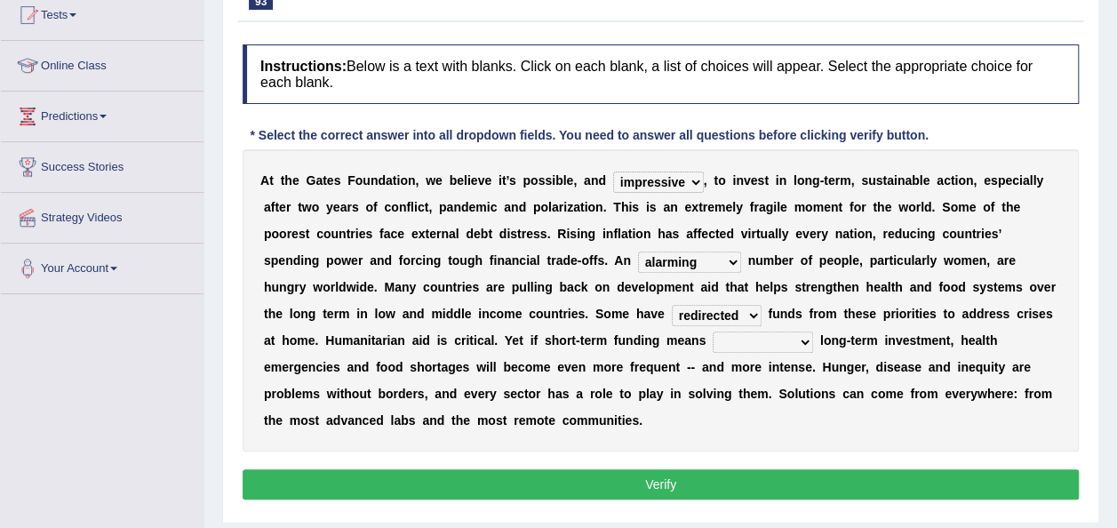
click at [805, 342] on select "emphasizing alerting covening neglecting" at bounding box center [763, 341] width 100 height 21
select select "covening"
click at [713, 331] on select "emphasizing alerting covening neglecting" at bounding box center [763, 341] width 100 height 21
click at [666, 475] on button "Verify" at bounding box center [661, 484] width 836 height 30
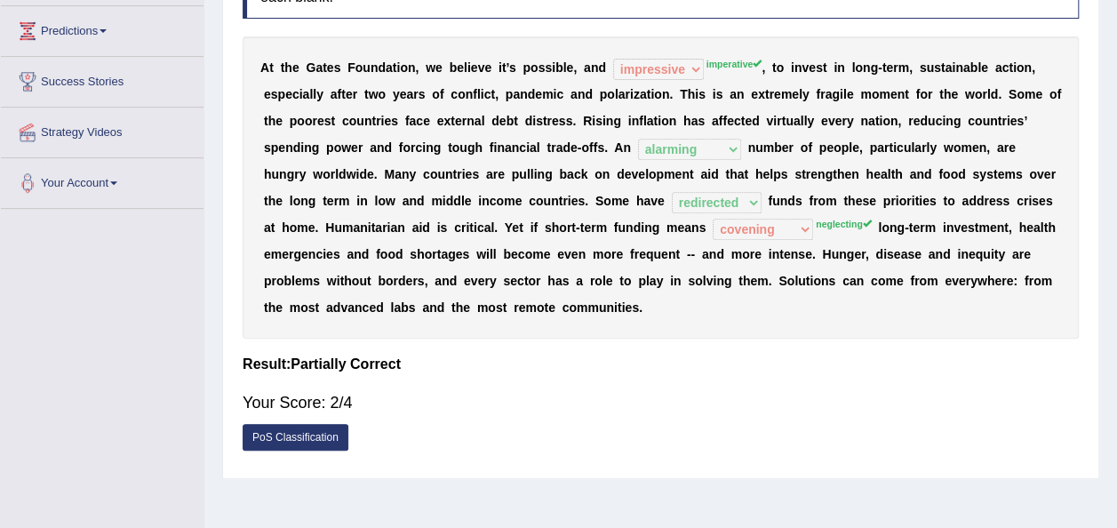
scroll to position [249, 0]
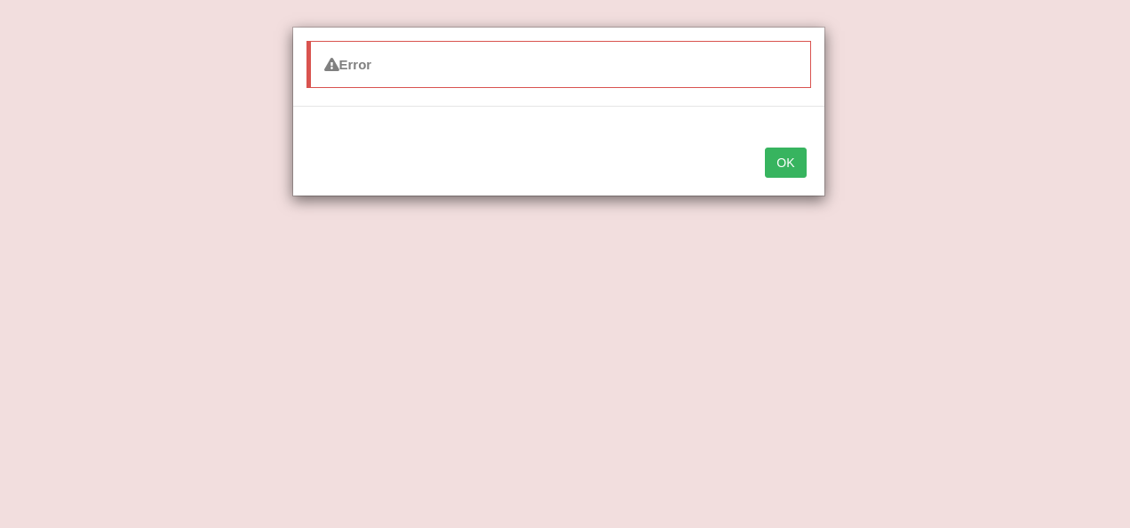
click at [779, 157] on button "OK" at bounding box center [785, 162] width 41 height 30
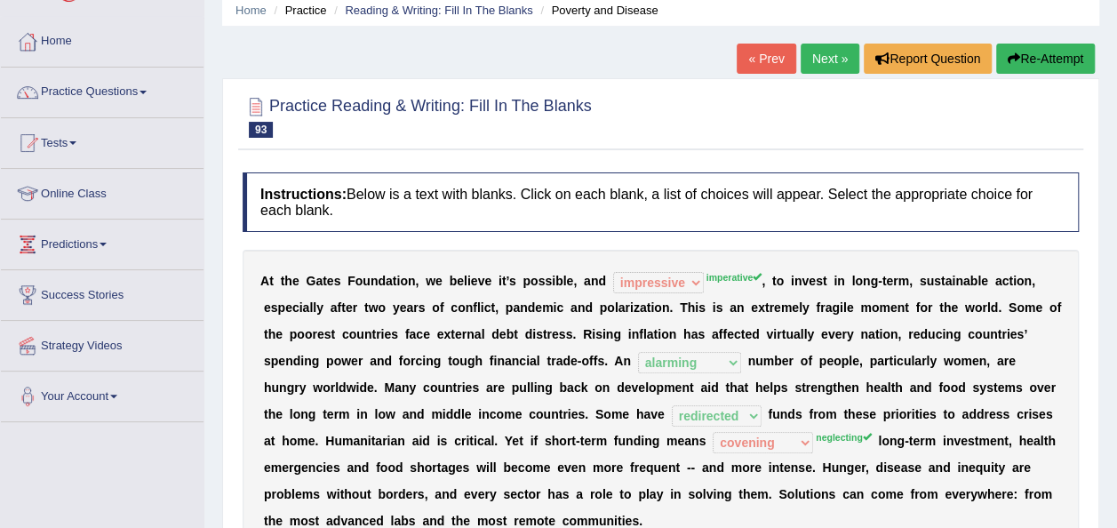
scroll to position [36, 0]
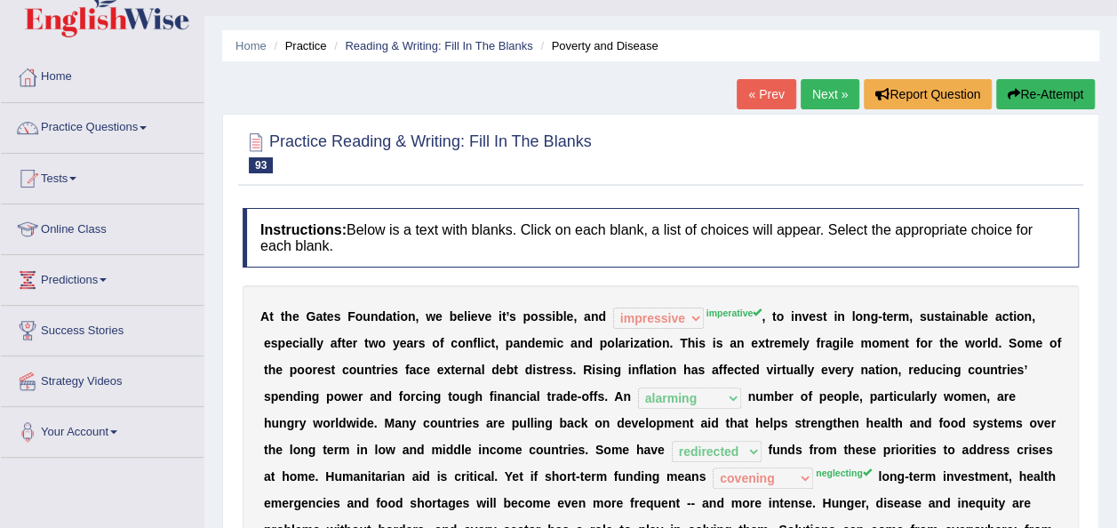
click at [814, 88] on link "Next »" at bounding box center [830, 94] width 59 height 30
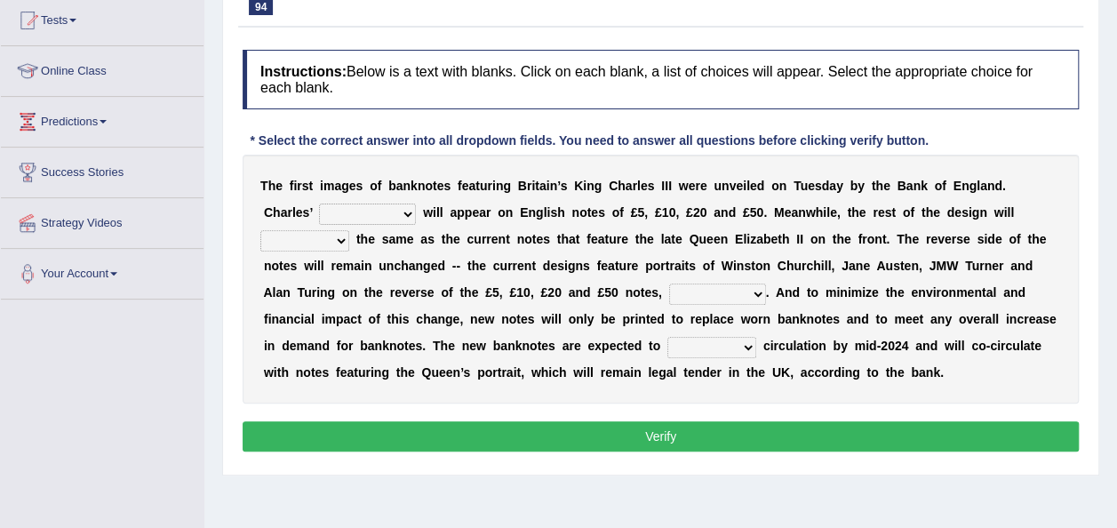
scroll to position [213, 0]
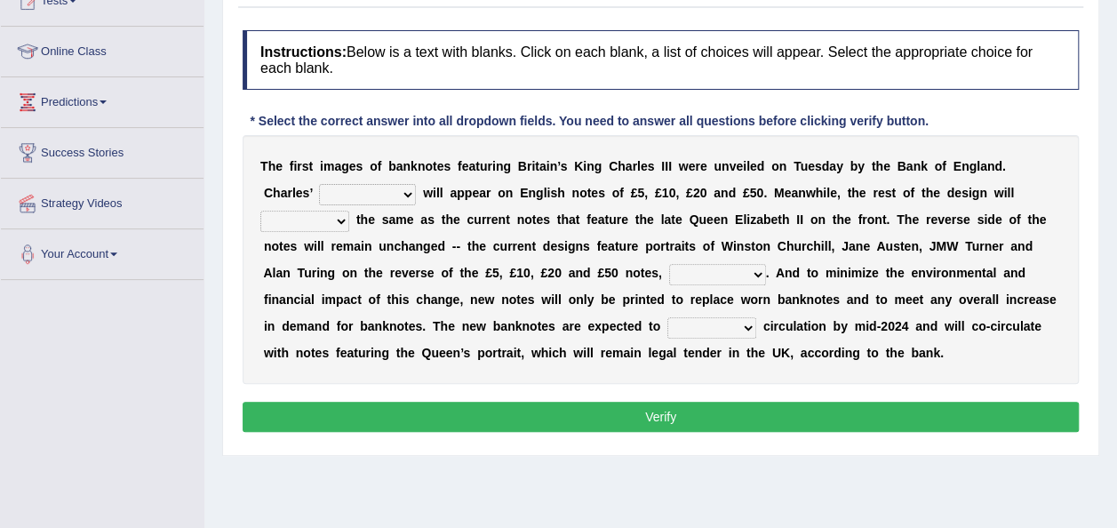
click at [352, 193] on select "cornerstone portion plagiarism portrait" at bounding box center [367, 194] width 97 height 21
click at [500, 383] on div "Instructions: Below is a text with blanks. Click on each blank, a list of choic…" at bounding box center [660, 233] width 845 height 425
click at [349, 211] on select "remain surpass signify replicate" at bounding box center [304, 221] width 89 height 21
select select "remain"
click at [349, 211] on select "remain surpass signify replicate" at bounding box center [304, 221] width 89 height 21
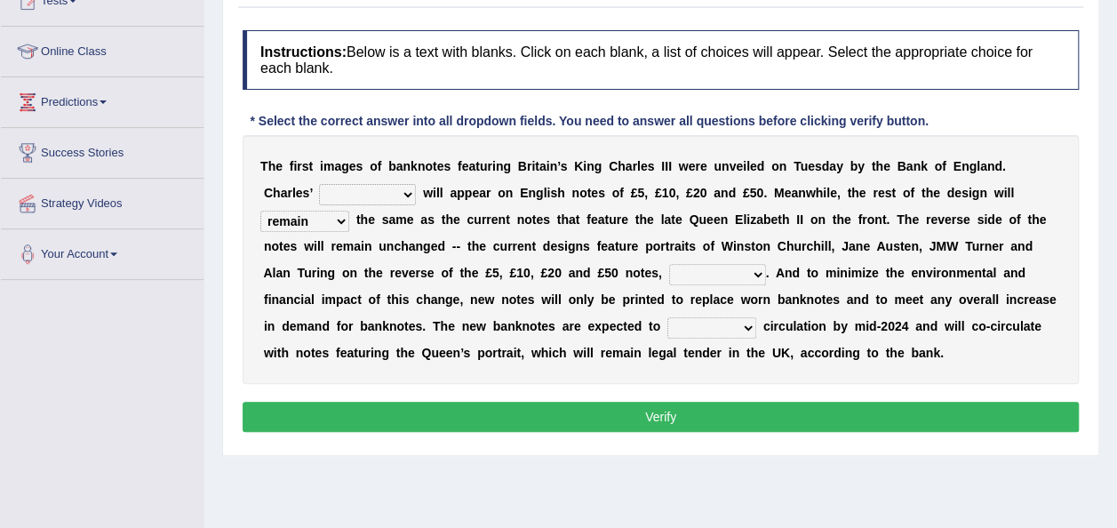
click at [672, 272] on select "pervasively variously audaciously respectively" at bounding box center [717, 274] width 97 height 21
select select "respectively"
click at [669, 264] on select "pervasively variously audaciously respectively" at bounding box center [717, 274] width 97 height 21
click at [667, 320] on select "hinge divert enter inoculate" at bounding box center [711, 327] width 89 height 21
click at [355, 187] on select "cornerstone portion plagiarism portrait" at bounding box center [367, 194] width 97 height 21
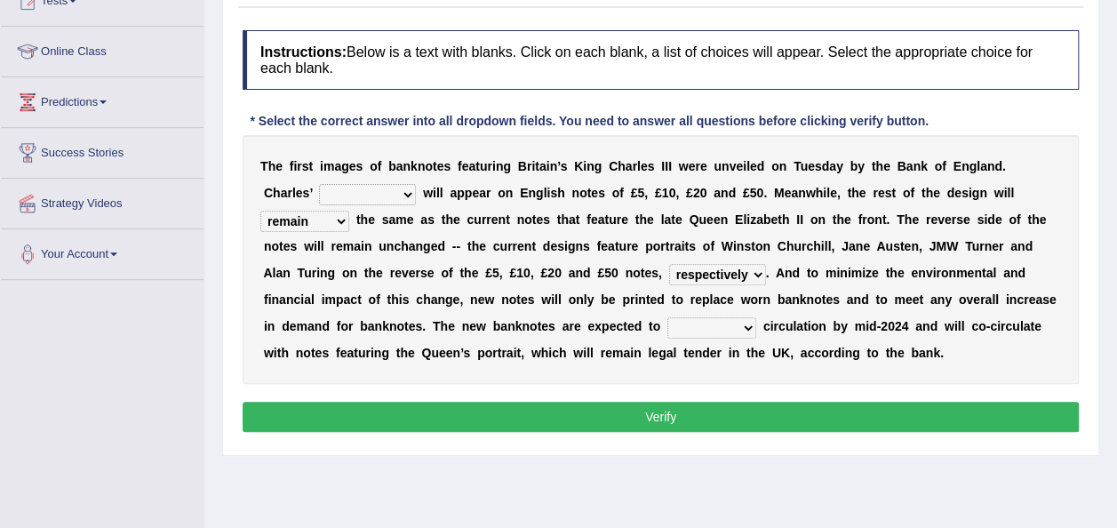
select select "plagiarism"
click at [319, 184] on select "cornerstone portion plagiarism portrait" at bounding box center [367, 194] width 97 height 21
click at [667, 330] on select "hinge divert enter inoculate" at bounding box center [711, 327] width 89 height 21
select select "enter"
click at [667, 317] on select "hinge divert enter inoculate" at bounding box center [711, 327] width 89 height 21
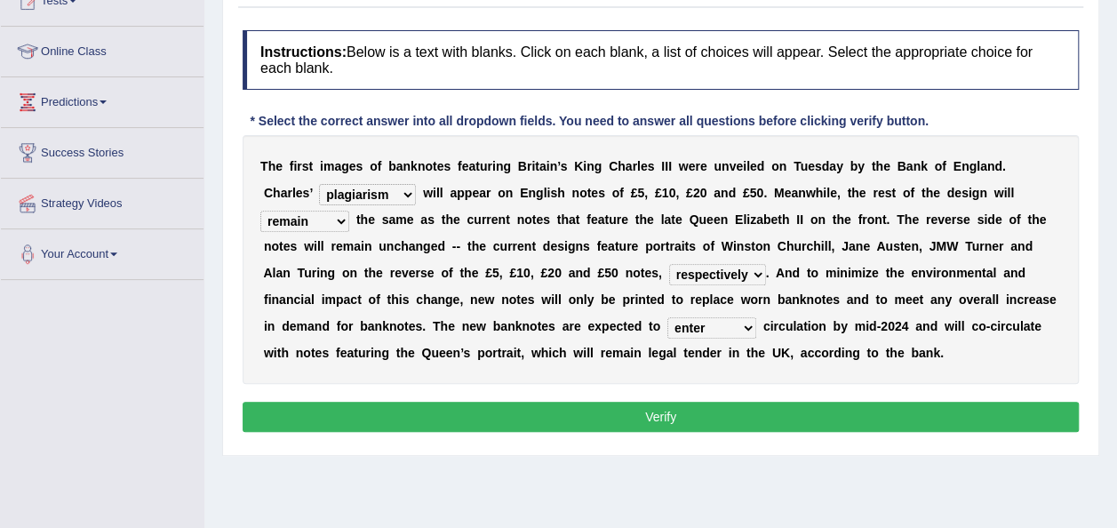
click at [618, 413] on button "Verify" at bounding box center [661, 417] width 836 height 30
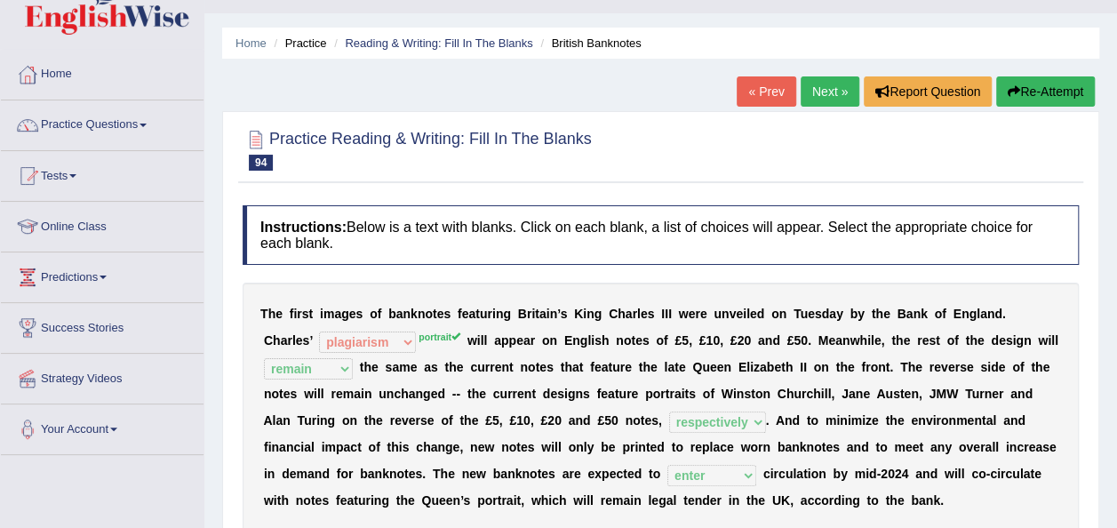
scroll to position [36, 0]
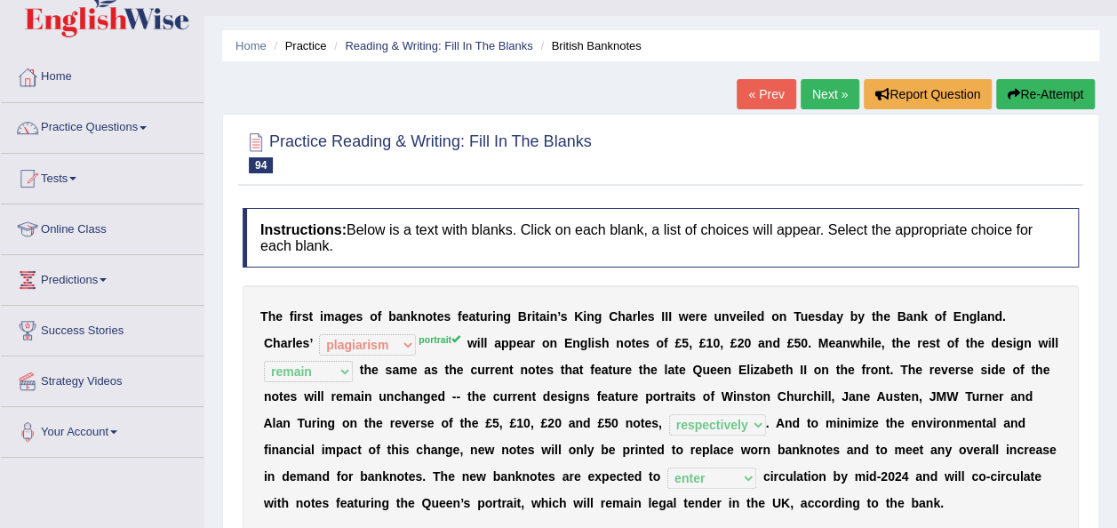
click at [809, 99] on link "Next »" at bounding box center [830, 94] width 59 height 30
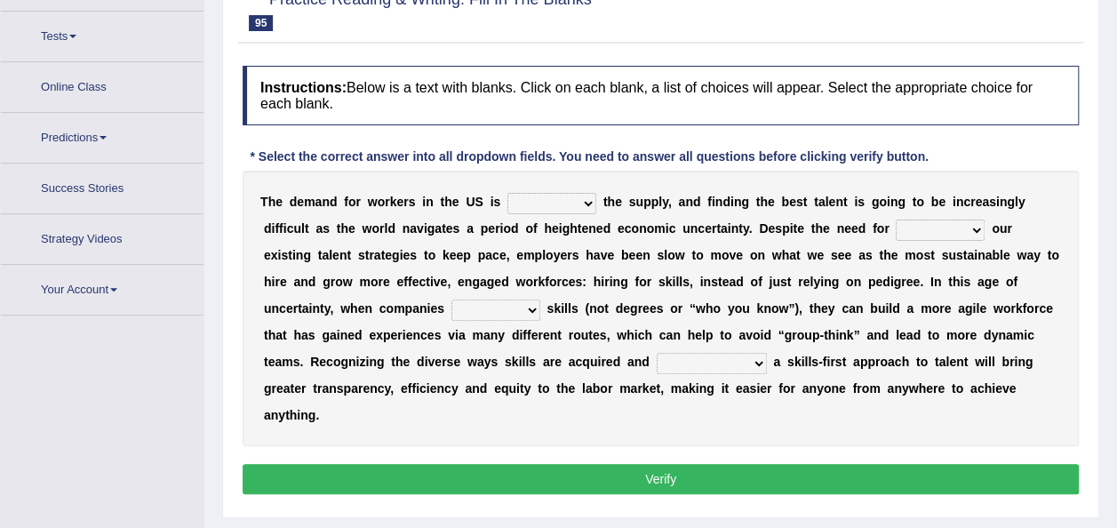
scroll to position [201, 0]
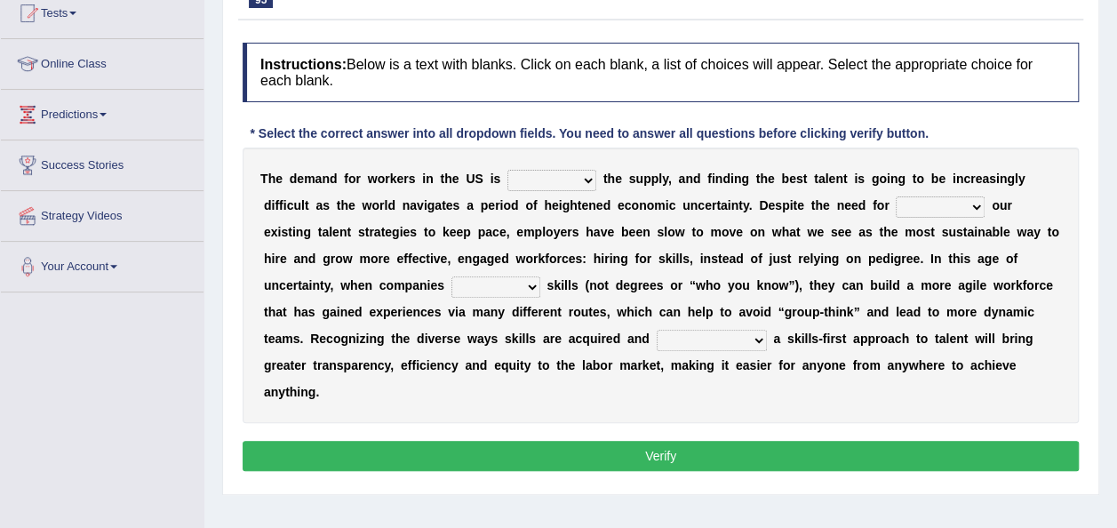
click at [592, 179] on select "outpacing falling flipping irrigating" at bounding box center [551, 180] width 89 height 21
drag, startPoint x: 722, startPoint y: 392, endPoint x: 792, endPoint y: 179, distance: 223.4
click at [792, 179] on div "T h e d e m a n d f o r w o r k e r s i n t h e U S i s outpacing falling flipp…" at bounding box center [661, 284] width 836 height 275
click at [975, 203] on select "reveling reflecting revamping inverting" at bounding box center [940, 206] width 89 height 21
select select "reveling"
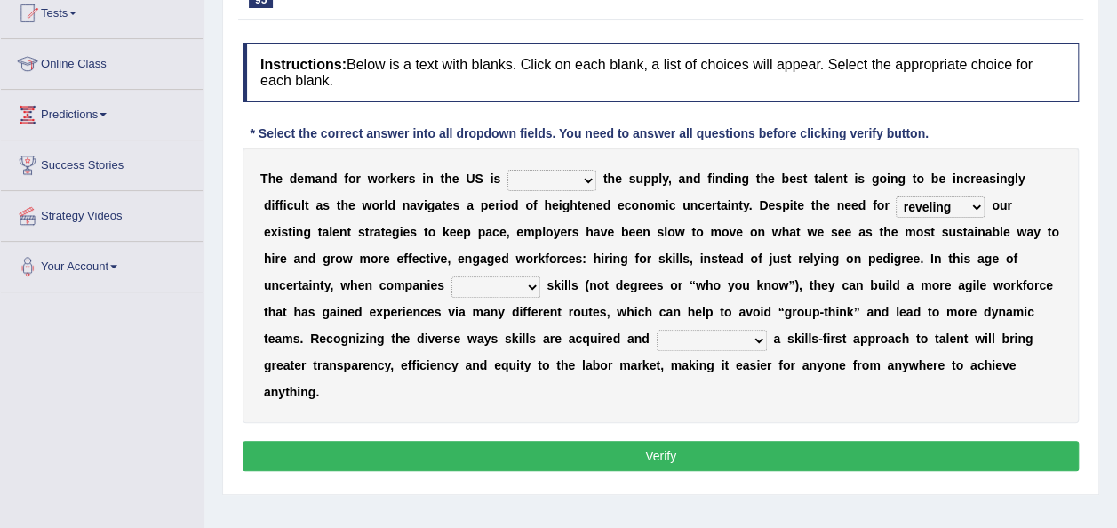
click at [896, 196] on select "reveling reflecting revamping inverting" at bounding box center [940, 206] width 89 height 21
click at [522, 291] on select "neglect prioritize worsen alleviate" at bounding box center [495, 286] width 89 height 21
select select "alleviate"
click at [451, 276] on select "neglect prioritize worsen alleviate" at bounding box center [495, 286] width 89 height 21
click at [753, 337] on select "distinguishing digitizing attempting adopting" at bounding box center [712, 340] width 110 height 21
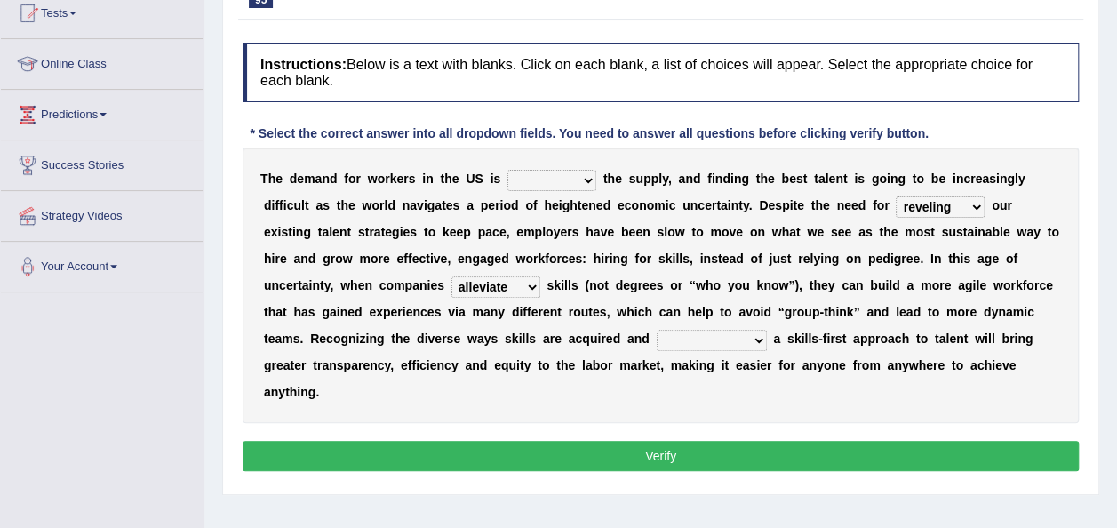
select select "adopting"
click at [657, 330] on select "distinguishing digitizing attempting adopting" at bounding box center [712, 340] width 110 height 21
click at [591, 179] on select "outpacing falling flipping irrigating" at bounding box center [551, 180] width 89 height 21
select select "outpacing"
click at [507, 170] on select "outpacing falling flipping irrigating" at bounding box center [551, 180] width 89 height 21
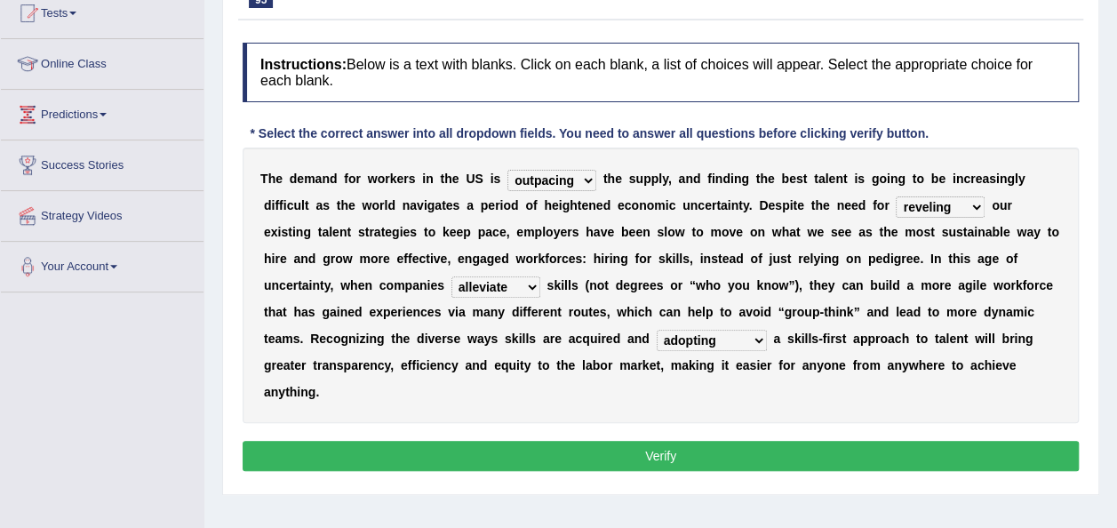
click at [584, 456] on button "Verify" at bounding box center [661, 456] width 836 height 30
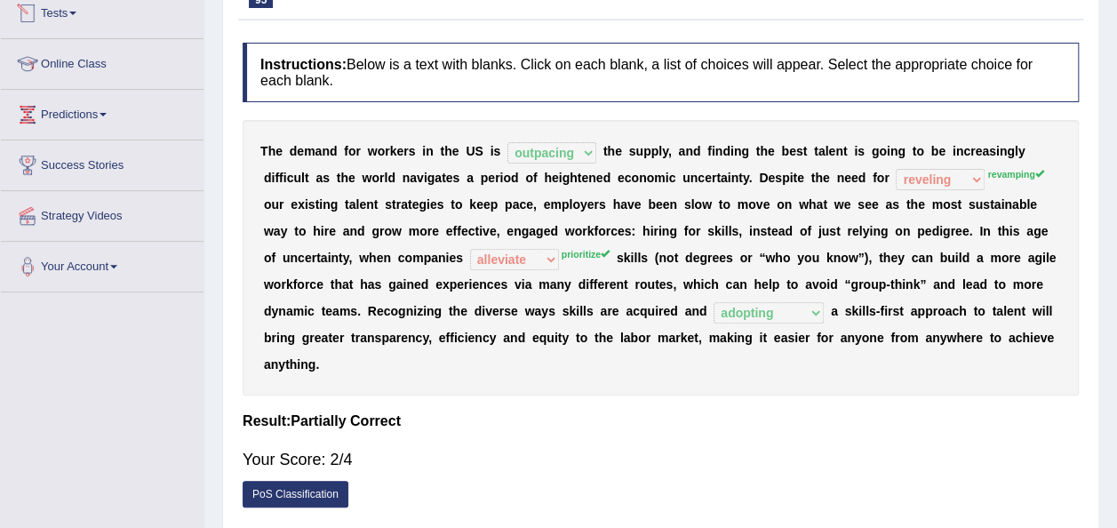
click at [76, 13] on span at bounding box center [72, 14] width 7 height 4
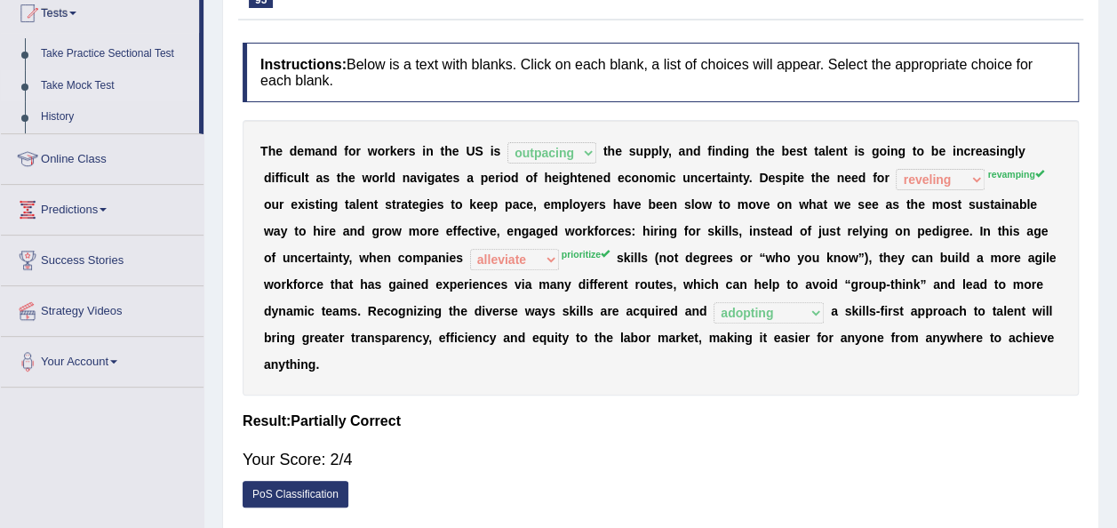
click at [77, 83] on link "Take Mock Test" at bounding box center [116, 86] width 166 height 32
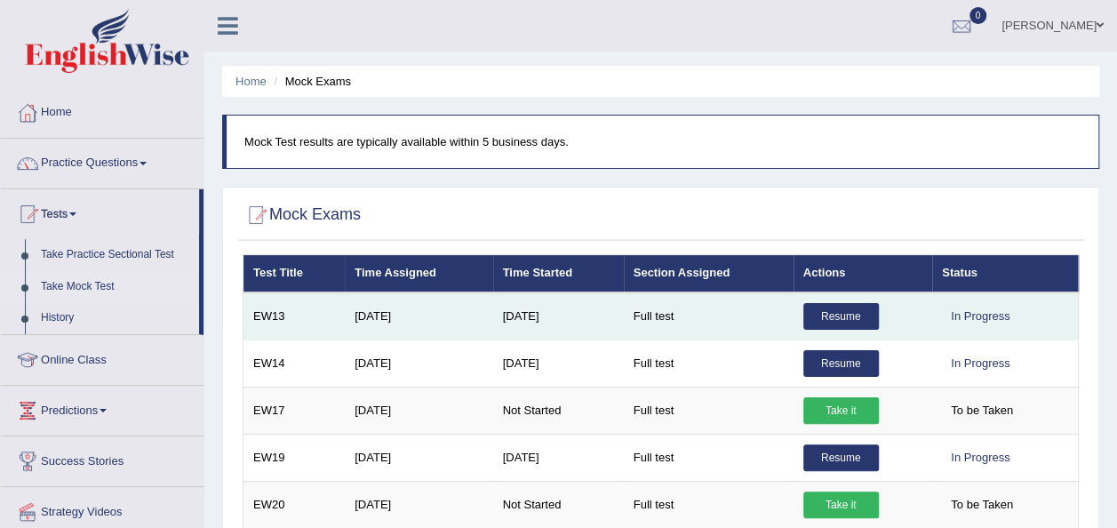
click at [833, 318] on link "Resume" at bounding box center [841, 316] width 76 height 27
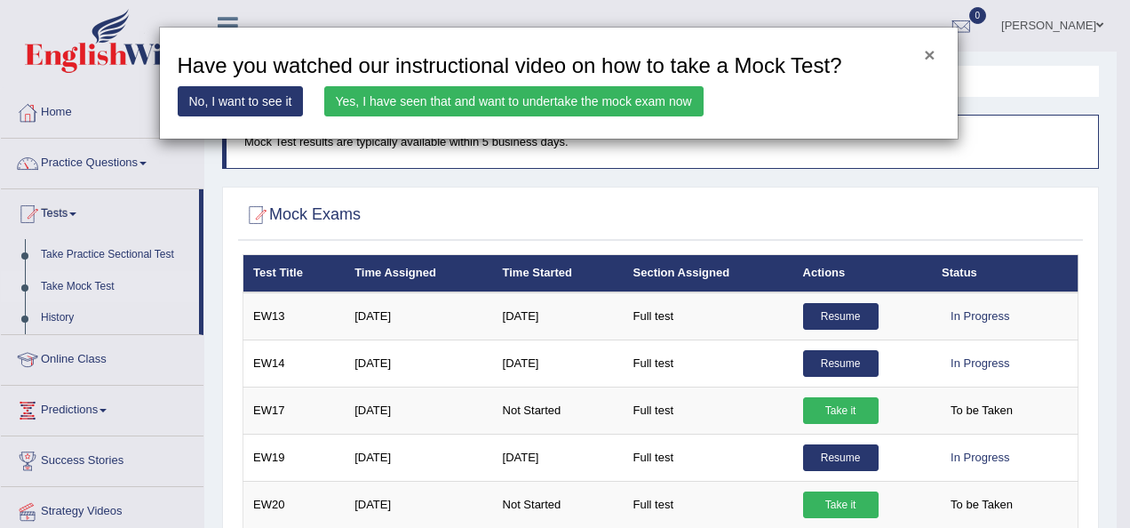
click at [929, 55] on button "×" at bounding box center [929, 54] width 11 height 19
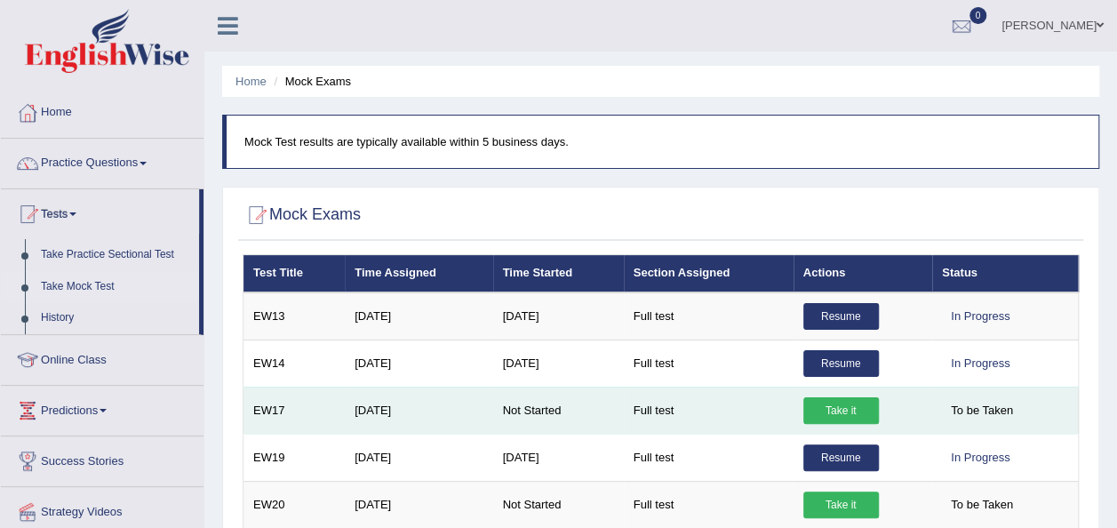
click at [833, 406] on link "Take it" at bounding box center [841, 410] width 76 height 27
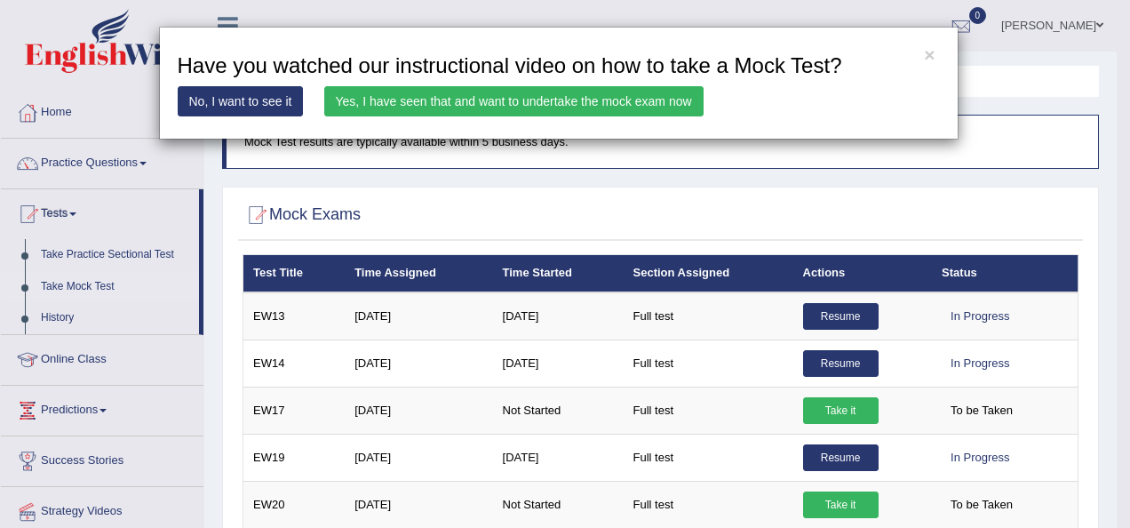
click at [554, 106] on link "Yes, I have seen that and want to undertake the mock exam now" at bounding box center [513, 101] width 379 height 30
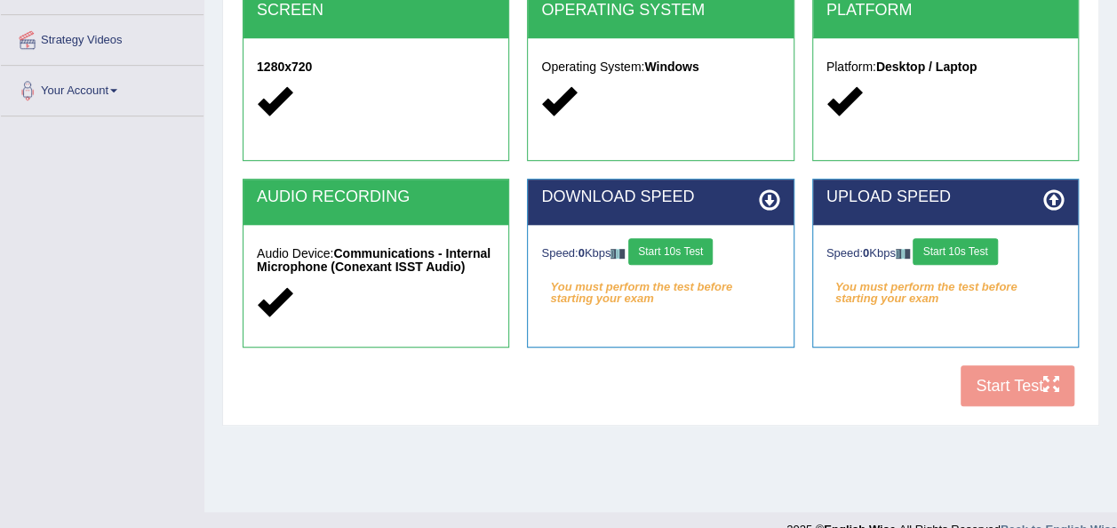
scroll to position [405, 0]
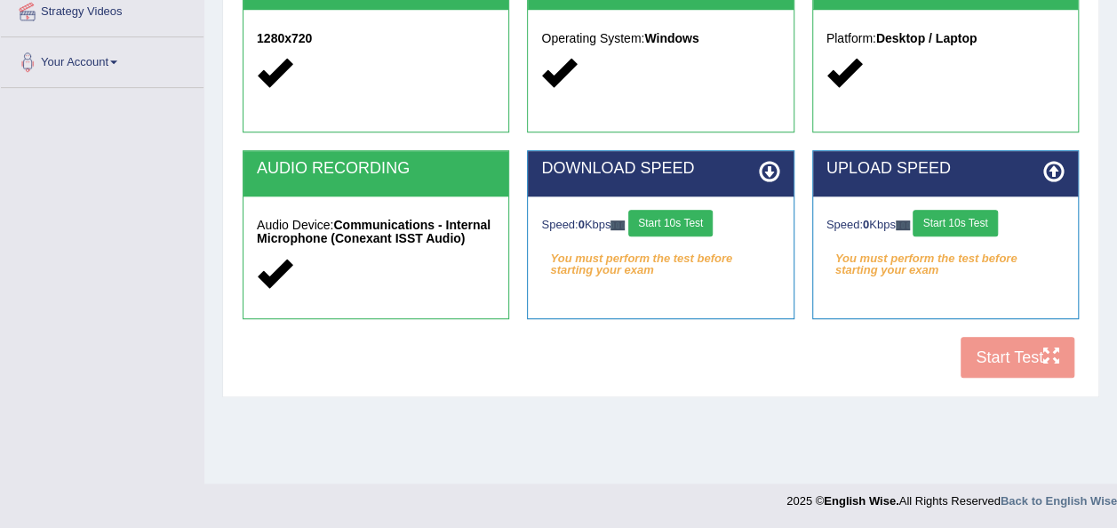
click at [661, 218] on button "Start 10s Test" at bounding box center [670, 223] width 84 height 27
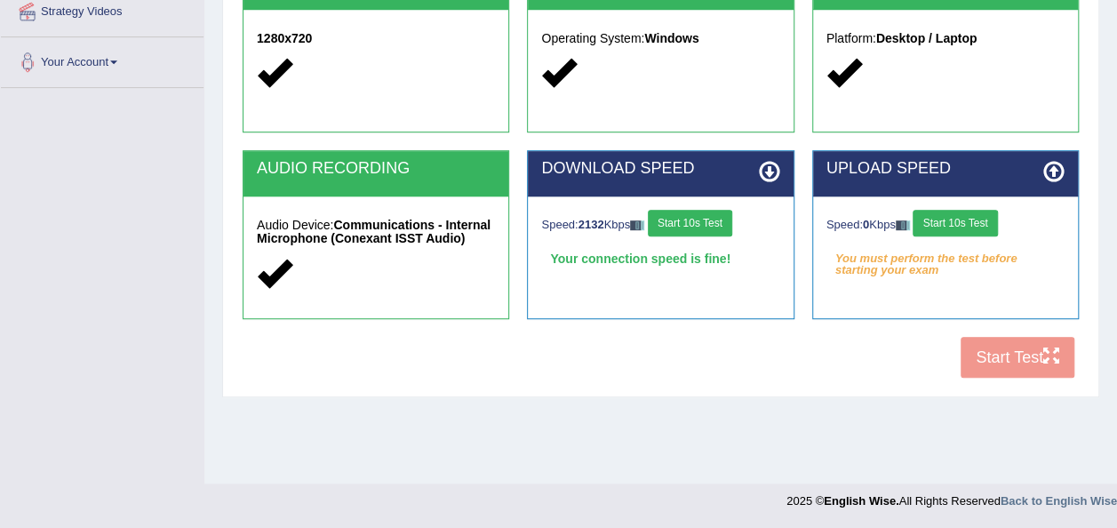
click at [949, 215] on button "Start 10s Test" at bounding box center [955, 223] width 84 height 27
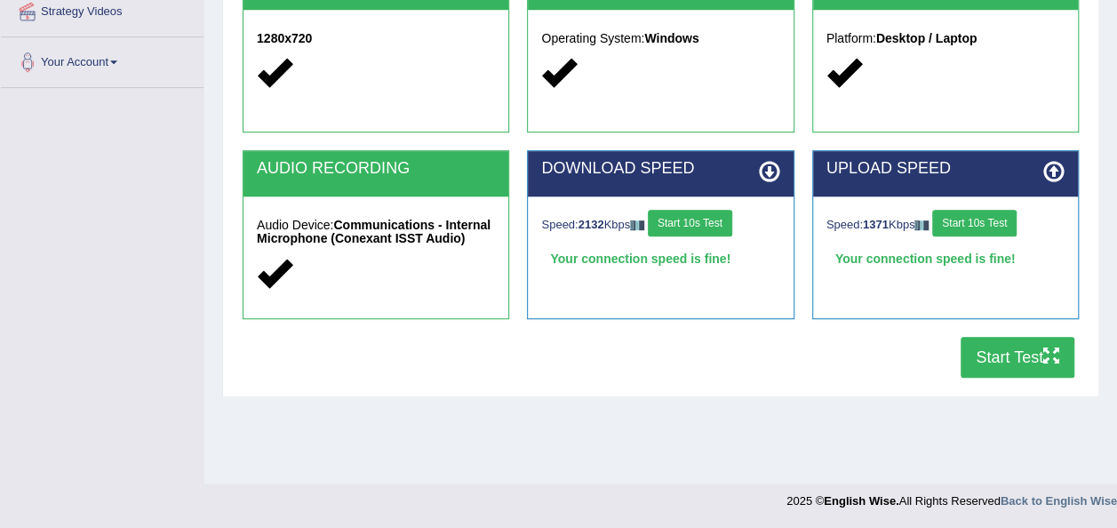
click at [1009, 355] on button "Start Test" at bounding box center [1017, 357] width 114 height 41
click at [987, 362] on button "Start Test" at bounding box center [1017, 357] width 114 height 41
click at [985, 369] on button "Start Test" at bounding box center [1017, 357] width 114 height 41
click at [1008, 355] on button "Start Test" at bounding box center [1017, 357] width 114 height 41
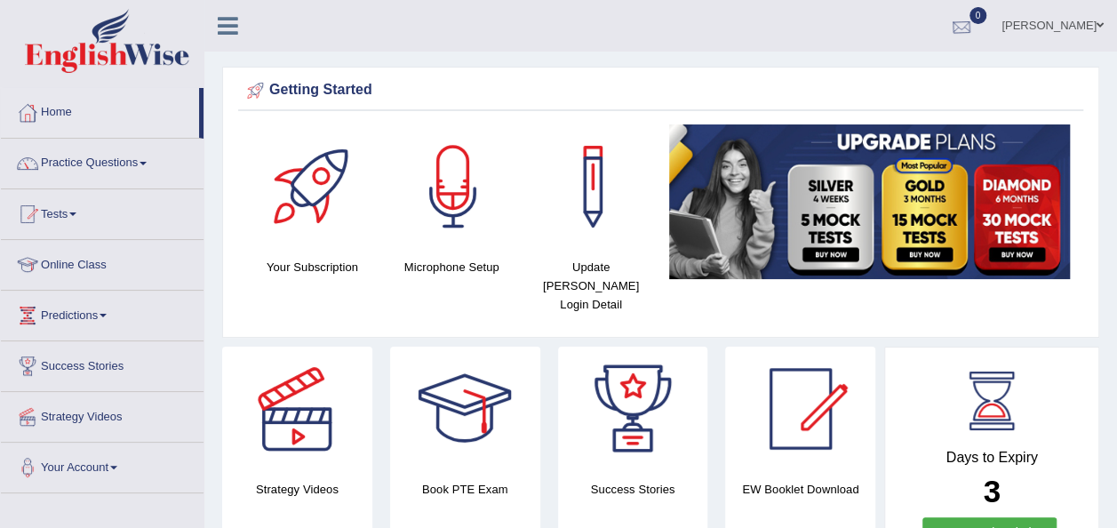
click at [975, 26] on div at bounding box center [961, 26] width 27 height 27
click at [889, 70] on strong "See All Alerts" at bounding box center [848, 75] width 79 height 14
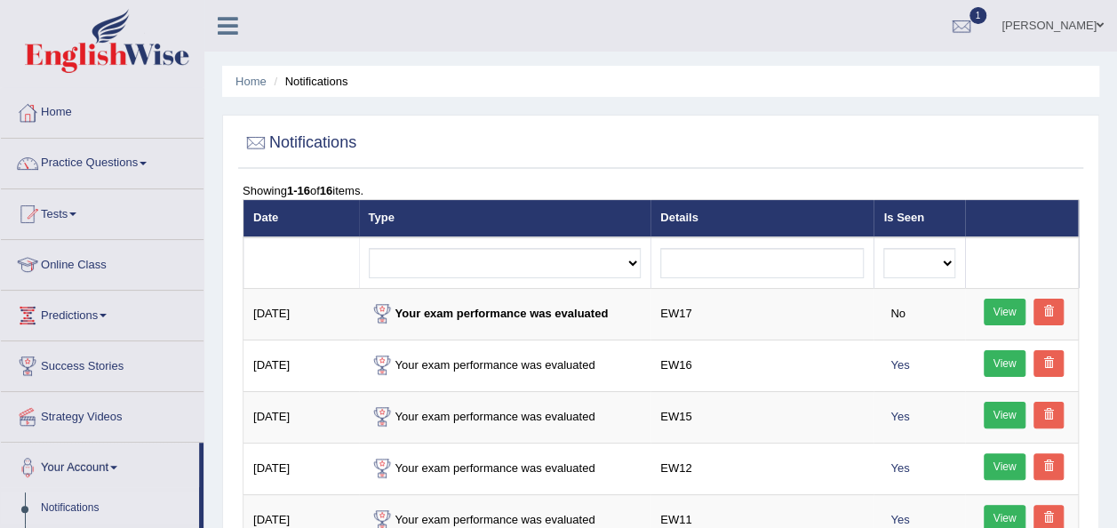
click at [776, 145] on div at bounding box center [661, 143] width 836 height 36
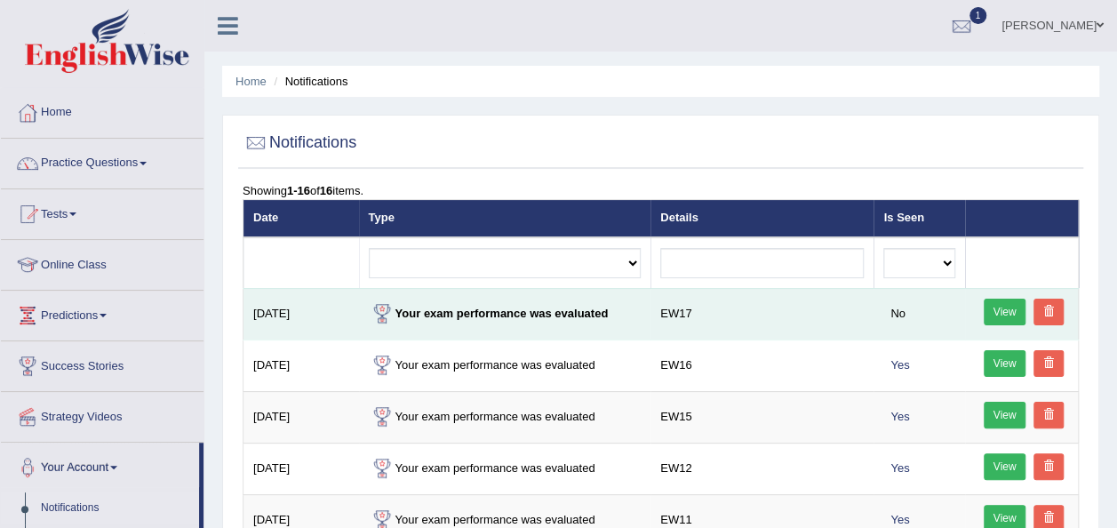
click at [997, 313] on link "View" at bounding box center [1005, 312] width 43 height 27
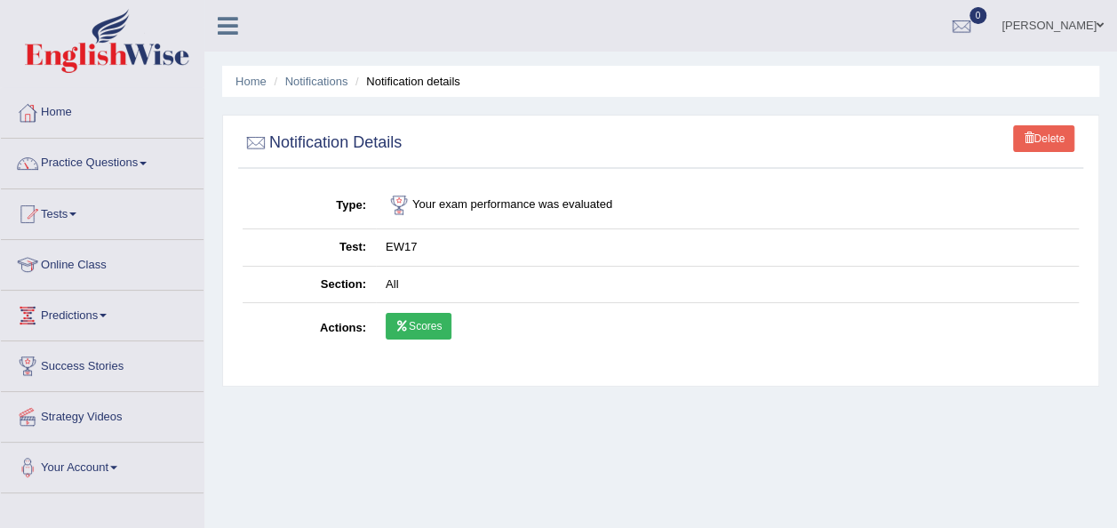
click at [413, 324] on link "Scores" at bounding box center [419, 326] width 66 height 27
